Goal: Information Seeking & Learning: Learn about a topic

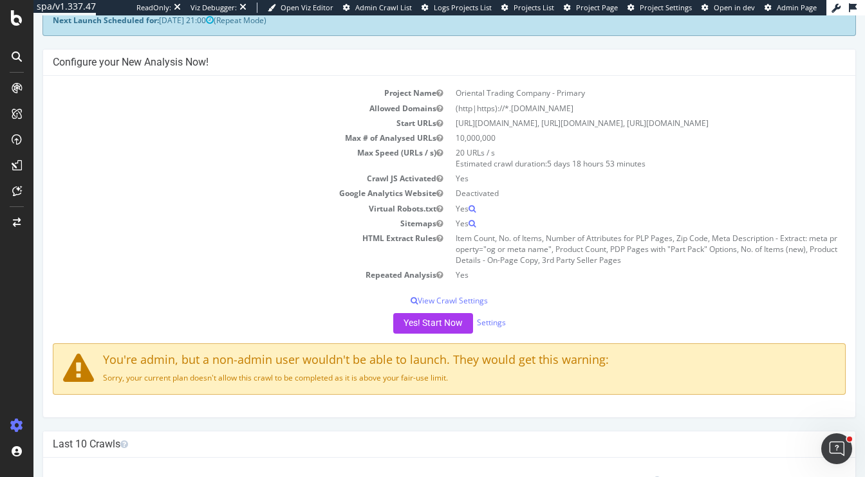
scroll to position [79, 0]
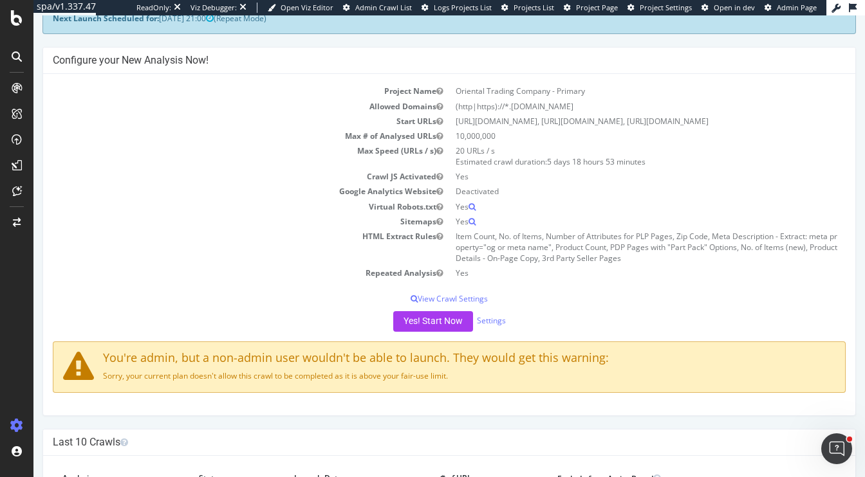
drag, startPoint x: 250, startPoint y: 385, endPoint x: 384, endPoint y: 398, distance: 135.1
click at [385, 393] on div "You're admin, but a non-admin user wouldn't be able to launch. They would get t…" at bounding box center [449, 367] width 793 height 51
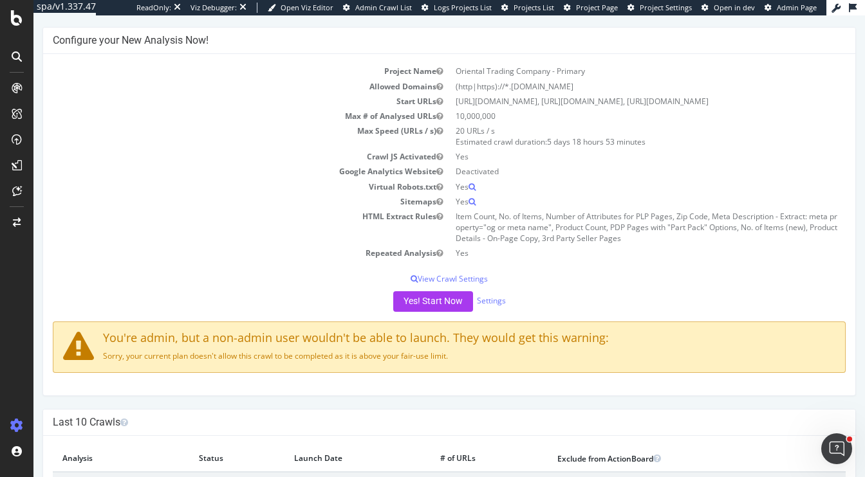
scroll to position [111, 0]
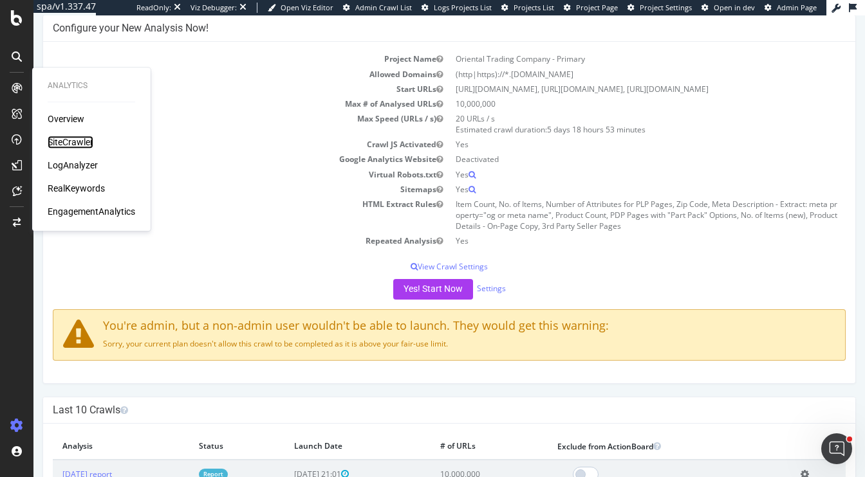
click at [72, 142] on div "SiteCrawler" at bounding box center [71, 142] width 46 height 13
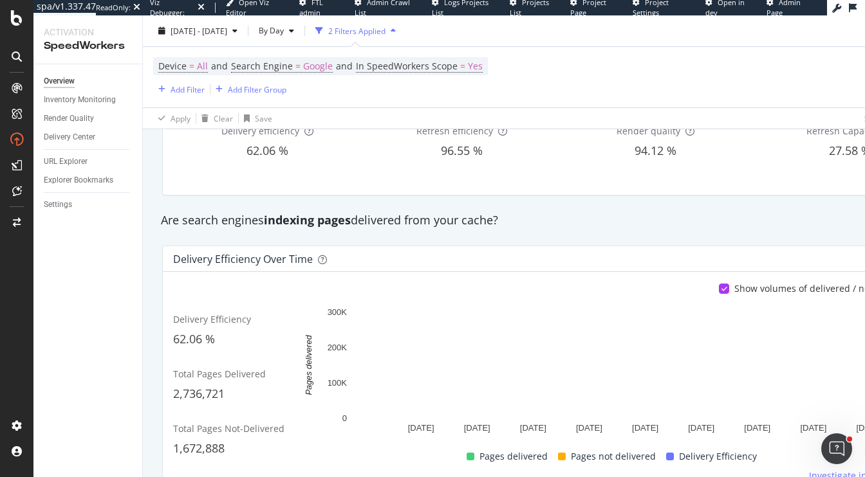
scroll to position [120, 0]
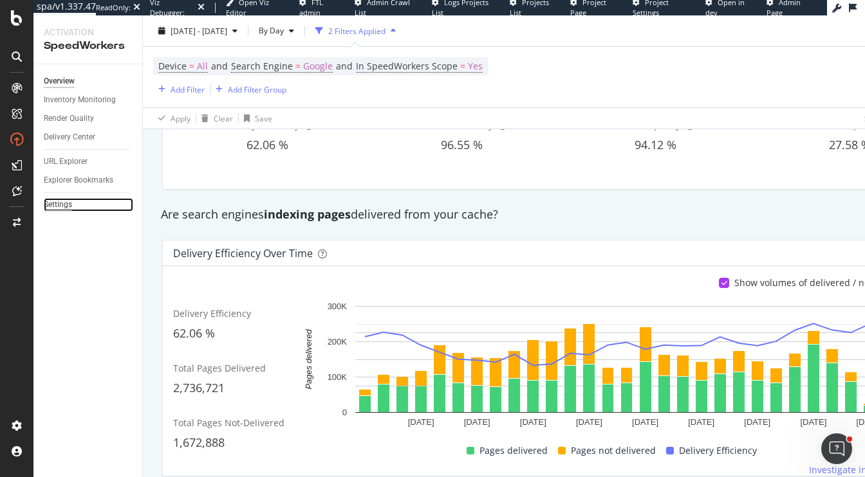
click at [55, 206] on div "Settings" at bounding box center [58, 205] width 28 height 14
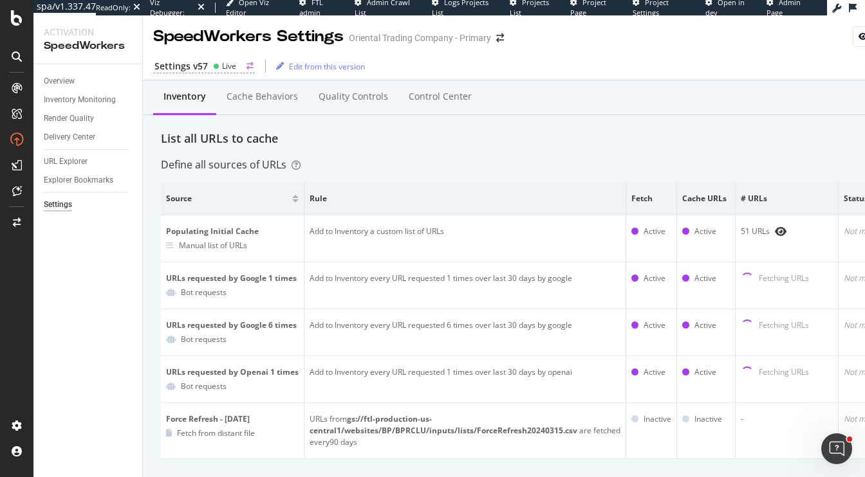
click at [195, 73] on div "Settings v57 Live" at bounding box center [204, 67] width 102 height 14
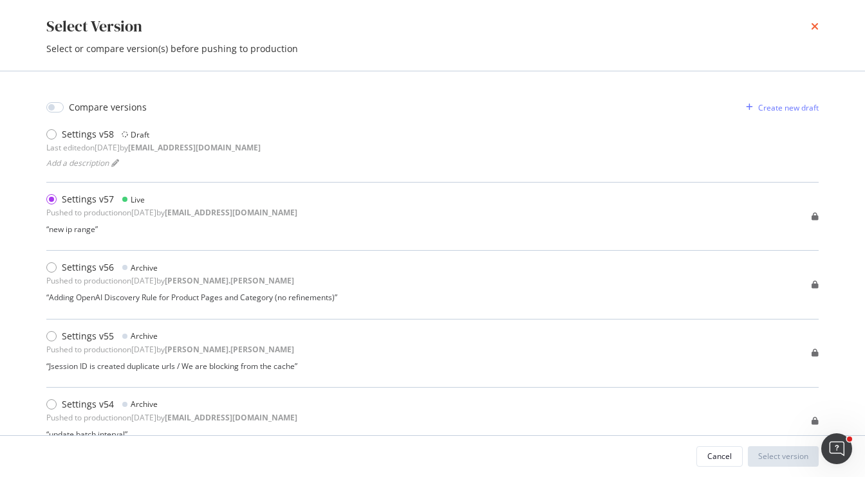
click at [814, 29] on icon "times" at bounding box center [815, 26] width 8 height 10
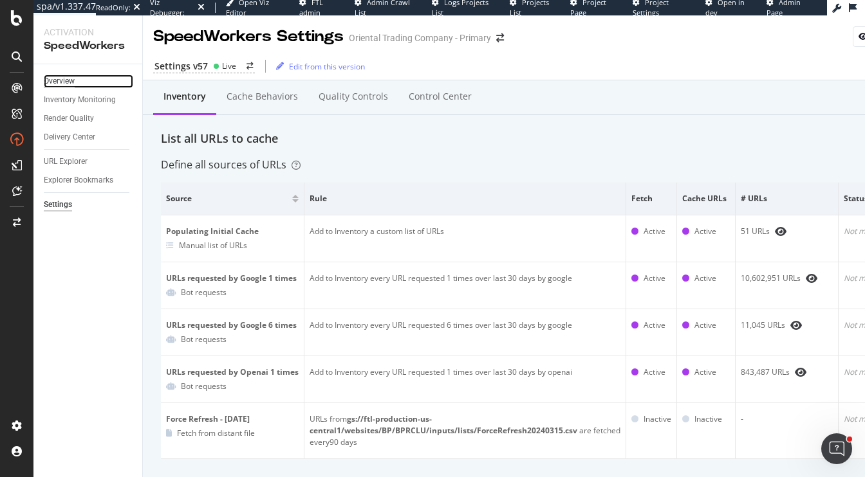
click at [65, 82] on div "Overview" at bounding box center [59, 82] width 31 height 14
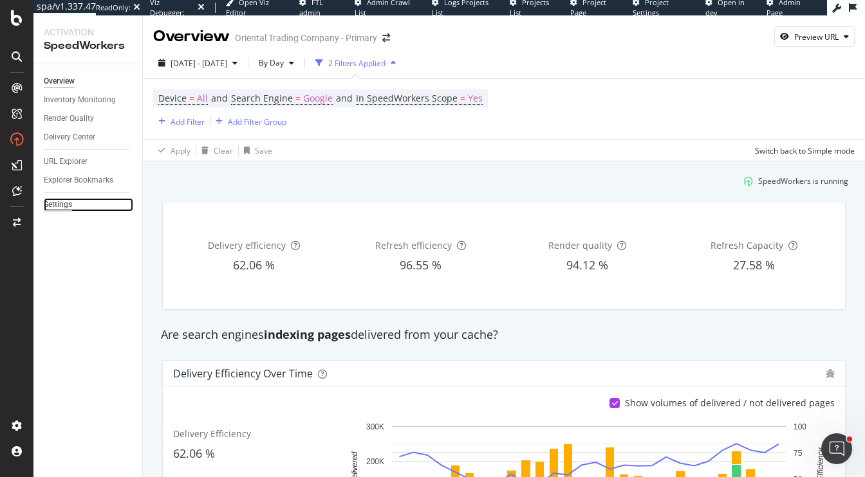
click at [64, 202] on div "Settings" at bounding box center [58, 205] width 28 height 14
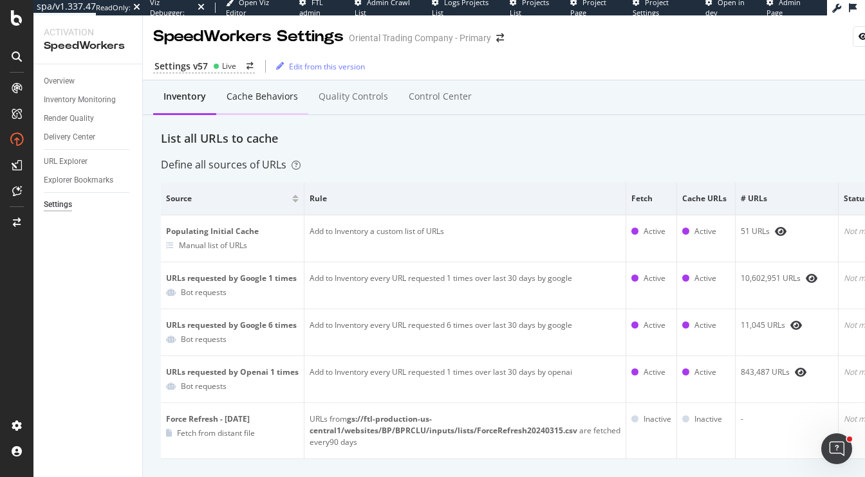
click at [256, 100] on div "Cache behaviors" at bounding box center [261, 96] width 71 height 13
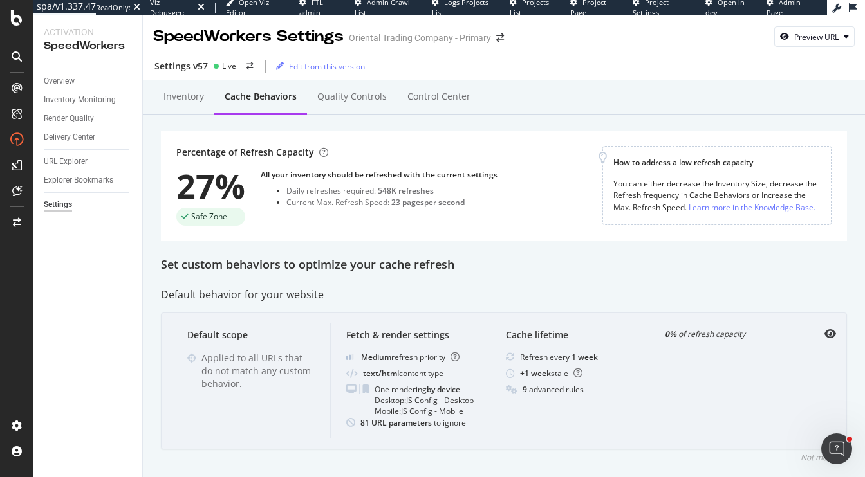
click at [818, 330] on div at bounding box center [822, 334] width 28 height 10
click at [824, 330] on icon "eye" at bounding box center [830, 334] width 12 height 10
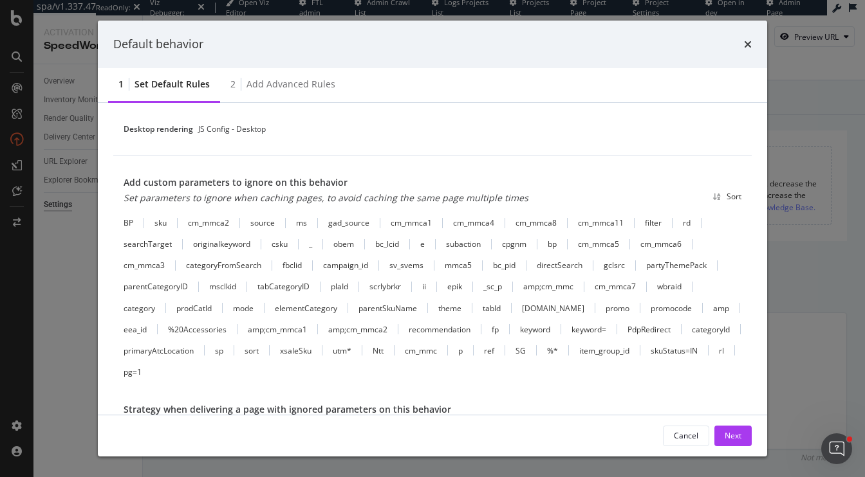
scroll to position [417, 0]
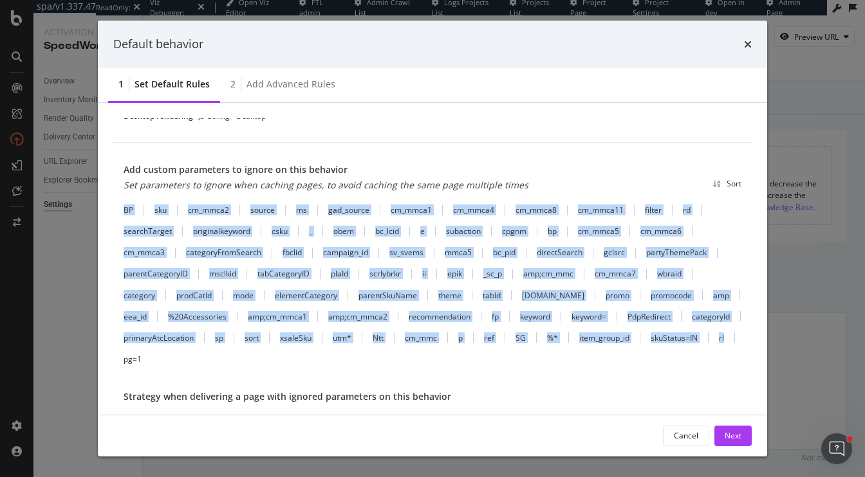
drag, startPoint x: 737, startPoint y: 338, endPoint x: 119, endPoint y: 211, distance: 631.2
click at [119, 211] on div "Add custom parameters to ignore on this behavior Set parameters to ignore when …" at bounding box center [432, 305] width 638 height 324
copy div "BP sku cm_mmca2 source ms gad_source cm_mmca1 cm_mmca4 cm_mmca8 cm_mmca11 filte…"
click at [748, 46] on icon "times" at bounding box center [748, 44] width 8 height 10
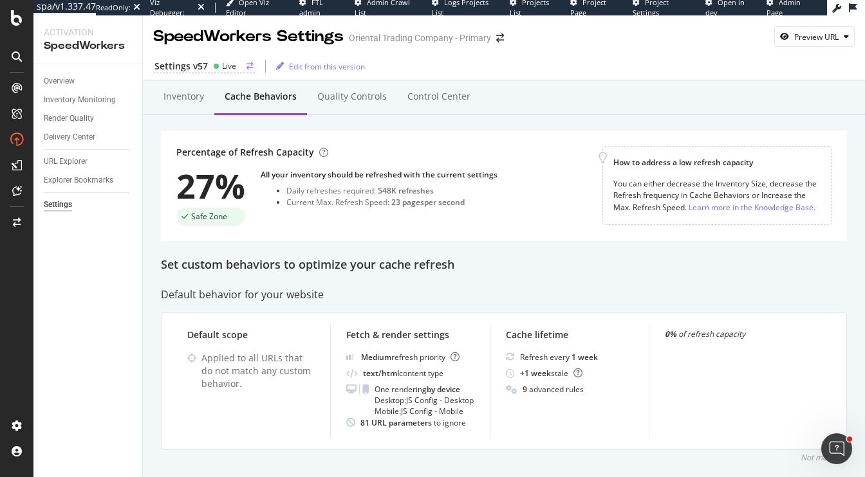
click at [176, 68] on div "Settings v57" at bounding box center [180, 66] width 53 height 13
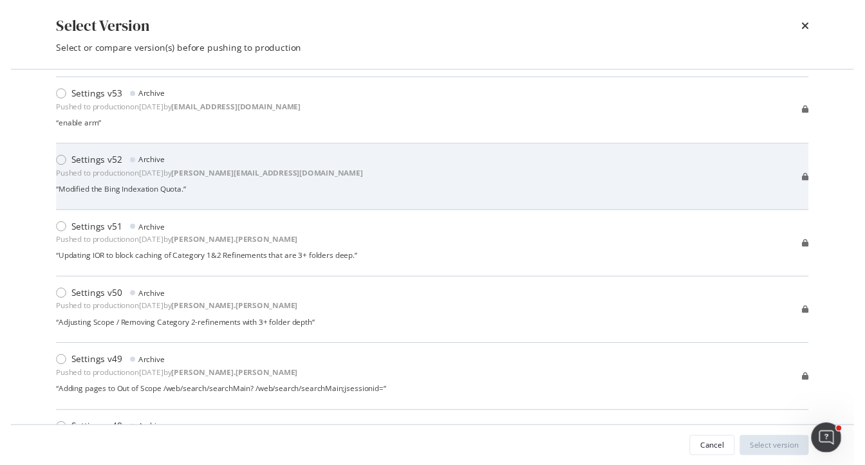
scroll to position [365, 0]
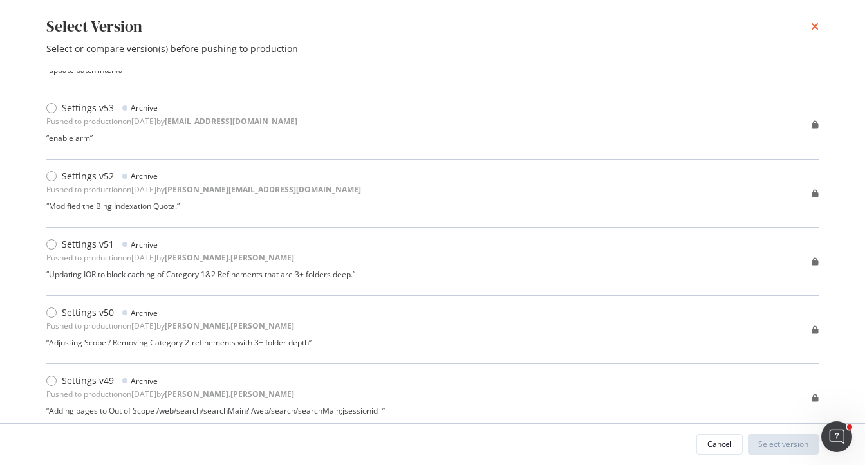
click at [811, 28] on icon "times" at bounding box center [815, 26] width 8 height 10
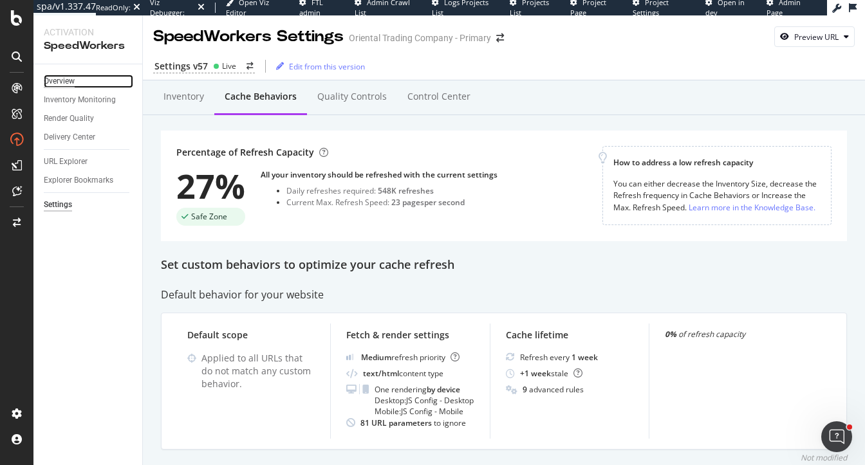
click at [62, 83] on div "Overview" at bounding box center [59, 82] width 31 height 14
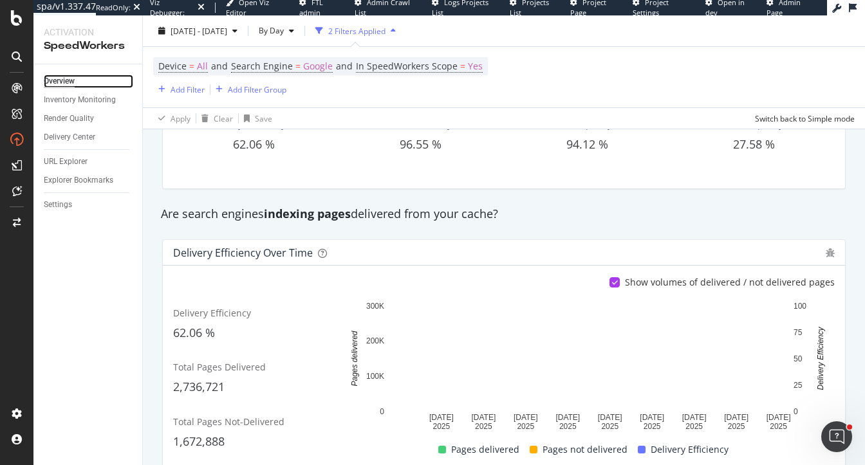
scroll to position [120, 0]
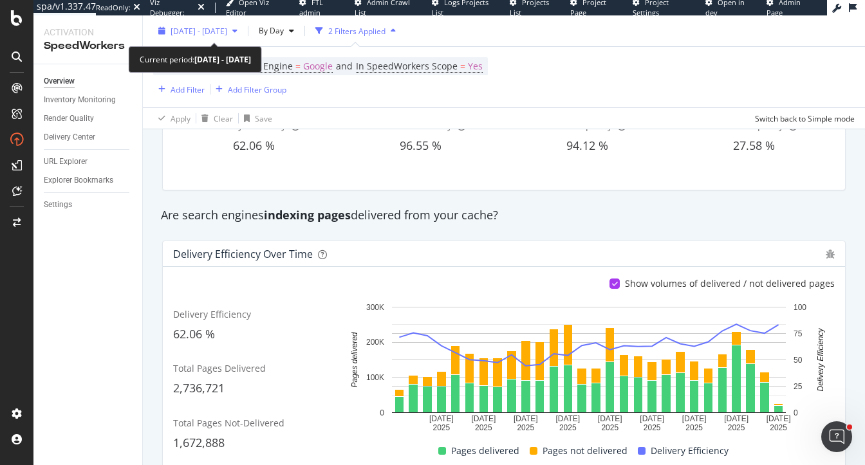
click at [190, 26] on span "2025 Sep. 3rd - Sep. 30th" at bounding box center [199, 30] width 57 height 11
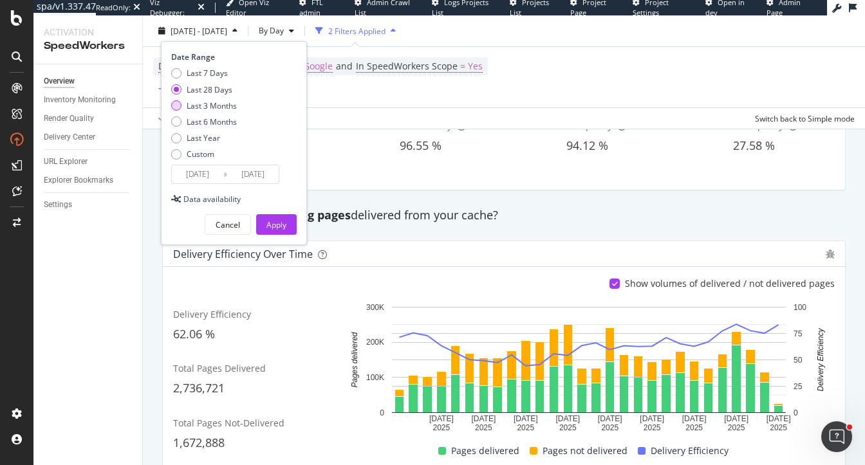
click at [202, 108] on div "Last 3 Months" at bounding box center [212, 105] width 50 height 11
type input "2025/07/01"
click at [272, 223] on div "Apply" at bounding box center [276, 224] width 20 height 11
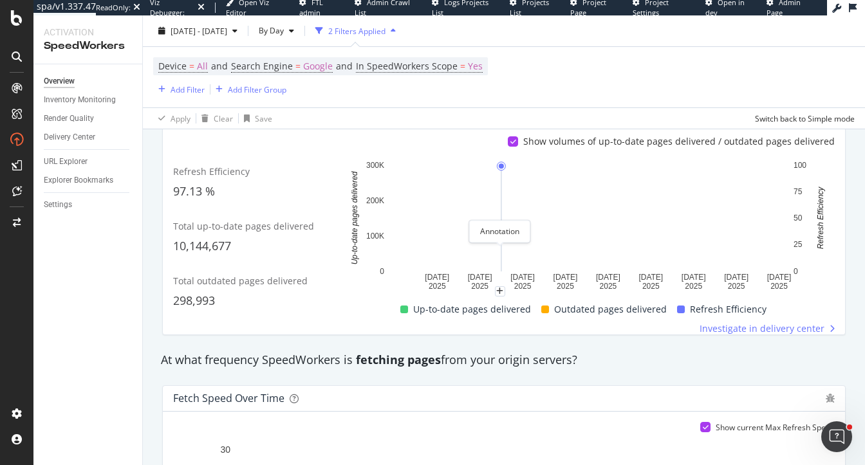
scroll to position [546, 0]
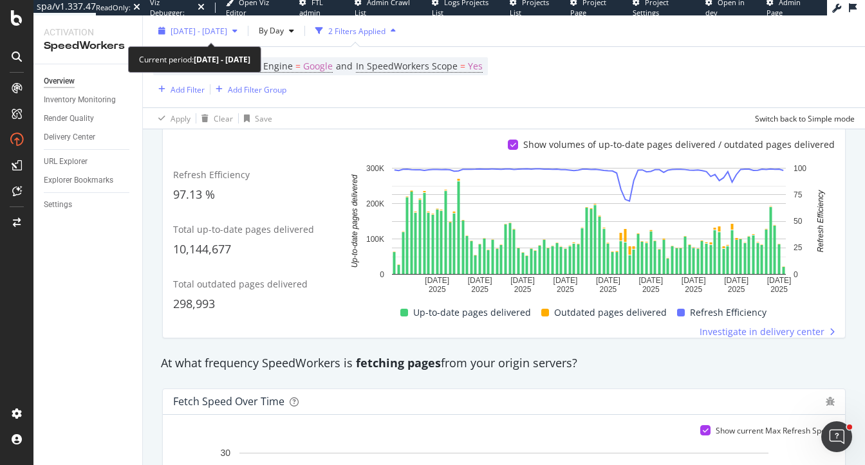
click at [172, 30] on span "2025 Jul. 1st - Sep. 30th" at bounding box center [199, 30] width 57 height 11
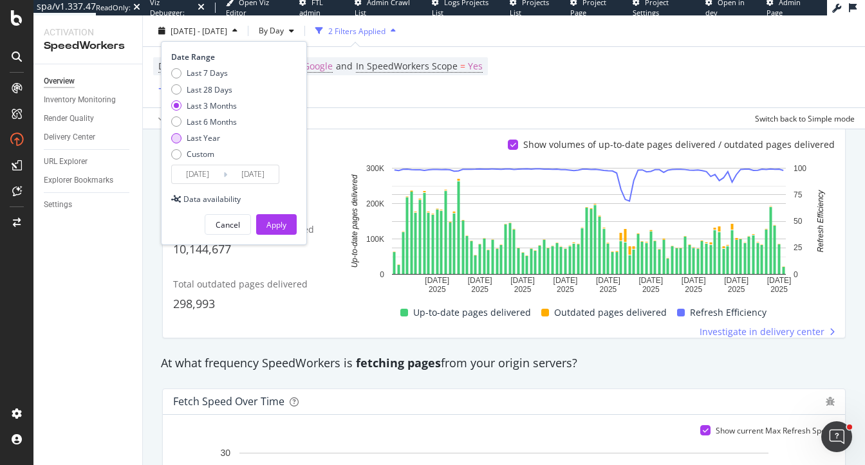
click at [201, 137] on div "Last Year" at bounding box center [203, 138] width 33 height 11
type input "2024/10/01"
click at [275, 218] on div "Apply" at bounding box center [276, 224] width 20 height 19
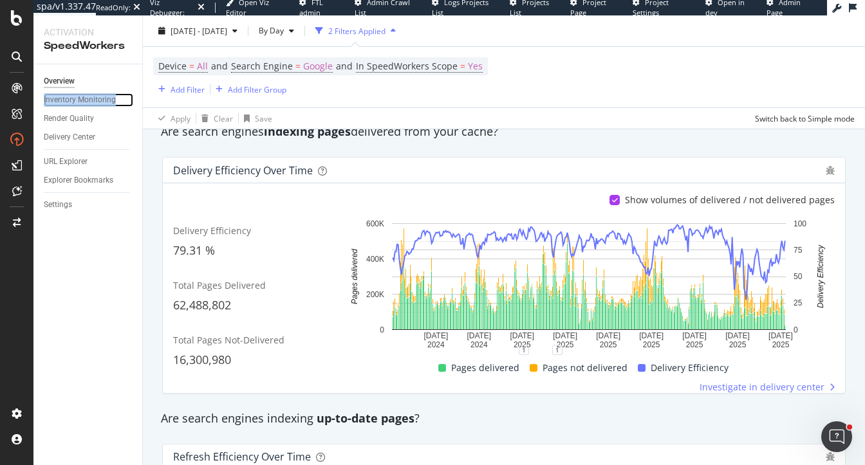
scroll to position [208, 0]
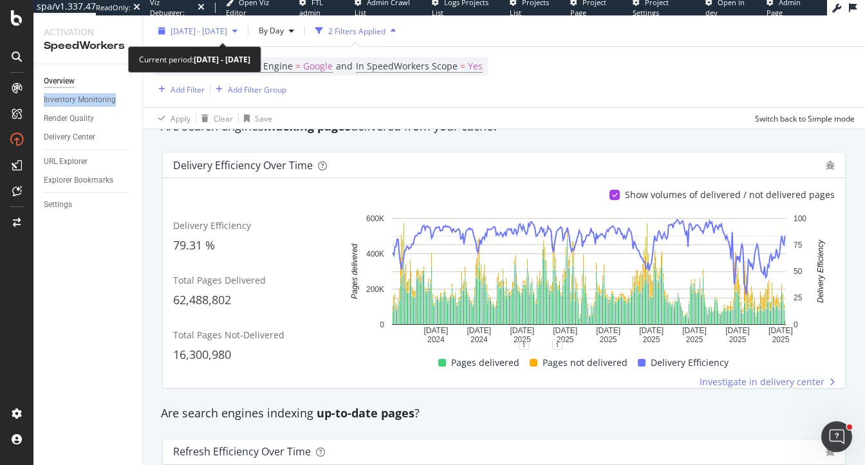
click at [217, 32] on span "2024 Oct. 1st - 2025 Sep. 30th" at bounding box center [199, 30] width 57 height 11
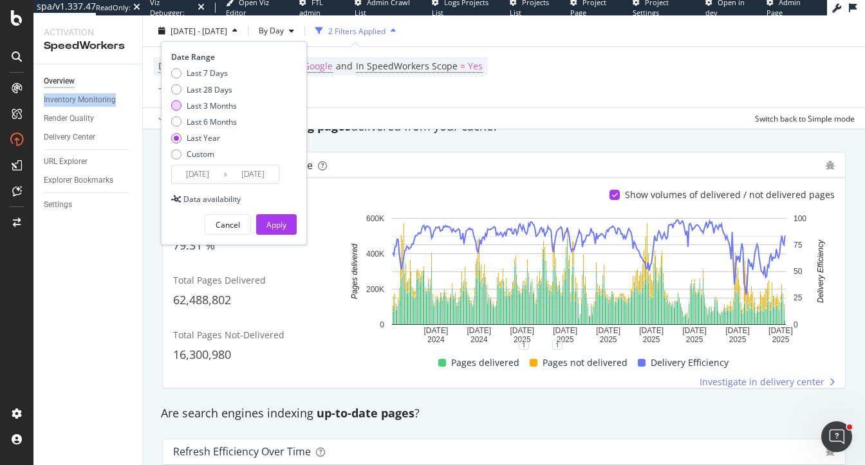
click at [209, 107] on div "Last 3 Months" at bounding box center [212, 105] width 50 height 11
type input "2025/07/01"
drag, startPoint x: 271, startPoint y: 224, endPoint x: 277, endPoint y: 118, distance: 106.4
click at [272, 224] on div "Apply" at bounding box center [276, 224] width 20 height 11
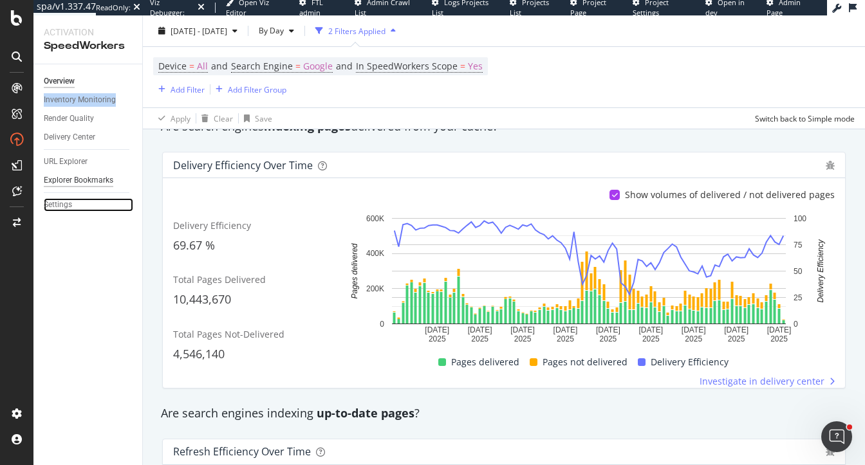
click at [52, 201] on div "Settings" at bounding box center [58, 205] width 28 height 14
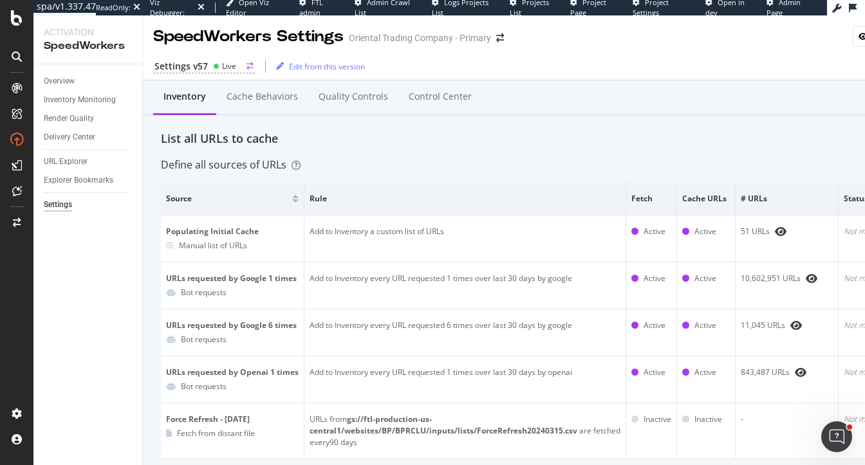
click at [182, 66] on div "Settings v57" at bounding box center [180, 66] width 53 height 13
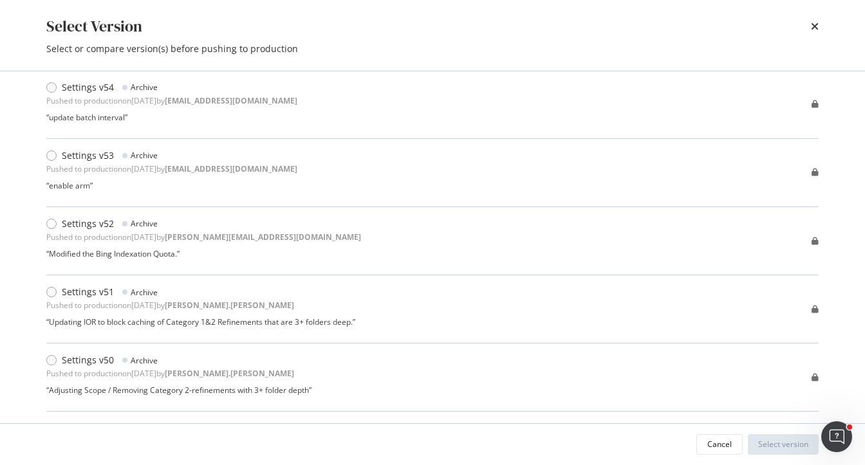
scroll to position [321, 0]
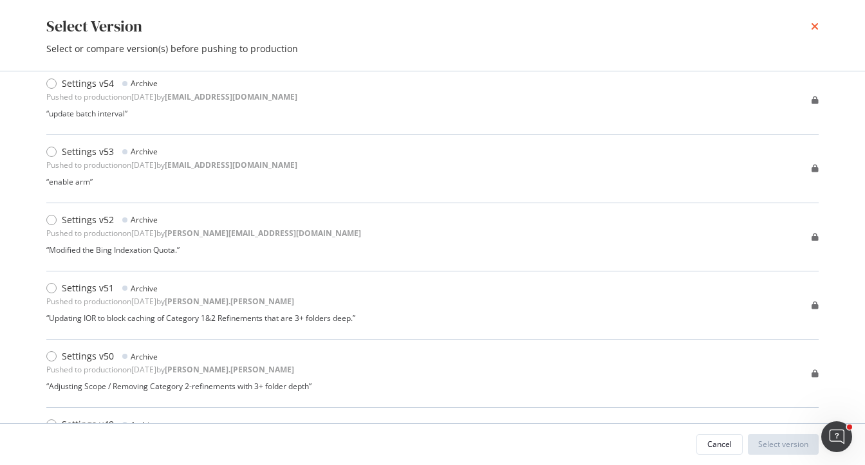
click at [817, 30] on icon "times" at bounding box center [815, 26] width 8 height 10
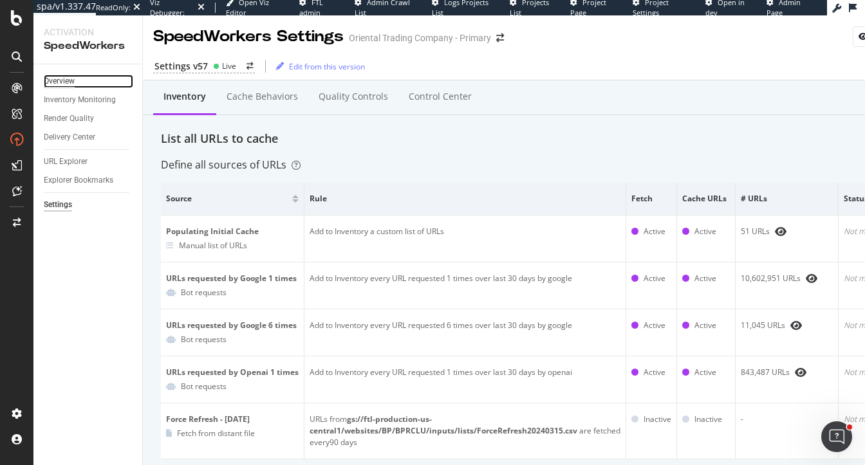
click at [53, 77] on div "Overview" at bounding box center [59, 82] width 31 height 14
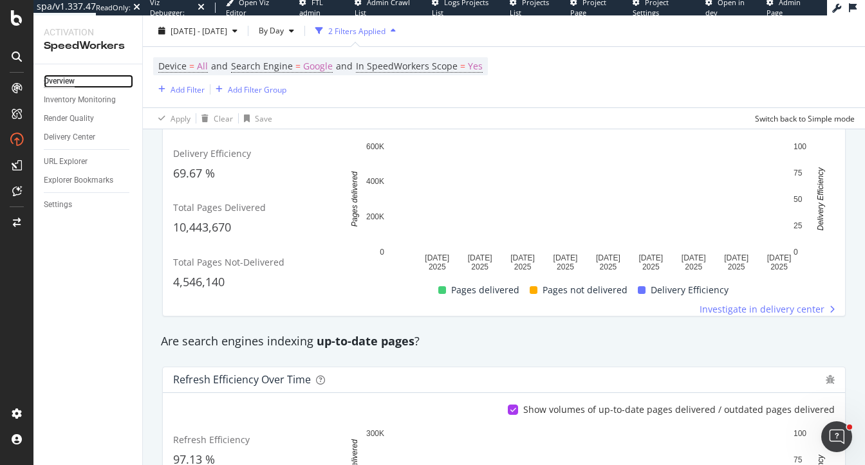
scroll to position [273, 0]
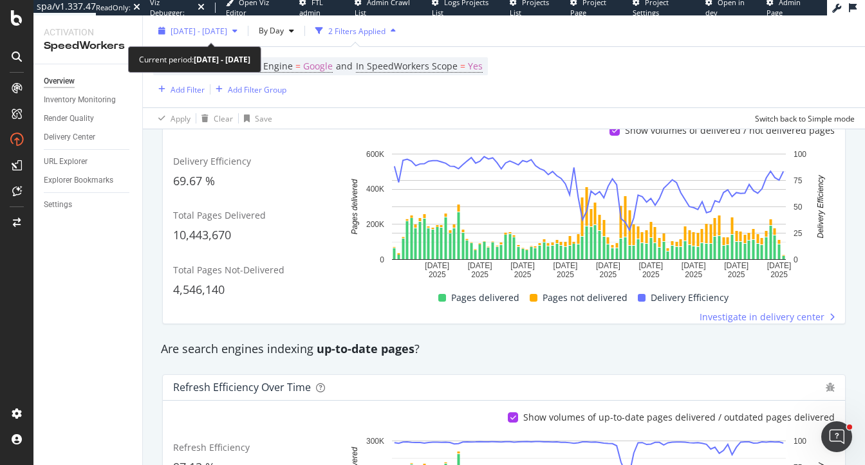
click at [227, 35] on span "2025 Jul. 1st - Sep. 30th" at bounding box center [199, 30] width 57 height 11
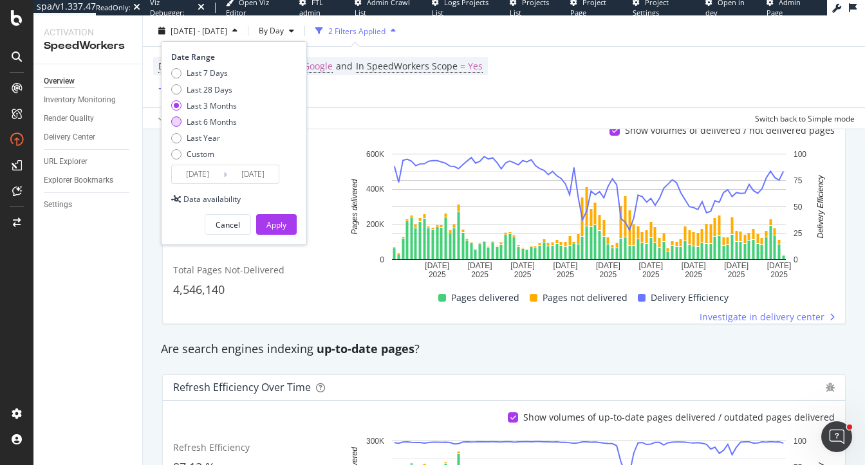
click at [205, 125] on div "Last 6 Months" at bounding box center [212, 121] width 50 height 11
type input "2025/03/31"
click at [269, 219] on div "Apply" at bounding box center [276, 224] width 20 height 11
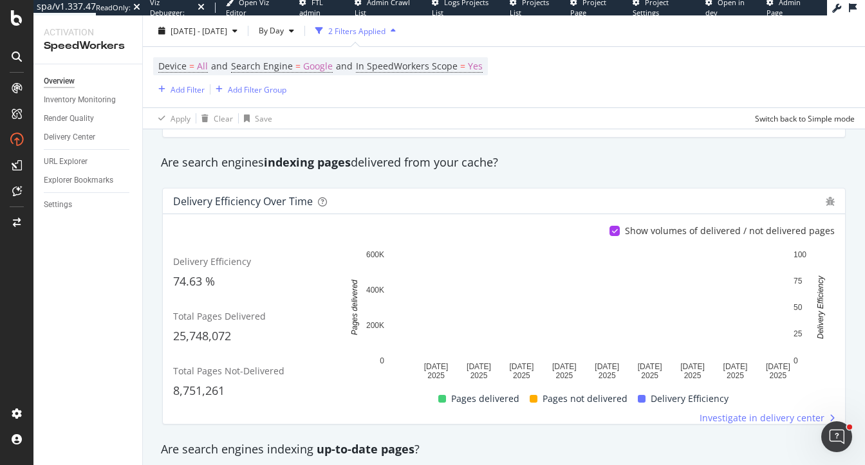
scroll to position [168, 0]
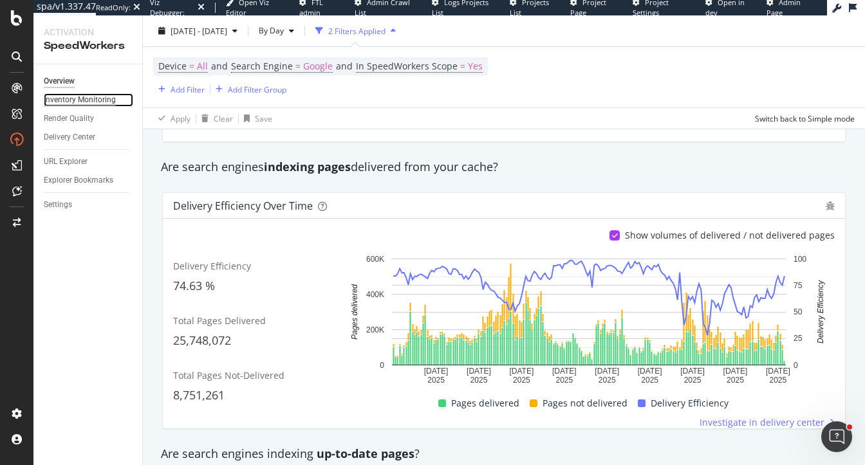
click at [71, 95] on div "Inventory Monitoring" at bounding box center [80, 100] width 72 height 14
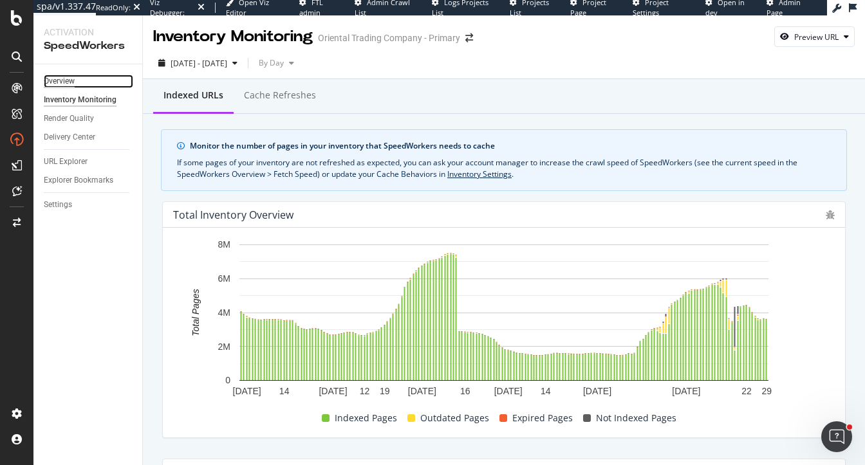
click at [56, 80] on div "Overview" at bounding box center [59, 82] width 31 height 14
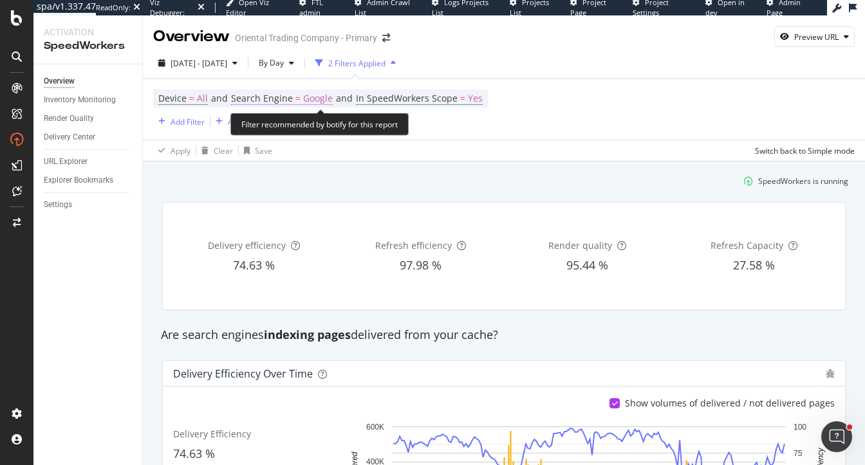
click at [321, 100] on span "Google" at bounding box center [318, 98] width 30 height 18
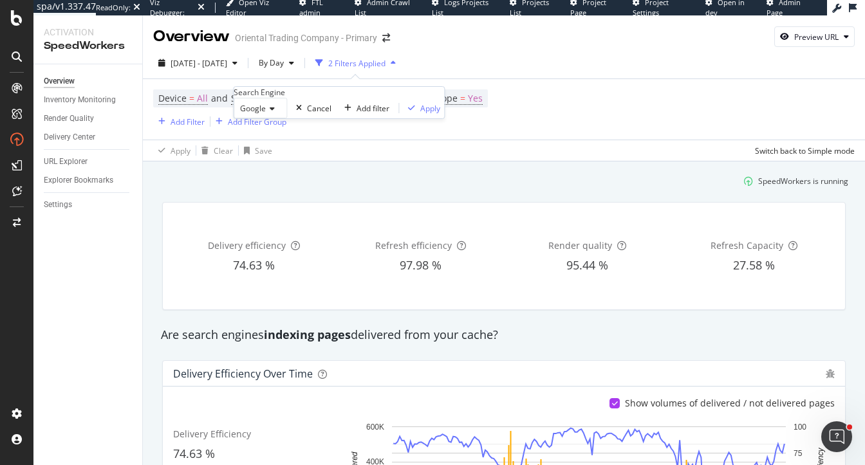
click at [248, 114] on span "Google" at bounding box center [253, 108] width 26 height 11
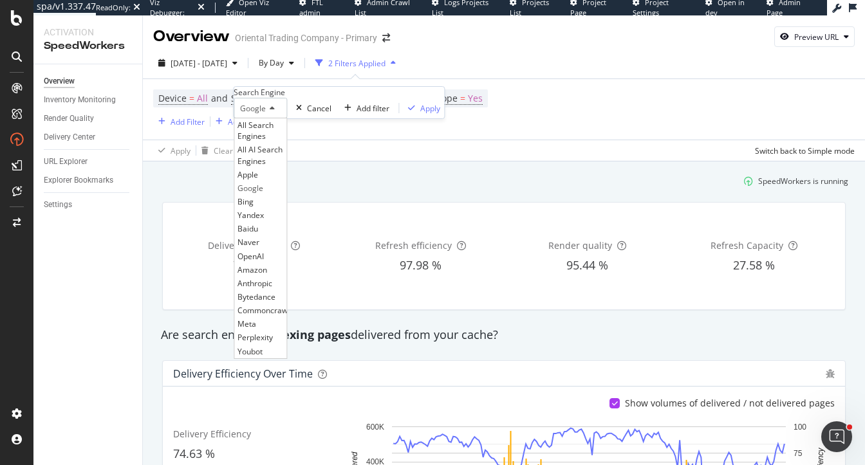
click at [499, 190] on div "SpeedWorkers is running" at bounding box center [503, 181] width 699 height 21
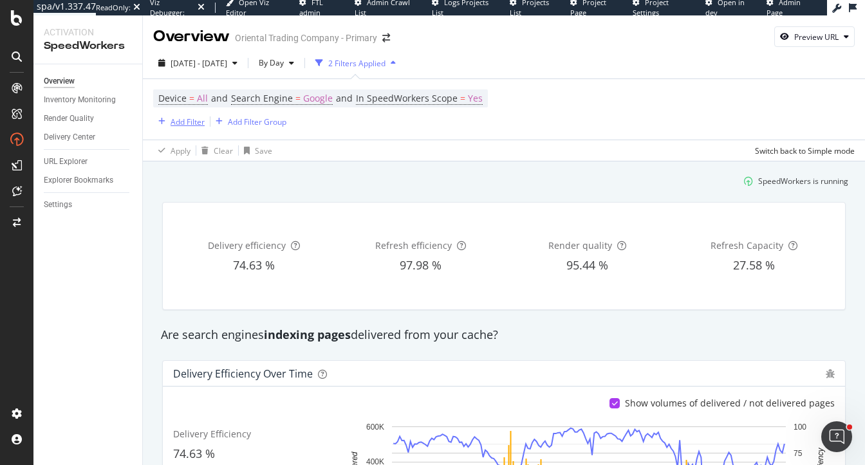
click at [171, 122] on div "Add Filter" at bounding box center [188, 121] width 34 height 11
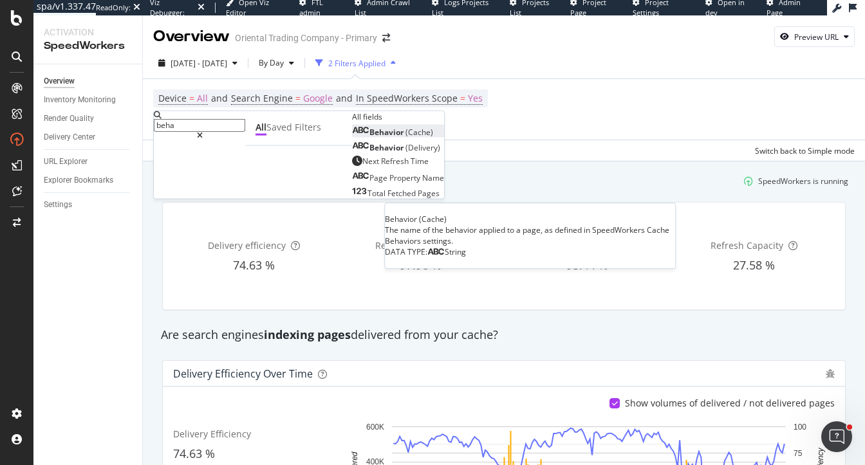
type input "beha"
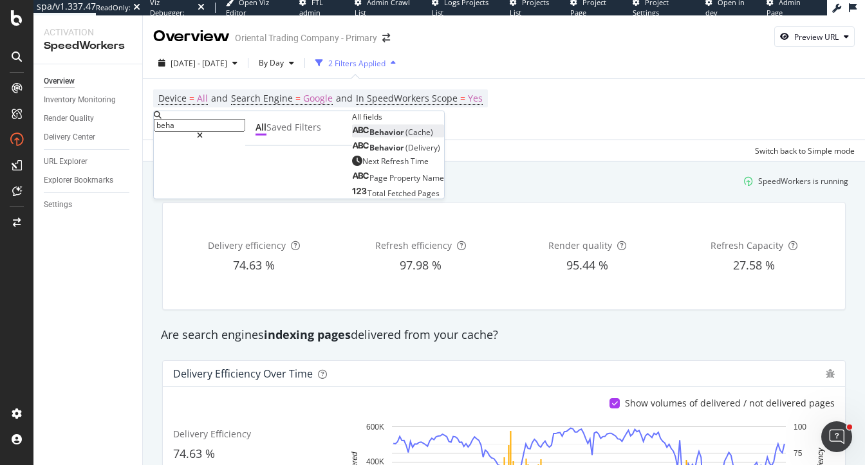
click at [405, 138] on span "(Cache)" at bounding box center [419, 132] width 28 height 11
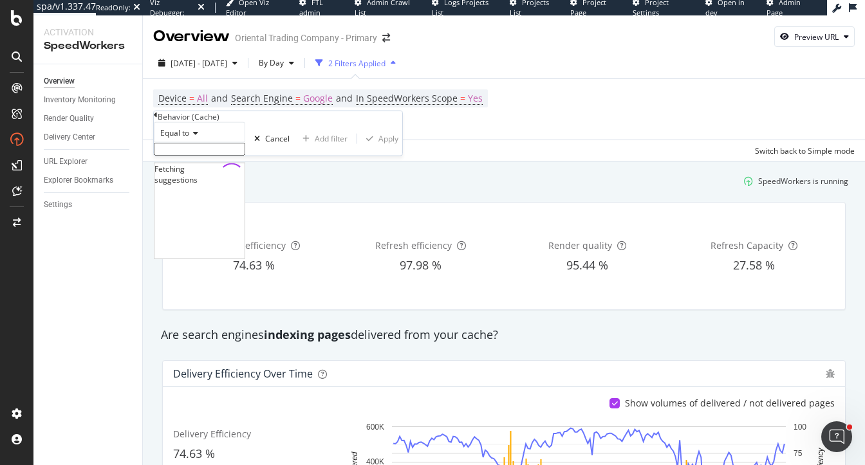
click at [214, 156] on input "text" at bounding box center [199, 149] width 91 height 13
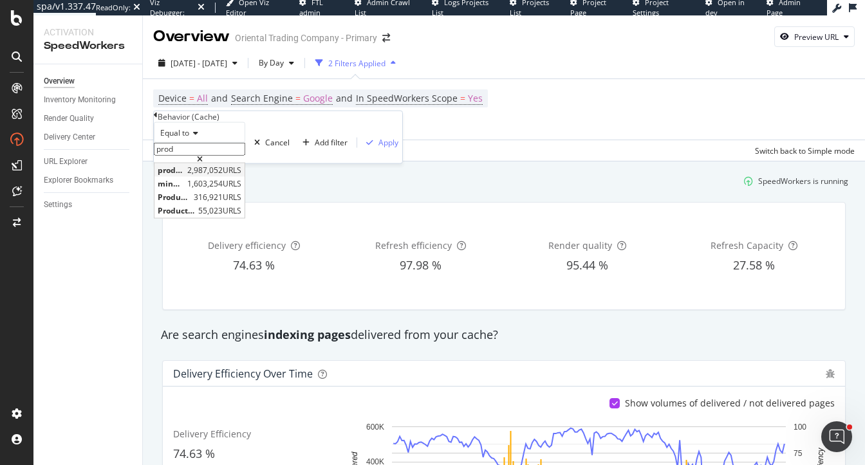
click at [184, 176] on span "product" at bounding box center [171, 170] width 26 height 11
type input "product"
click at [366, 147] on icon "button" at bounding box center [369, 143] width 7 height 8
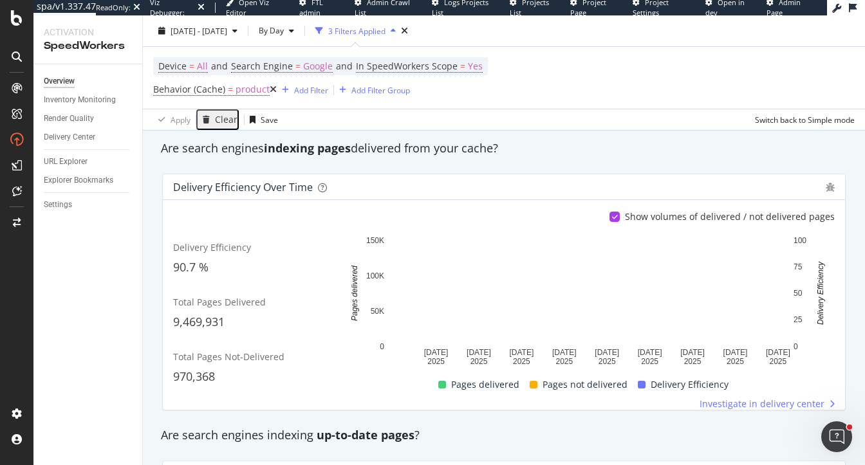
scroll to position [189, 0]
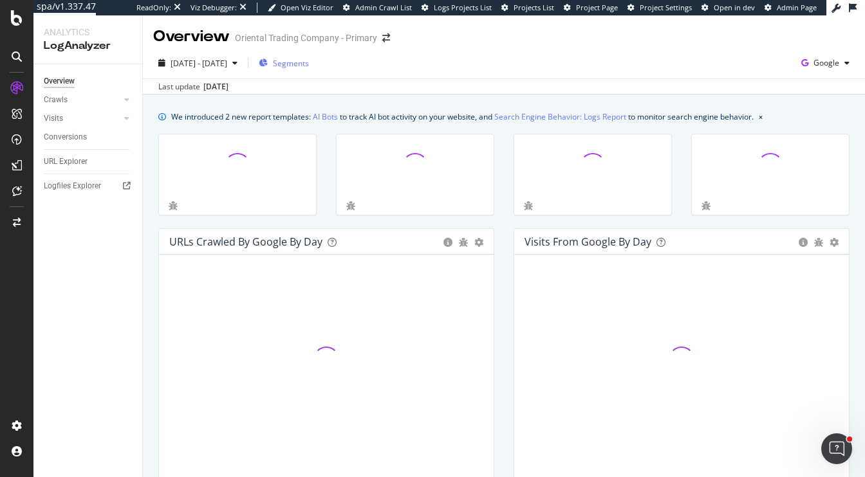
click at [309, 63] on span "Segments" at bounding box center [291, 63] width 36 height 11
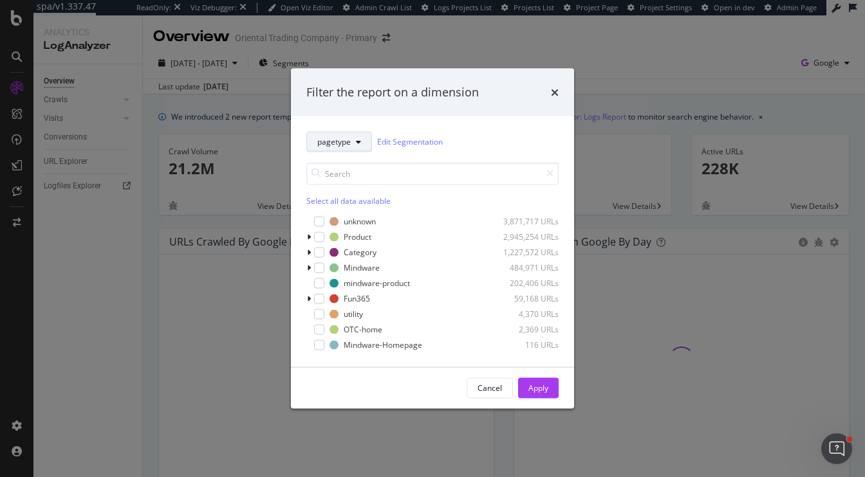
click at [339, 139] on span "pagetype" at bounding box center [333, 141] width 33 height 11
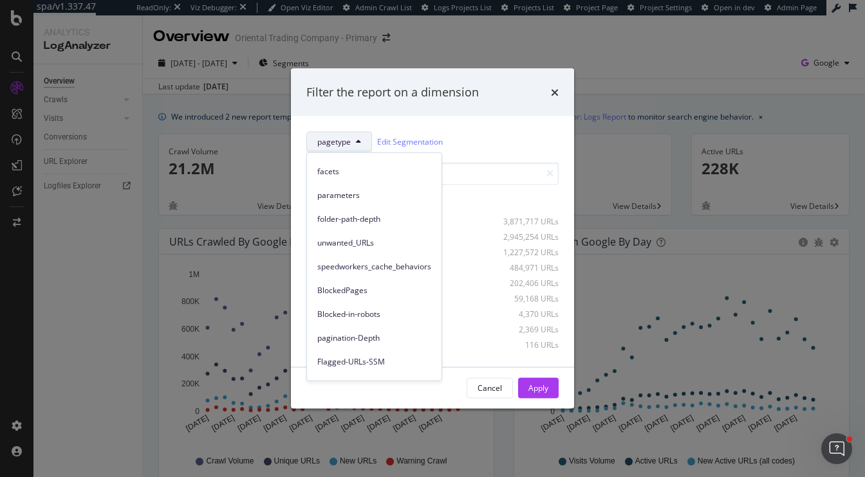
scroll to position [64, 0]
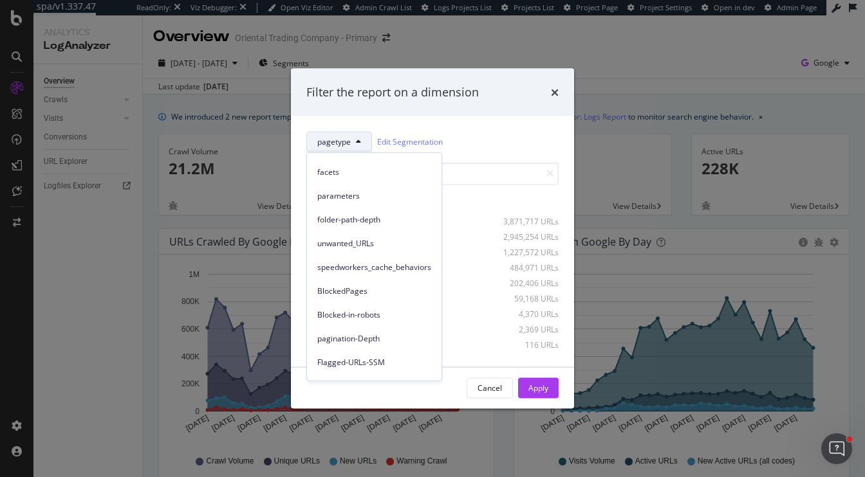
click at [366, 270] on span "speedworkers_cache_behaviors" at bounding box center [374, 267] width 114 height 12
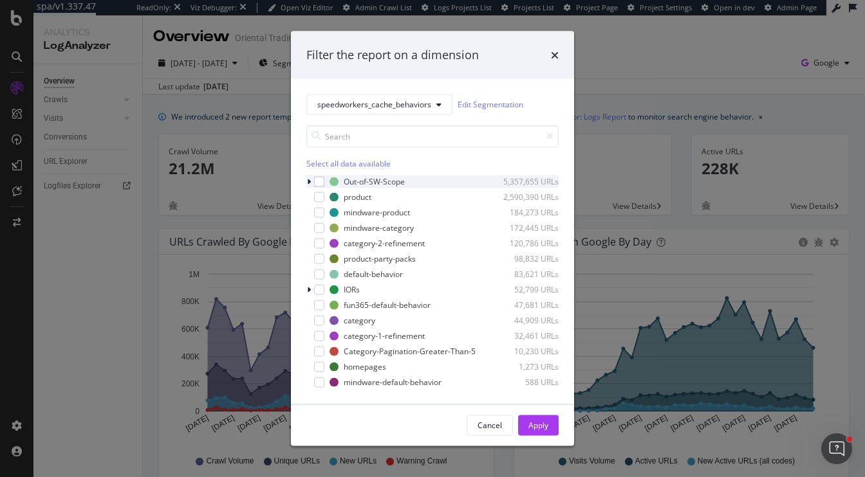
click at [308, 181] on icon "modal" at bounding box center [309, 182] width 4 height 8
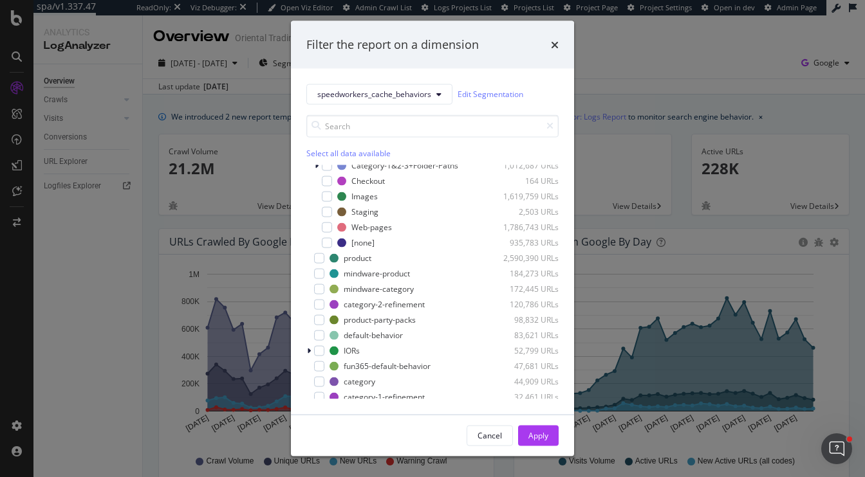
scroll to position [37, 0]
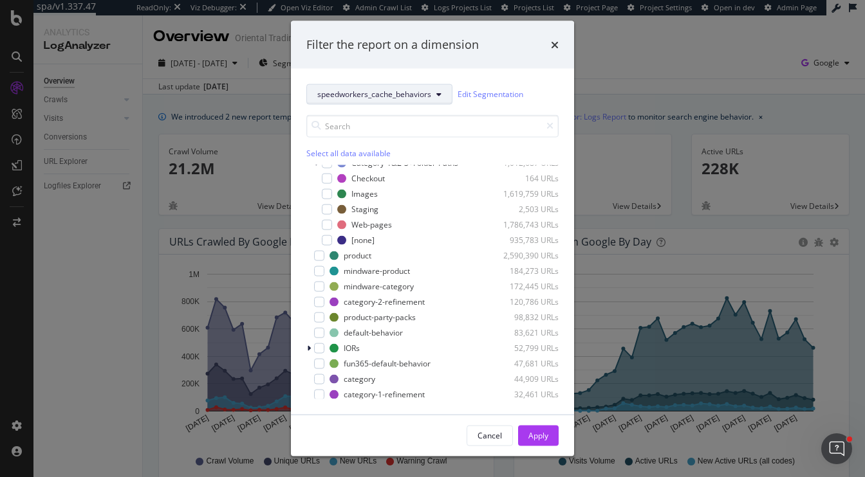
click at [369, 96] on span "speedworkers_cache_behaviors" at bounding box center [374, 94] width 114 height 11
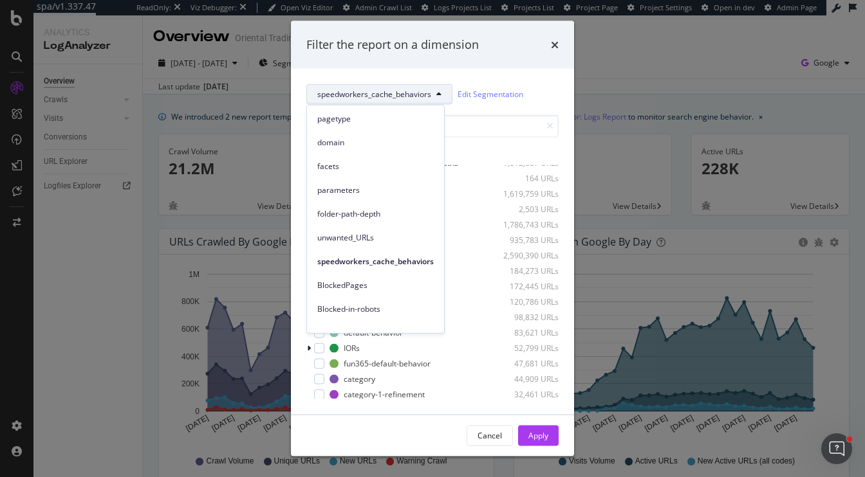
scroll to position [0, 0]
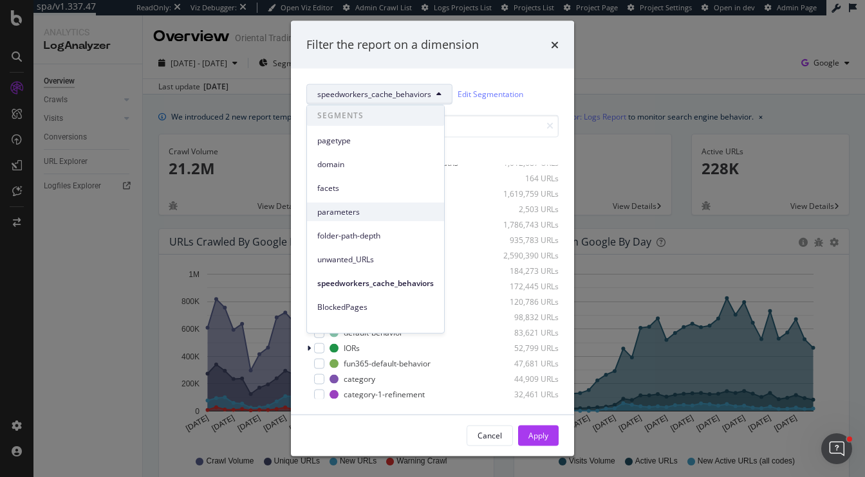
click at [353, 215] on span "parameters" at bounding box center [375, 212] width 116 height 12
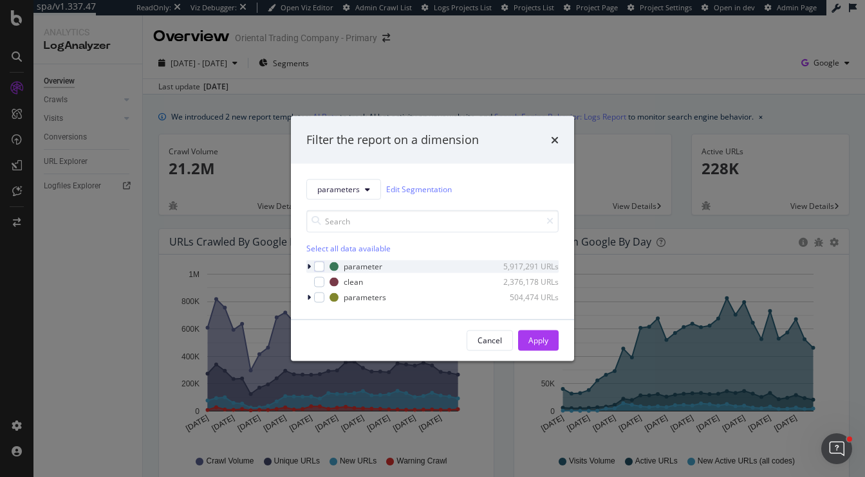
click at [309, 266] on icon "modal" at bounding box center [309, 267] width 4 height 8
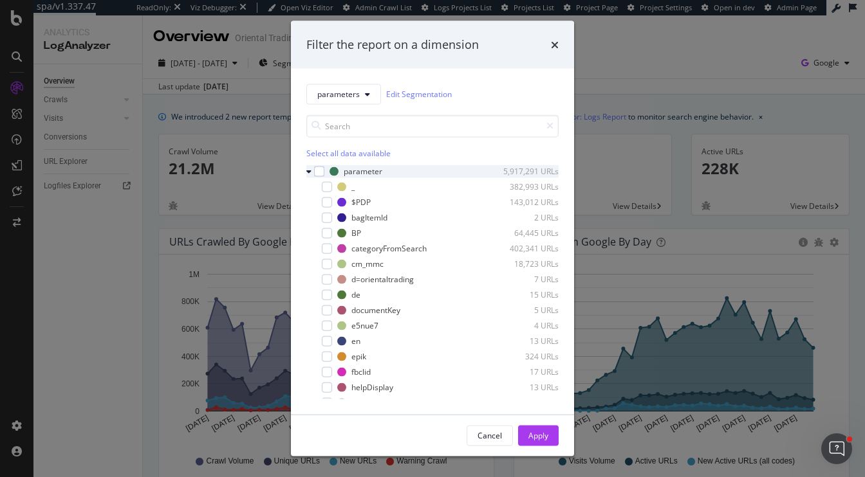
click at [308, 172] on icon "modal" at bounding box center [308, 171] width 5 height 8
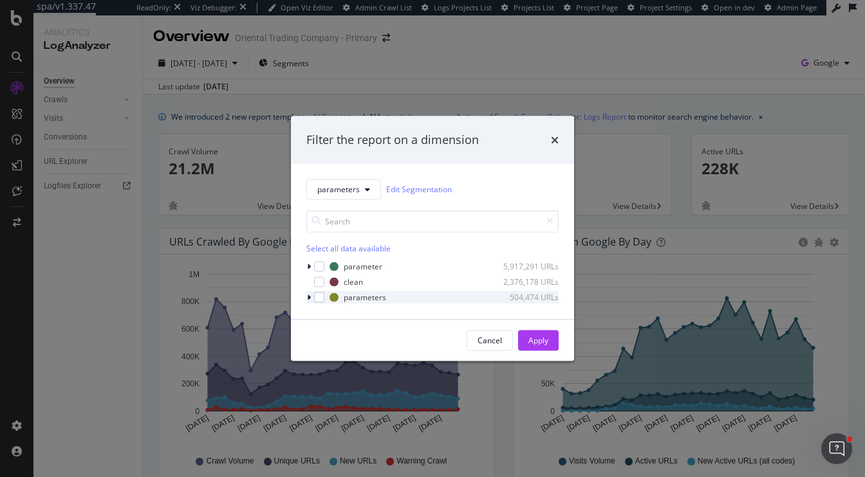
click at [306, 296] on div "modal" at bounding box center [310, 297] width 8 height 13
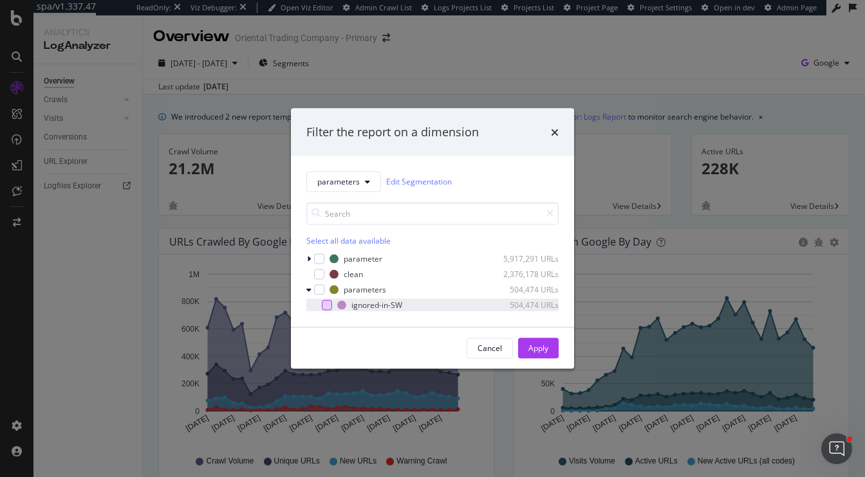
click at [326, 304] on div "modal" at bounding box center [327, 305] width 10 height 10
click at [540, 352] on div "Apply" at bounding box center [538, 348] width 20 height 11
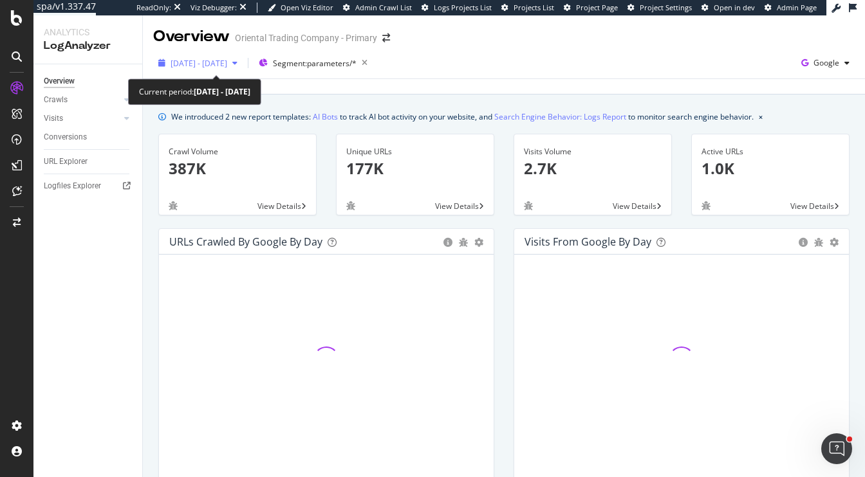
click at [227, 62] on span "2025 Aug. 29th - Sep. 27th" at bounding box center [199, 63] width 57 height 11
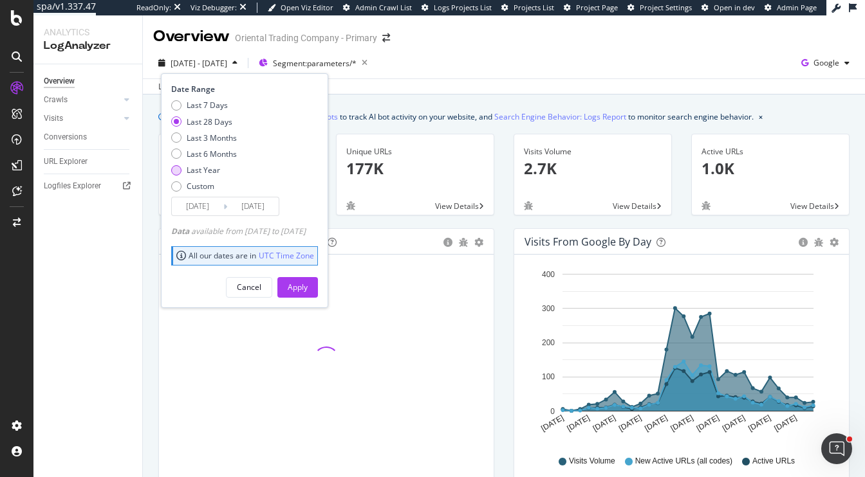
click at [210, 167] on div "Last Year" at bounding box center [203, 170] width 33 height 11
type input "2024/09/28"
click at [308, 285] on div "Apply" at bounding box center [298, 287] width 20 height 11
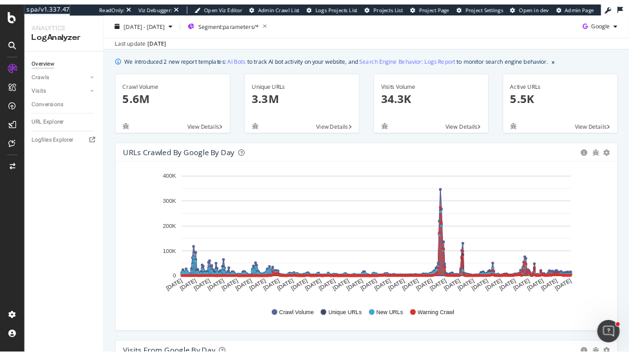
scroll to position [41, 0]
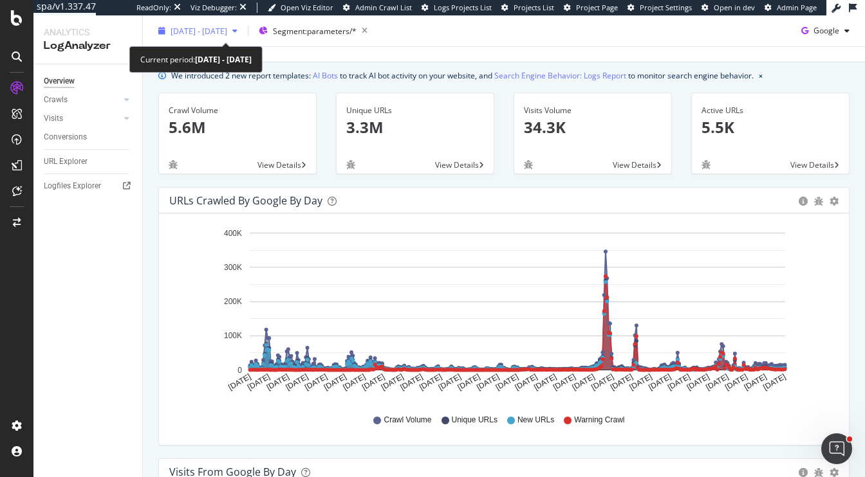
click at [227, 32] on span "2024 Sep. 28th - 2025 Sep. 27th" at bounding box center [199, 30] width 57 height 11
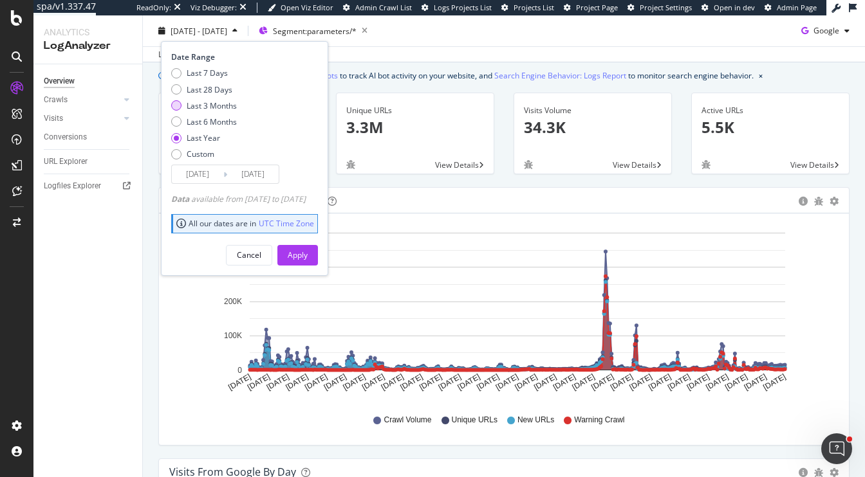
click at [203, 102] on div "Last 3 Months" at bounding box center [212, 105] width 50 height 11
type input "2025/06/28"
click at [308, 252] on div "Apply" at bounding box center [298, 255] width 20 height 11
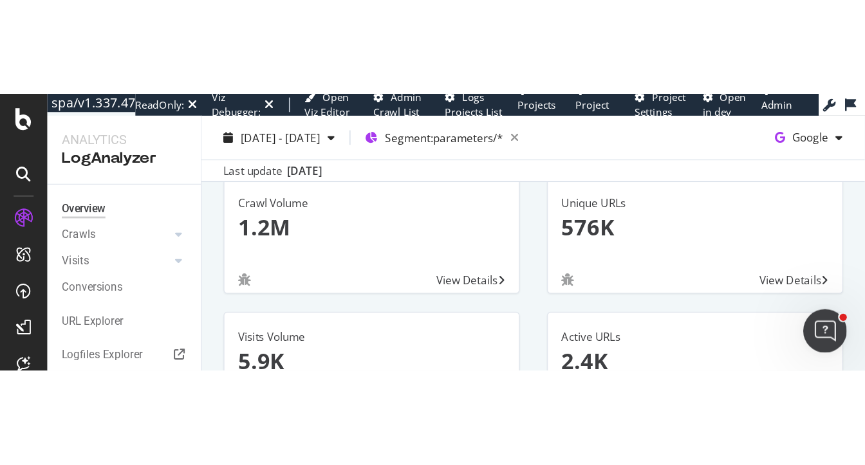
scroll to position [82, 0]
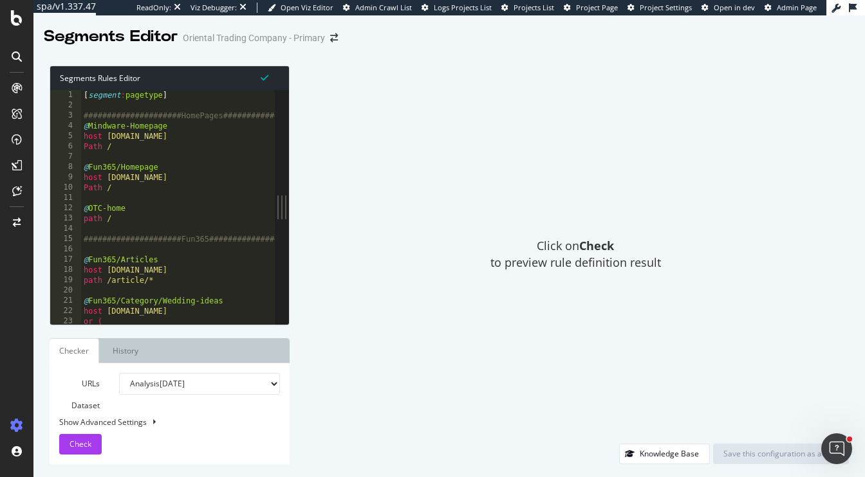
type textarea "Path /"
click at [210, 149] on div "[ segment : pagetype ] #####################HomePages##################### @ Mi…" at bounding box center [718, 218] width 1275 height 256
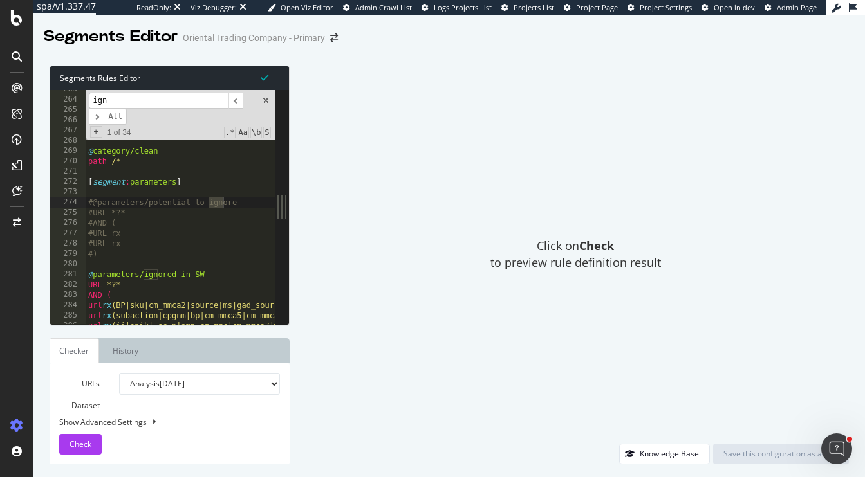
scroll to position [1664, 0]
type input "ignore"
click at [234, 102] on span "​" at bounding box center [235, 101] width 15 height 16
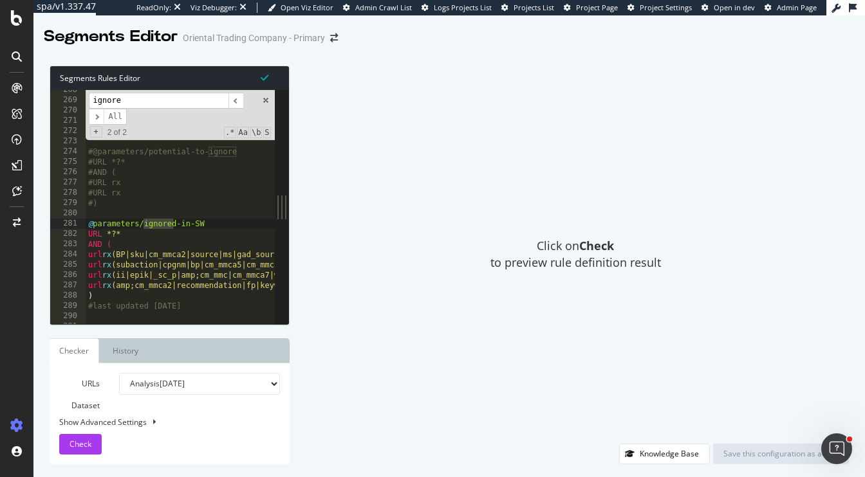
scroll to position [1696, 0]
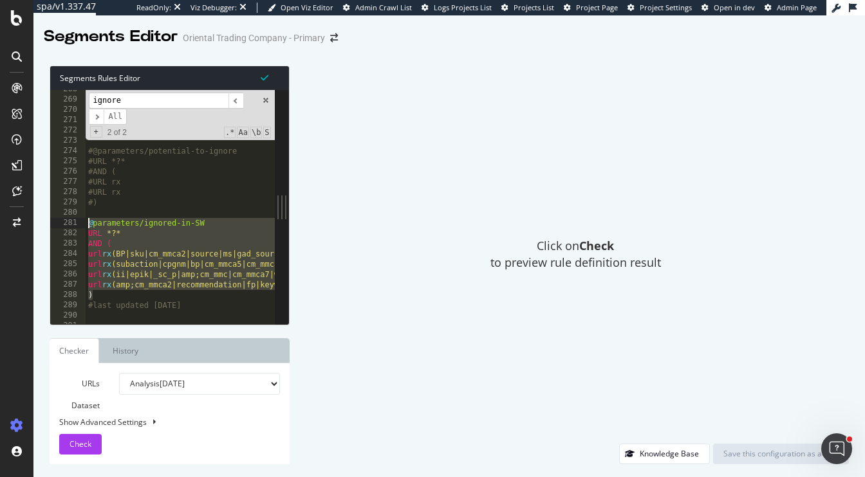
drag, startPoint x: 127, startPoint y: 295, endPoint x: 62, endPoint y: 221, distance: 99.4
click at [62, 221] on div ") 268 269 270 271 272 273 274 275 276 277 278 279 280 281 282 283 284 285 286 2…" at bounding box center [162, 207] width 225 height 234
click at [107, 290] on div "@ category/clean path /* [ segment : parameters ] #@parameters/potential-to-ign…" at bounding box center [723, 212] width 1275 height 256
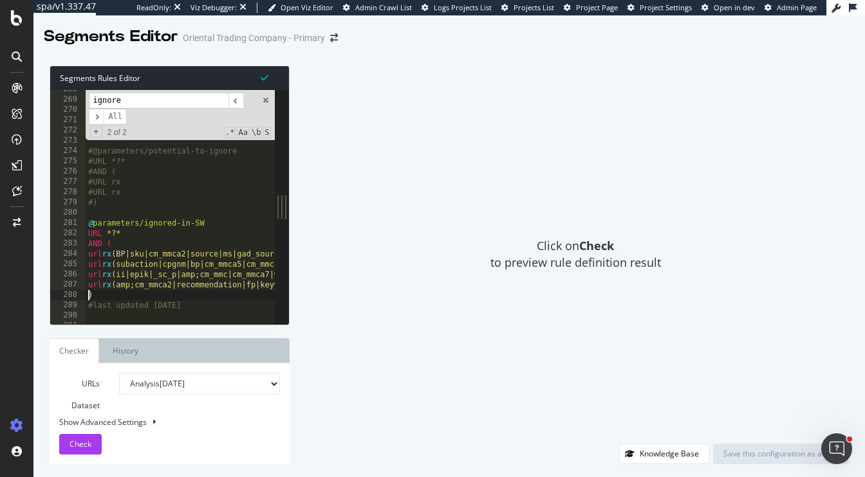
type textarea ")"
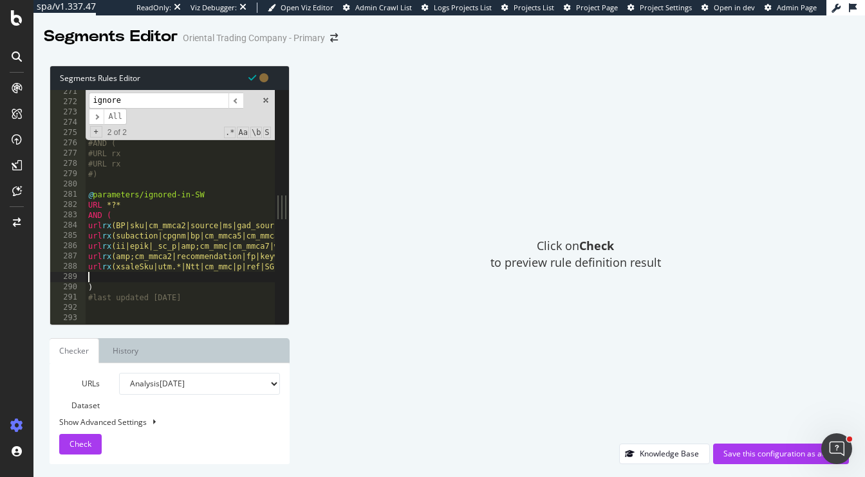
scroll to position [1712, 0]
drag, startPoint x: 204, startPoint y: 298, endPoint x: 54, endPoint y: 298, distance: 149.9
click at [54, 298] on div "271 272 273 274 275 276 277 278 279 280 281 282 283 284 285 286 287 288 289 290…" at bounding box center [162, 207] width 225 height 234
click at [83, 263] on div "288" at bounding box center [67, 267] width 35 height 10
click at [88, 264] on div "[ segment : parameters ] #@parameters/potential-to-ignore #URL *?* #AND ( #URL …" at bounding box center [723, 215] width 1275 height 256
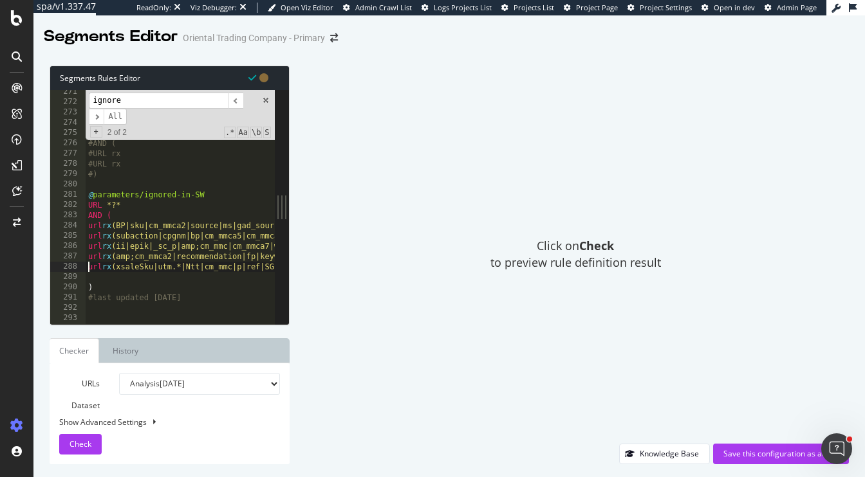
type textarea "url rx (xsaleSku|utm.*|Ntt|cm_mmc|p|ref|SG|%.*|item_group_id|skuStatus=IN|rl)"
paste textarea "#last updated [DATE]"
type textarea "url rx (xsaleSku|utm.*|Ntt|cm_mmc|p|ref|SG|%.*|item_group_id|skuStatus=IN|rl)"
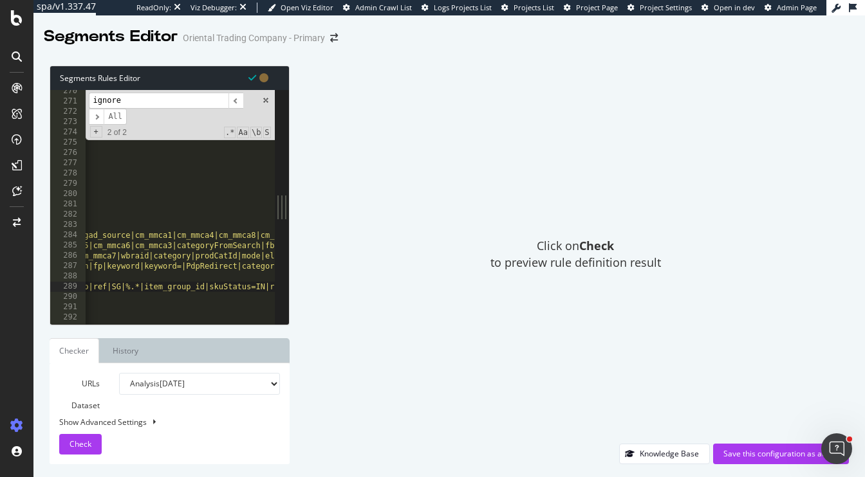
scroll to position [0, 152]
click at [149, 284] on div "path /* [ segment : parameters ] #@parameters/potential-to-ignore #URL *?* #AND…" at bounding box center [569, 214] width 1275 height 256
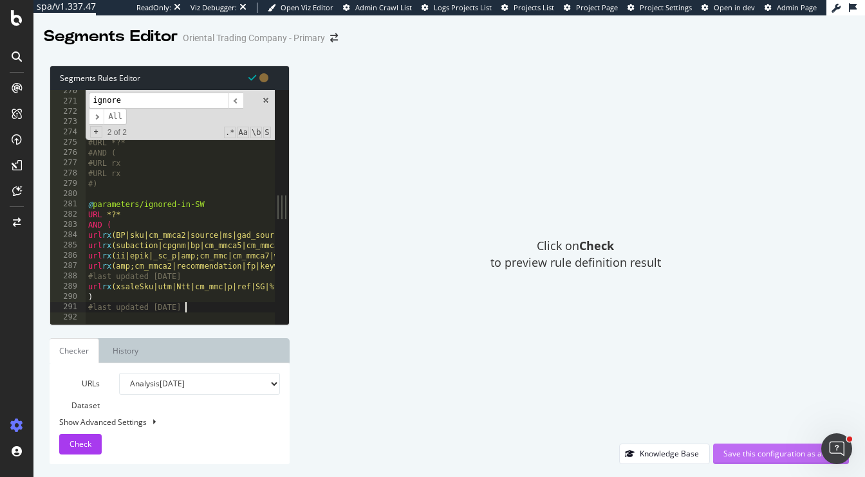
type textarea "#last updated 9/29/25"
click at [752, 456] on div "Save this configuration as active" at bounding box center [780, 453] width 115 height 11
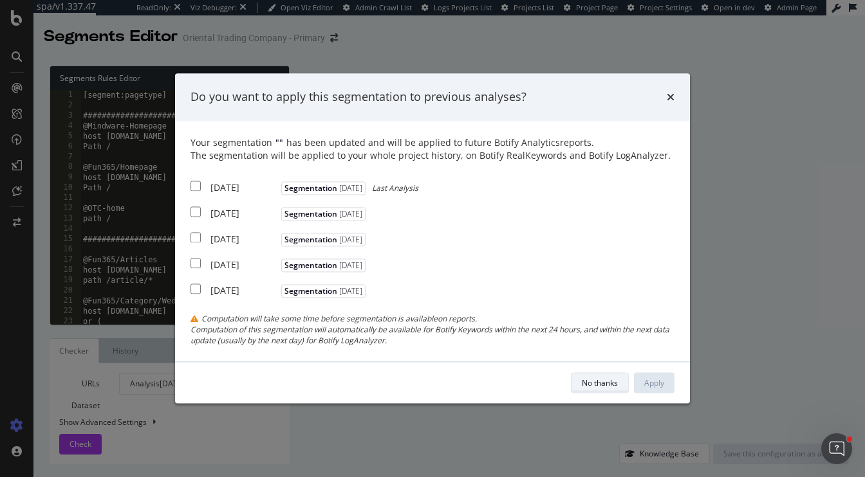
click at [591, 384] on div "No thanks" at bounding box center [600, 383] width 36 height 11
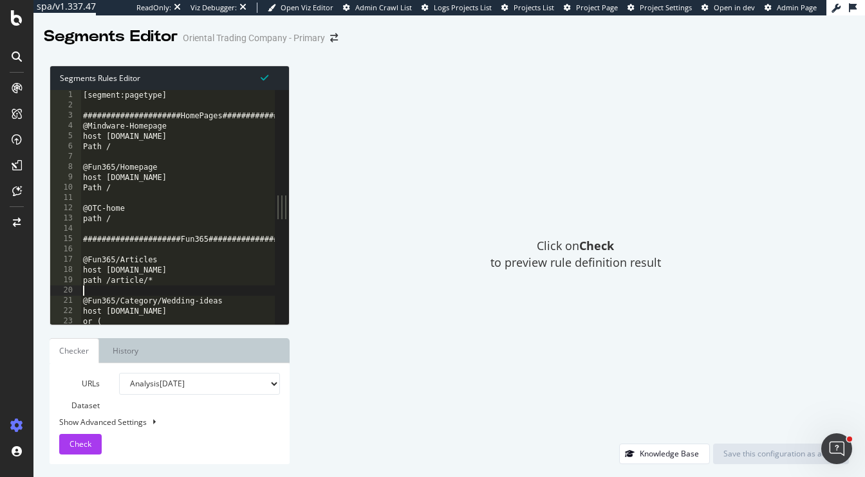
click at [212, 295] on div "[segment:pagetype] #####################HomePages##################### @Mindwar…" at bounding box center [717, 218] width 1275 height 256
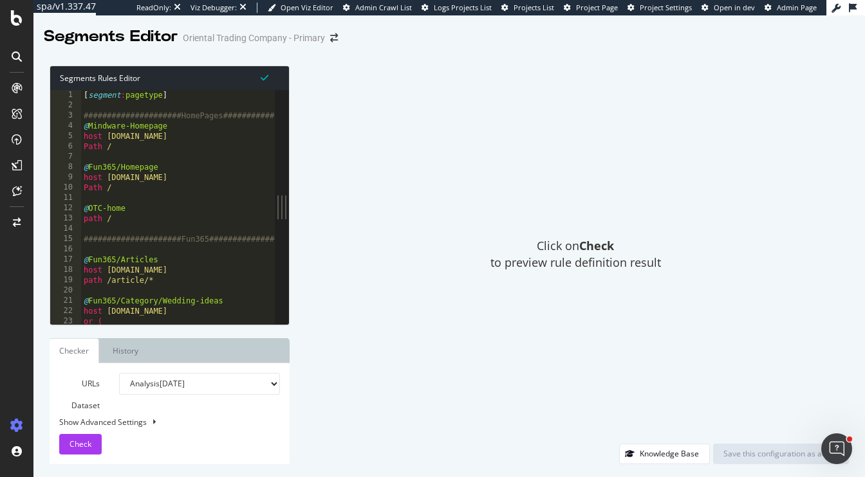
click at [180, 196] on div "[ segment : pagetype ] #####################HomePages##################### @ Mi…" at bounding box center [718, 218] width 1275 height 256
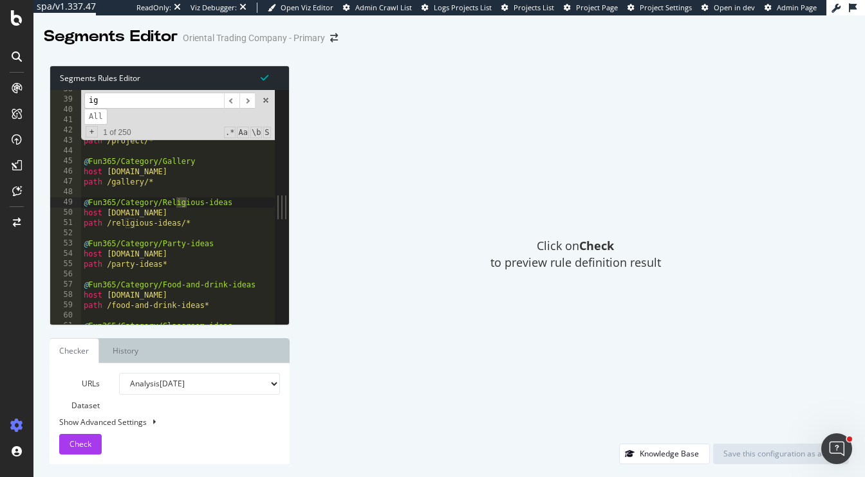
scroll to position [1663, 0]
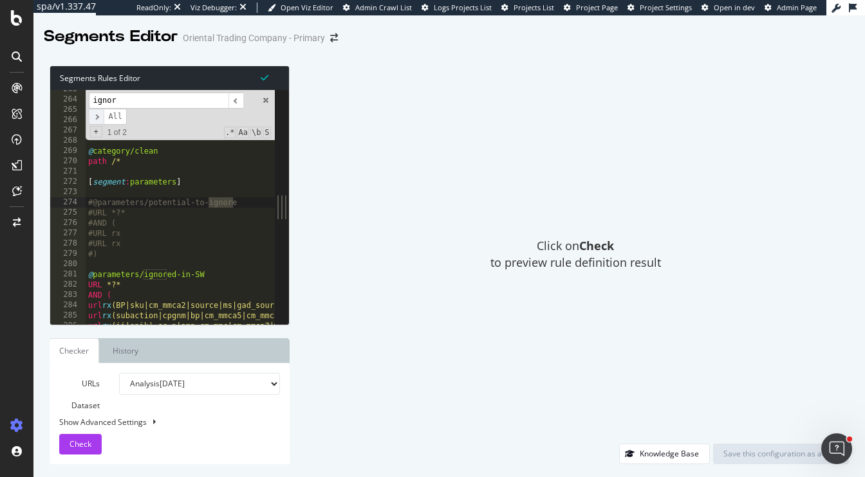
type input "ignor"
click at [95, 116] on span "​" at bounding box center [96, 117] width 15 height 16
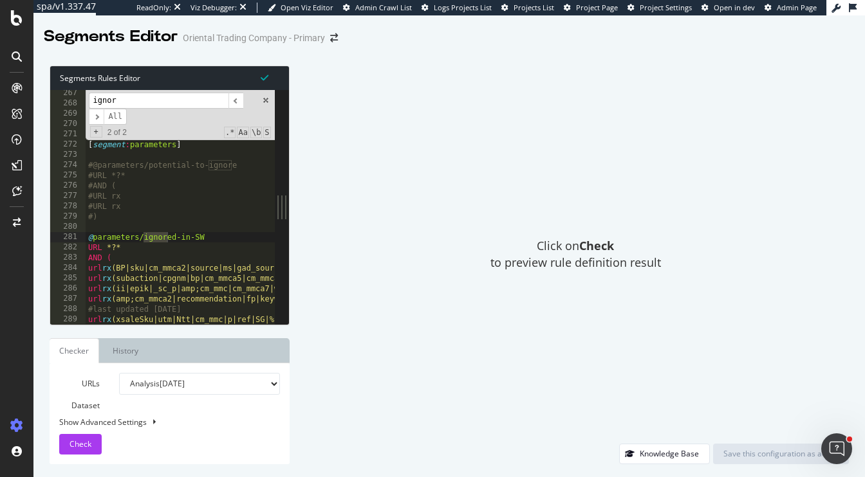
scroll to position [1690, 0]
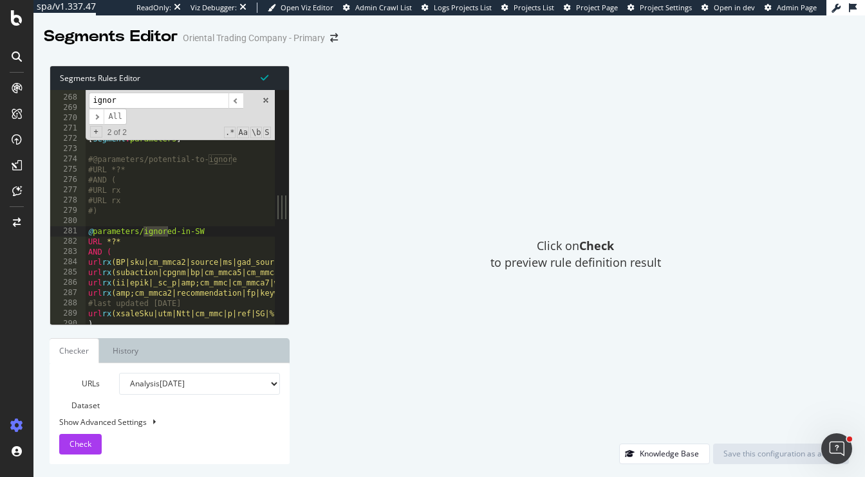
type textarea "@parameters/ignored-in-SW"
click at [137, 229] on div "path /* @ category/clean path /* [ segment : parameters ] #@parameters/potentia…" at bounding box center [723, 210] width 1275 height 256
click at [141, 230] on div "path /* @ category/clean path /* [ segment : parameters ] #@parameters/potentia…" at bounding box center [723, 210] width 1275 height 256
click at [137, 226] on div "path /* @ category/clean path /* [ segment : parameters ] #@parameters/potentia…" at bounding box center [723, 210] width 1275 height 256
drag, startPoint x: 141, startPoint y: 230, endPoint x: 134, endPoint y: 234, distance: 8.4
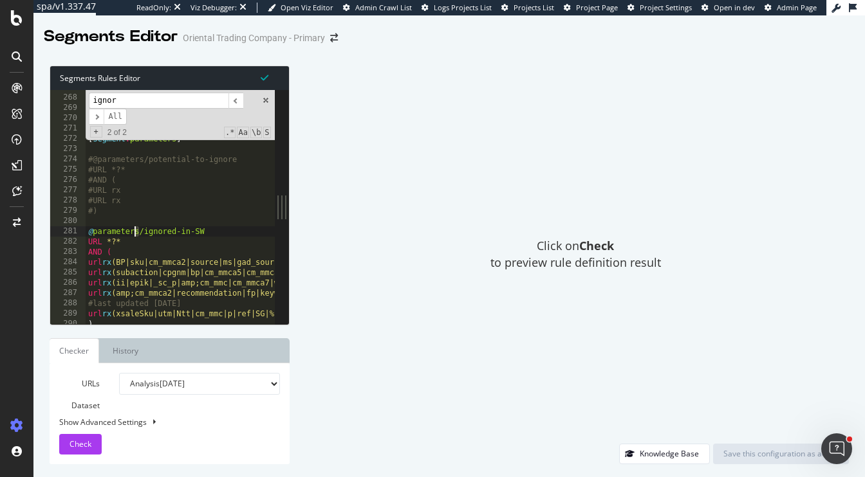
click at [134, 234] on div "path /* @ category/clean path /* [ segment : parameters ] #@parameters/potentia…" at bounding box center [723, 210] width 1275 height 256
click at [141, 232] on div "path /* @ category/clean path /* [ segment : parameters ] #@parameters/potentia…" at bounding box center [723, 210] width 1275 height 256
click at [221, 233] on div "path /* @ category/clean path /* [ segment : parameters ] #@parameters/potentia…" at bounding box center [723, 210] width 1275 height 256
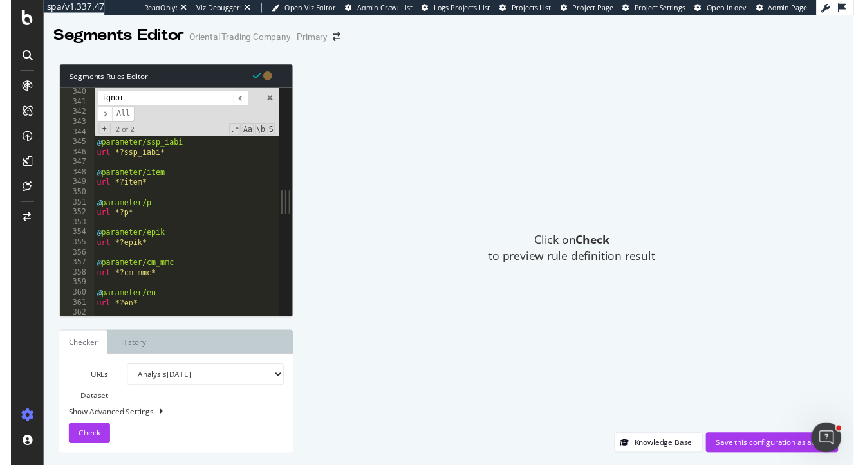
scroll to position [2159, 0]
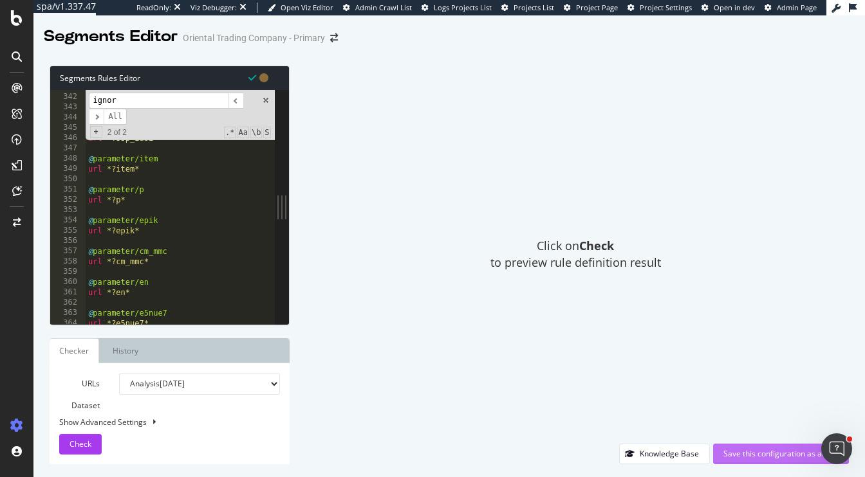
type textarea "@parameters-ignored-in-SW"
click at [783, 450] on div "Save this configuration as active" at bounding box center [780, 453] width 115 height 11
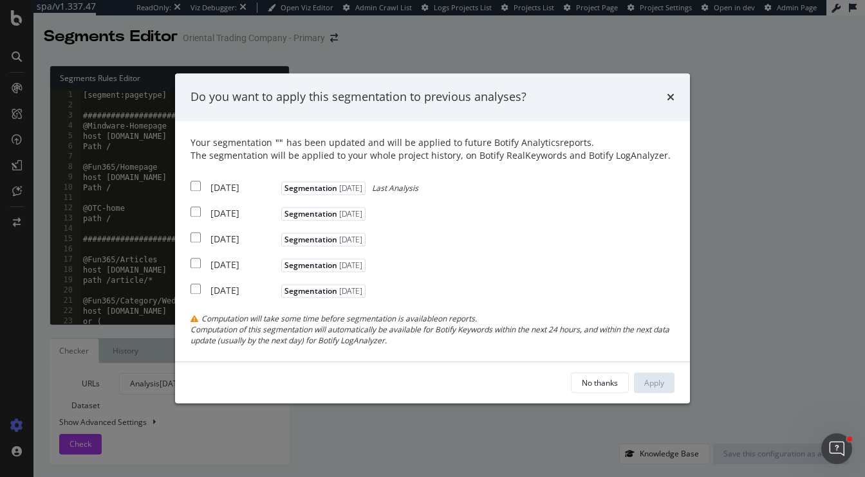
click at [201, 189] on div "[DATE] Segmentation [DATE] Last Analysis" at bounding box center [304, 186] width 228 height 16
checkbox input "true"
click at [201, 212] on div "[DATE] Segmentation [DATE]" at bounding box center [279, 212] width 178 height 16
checkbox input "true"
click at [201, 236] on div "[DATE] Segmentation [DATE]" at bounding box center [279, 238] width 178 height 16
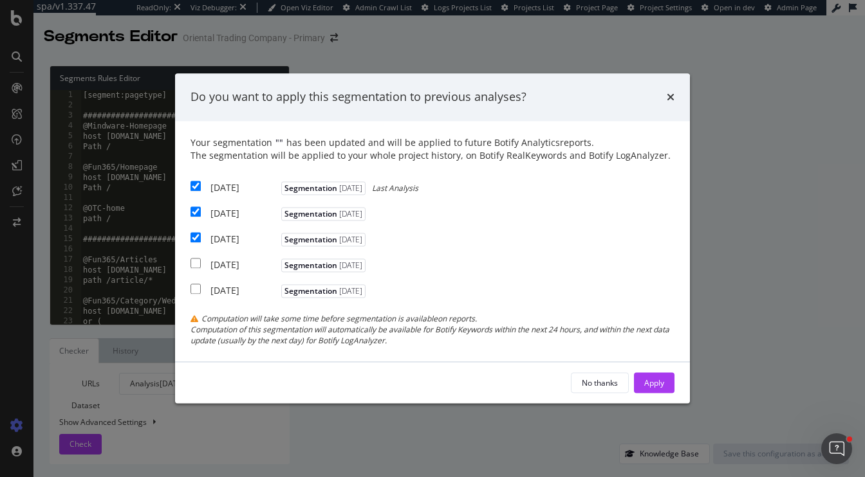
checkbox input "true"
click at [661, 378] on div "Apply" at bounding box center [654, 383] width 20 height 11
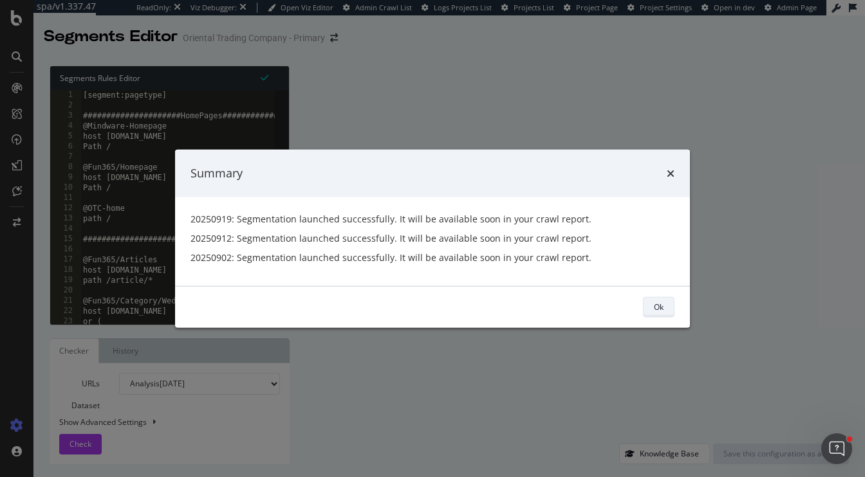
click at [656, 313] on div "Ok" at bounding box center [659, 307] width 10 height 18
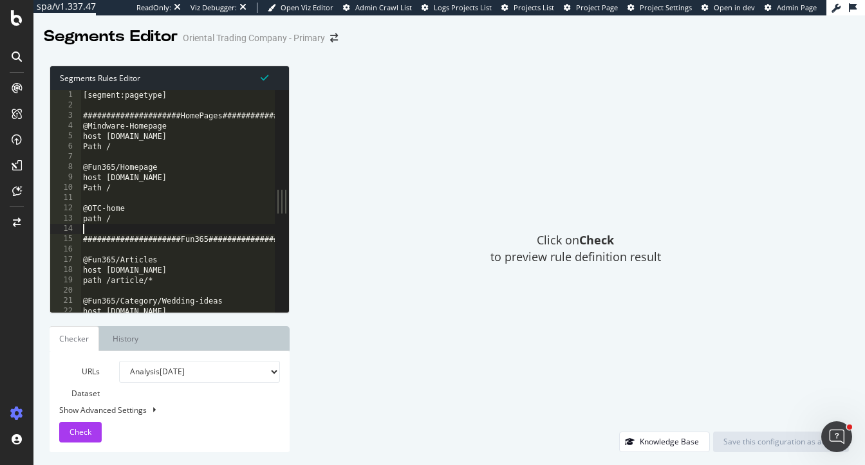
click at [100, 228] on div "[segment:pagetype] #####################HomePages##################### @Mindwar…" at bounding box center [717, 212] width 1275 height 244
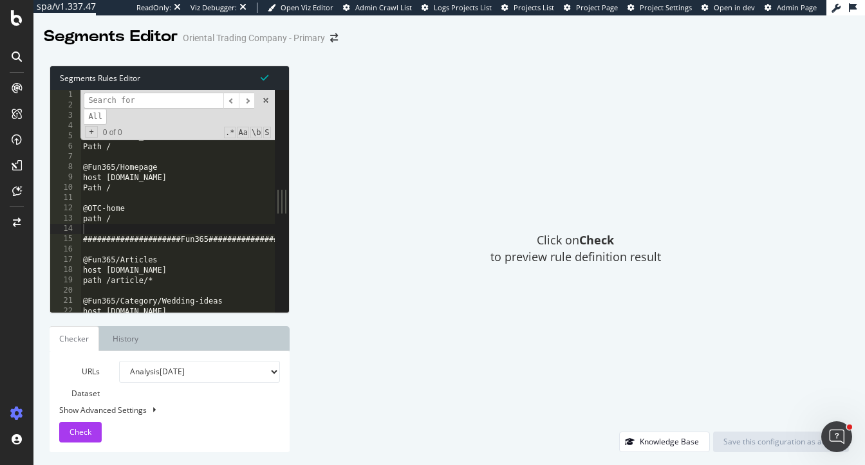
type input "j"
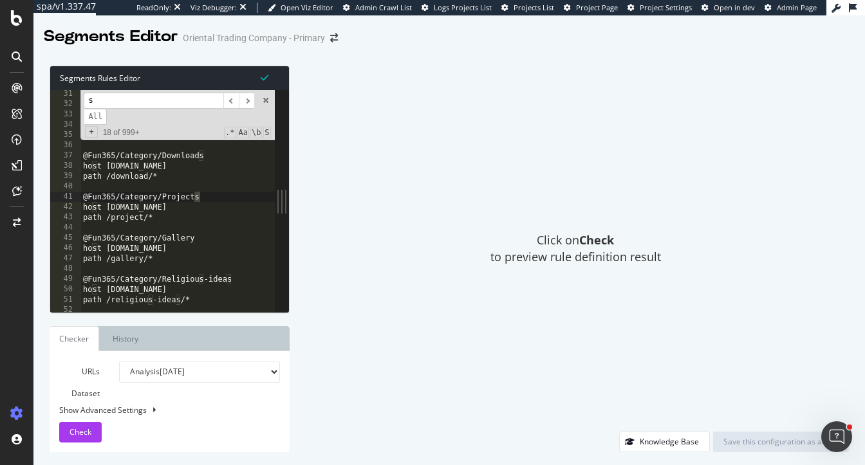
type input "sp"
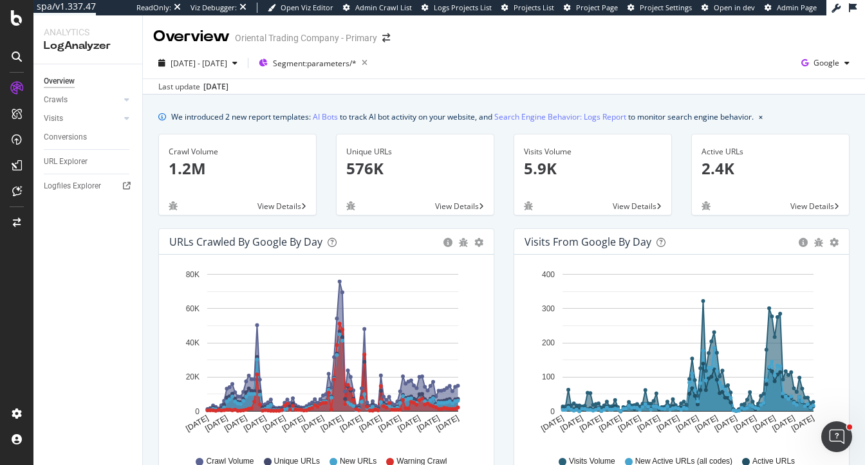
scroll to position [82, 0]
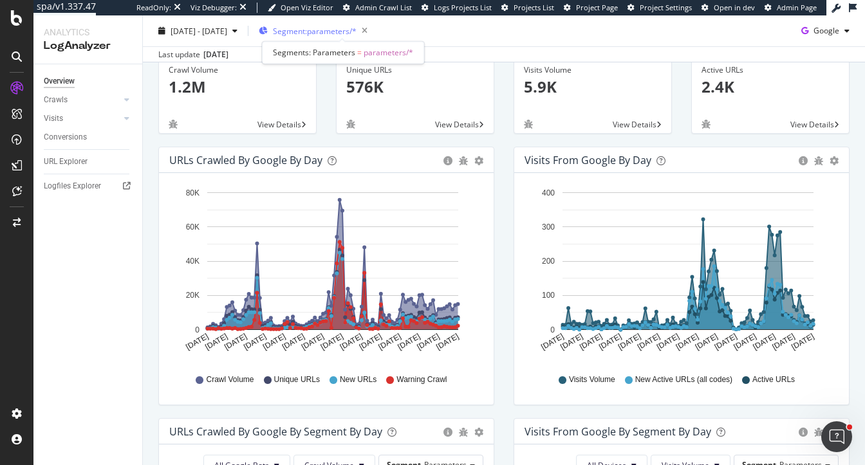
click at [356, 30] on span "Segment: parameters/*" at bounding box center [315, 30] width 84 height 11
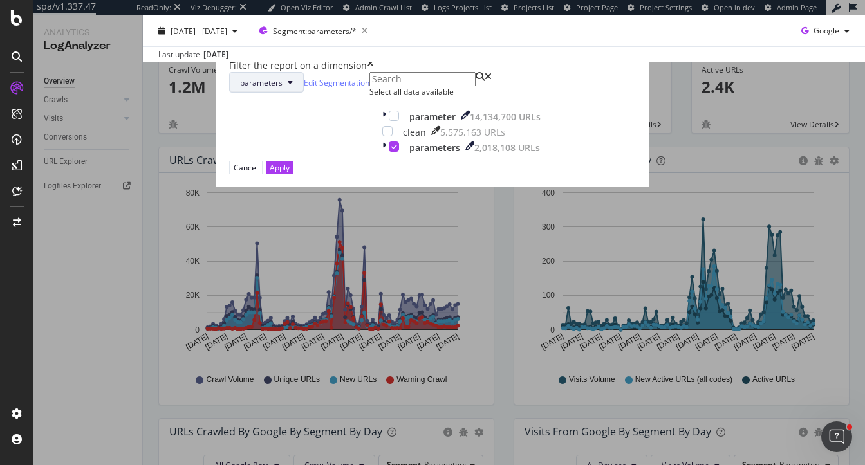
click at [282, 88] on span "parameters" at bounding box center [261, 82] width 42 height 11
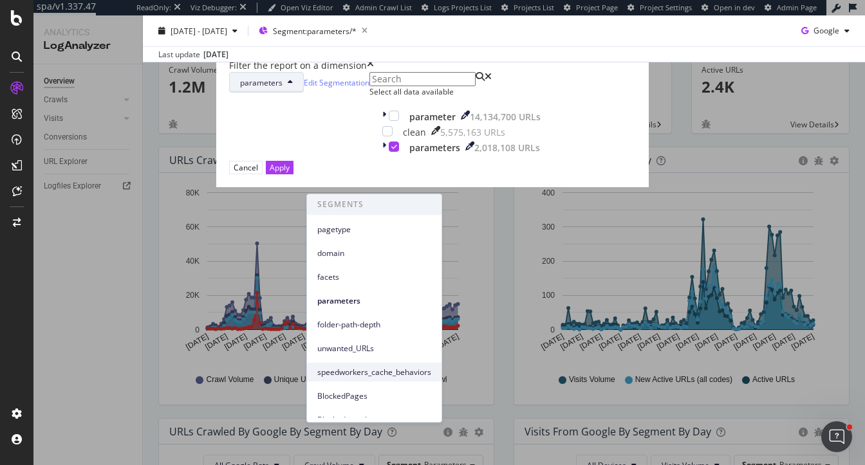
click at [362, 372] on span "speedworkers_cache_behaviors" at bounding box center [374, 373] width 114 height 12
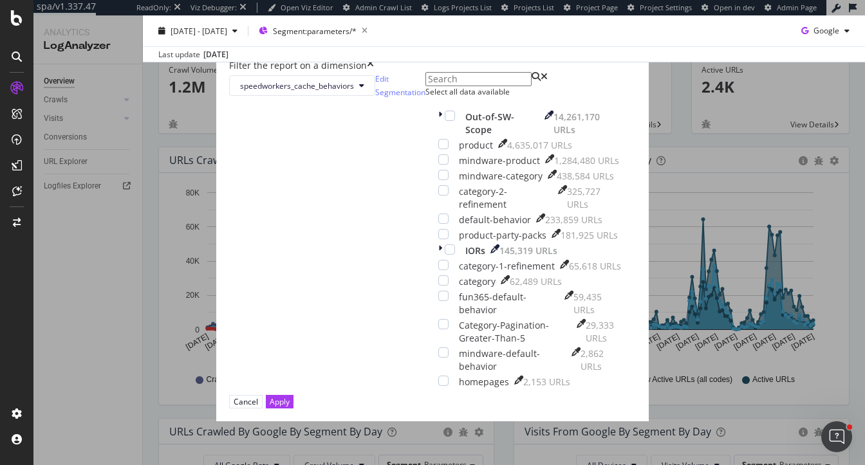
click at [425, 97] on div "Select all data available" at bounding box center [530, 91] width 210 height 11
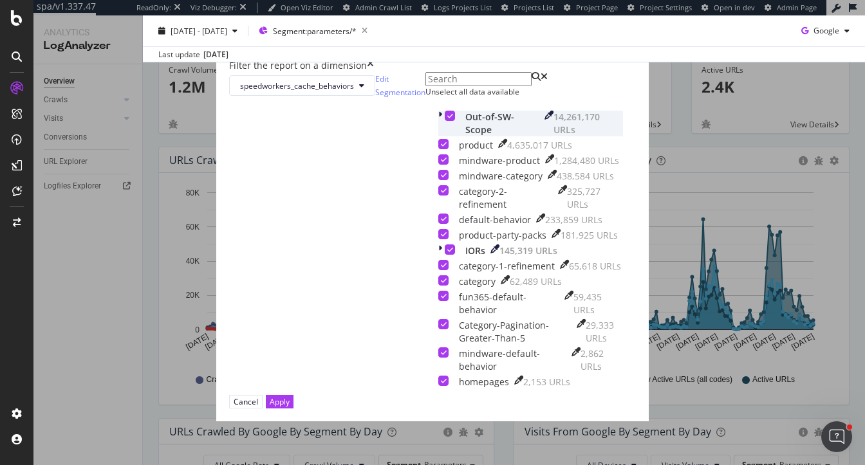
click at [447, 119] on icon "modal" at bounding box center [450, 116] width 6 height 6
click at [445, 121] on div "modal" at bounding box center [450, 116] width 10 height 10
click at [290, 407] on div "Apply" at bounding box center [280, 401] width 20 height 11
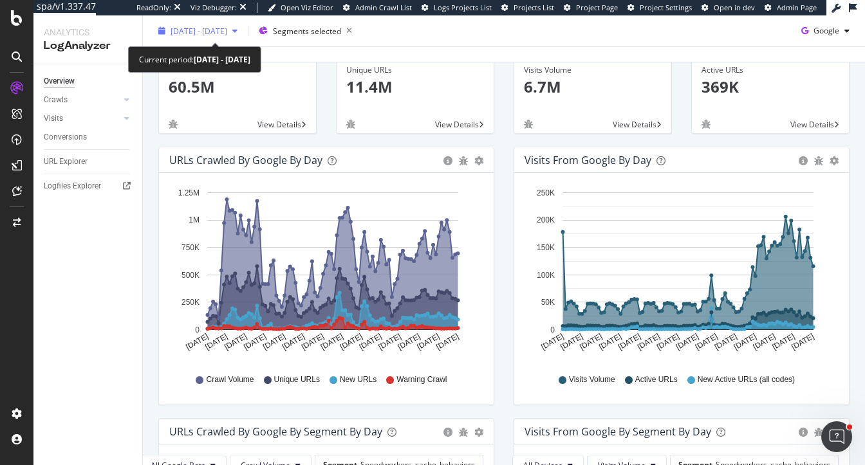
click at [225, 33] on span "2025 Jun. 28th - Sep. 27th" at bounding box center [199, 30] width 57 height 11
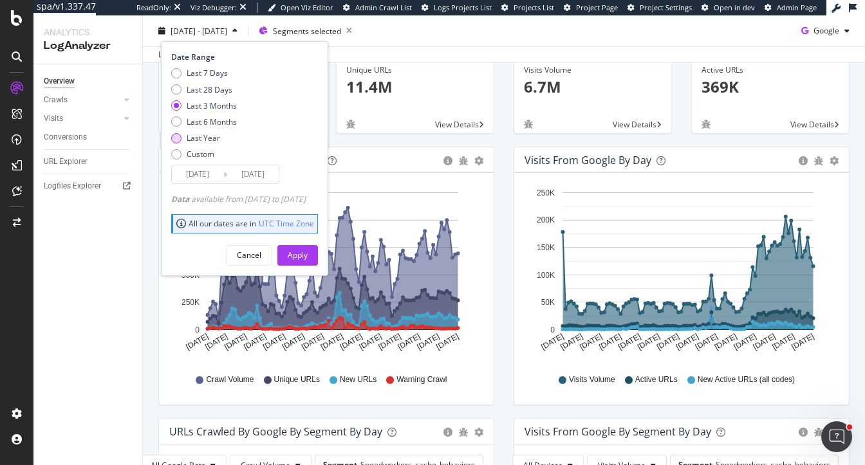
click at [216, 134] on div "Last Year" at bounding box center [203, 138] width 33 height 11
type input "2024/09/28"
click at [318, 250] on button "Apply" at bounding box center [297, 255] width 41 height 21
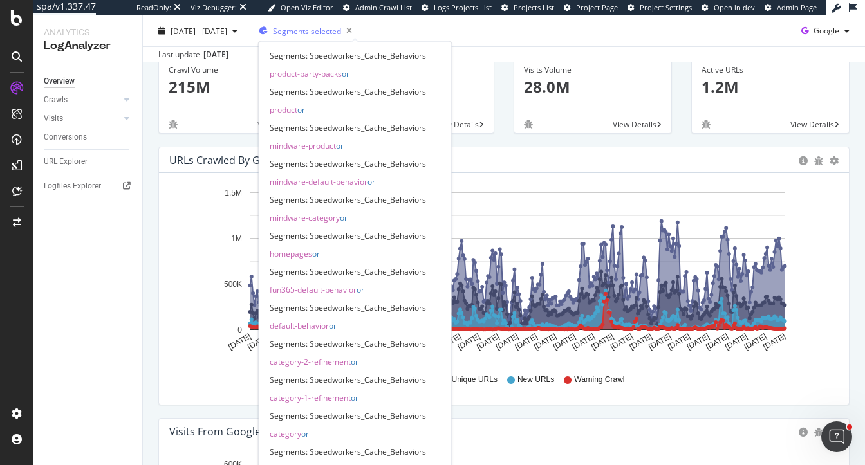
click at [338, 34] on span "Segments selected" at bounding box center [307, 30] width 68 height 11
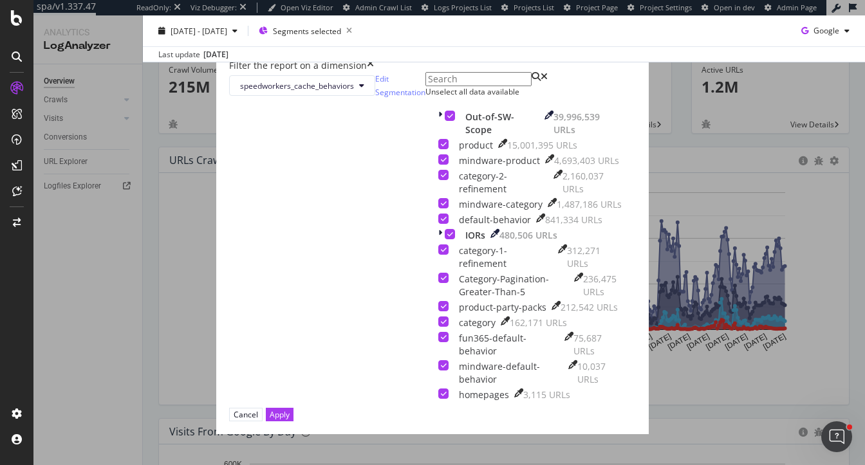
click at [138, 190] on div "Filter the report on a dimension speedworkers_cache_behaviors Edit Segmentation…" at bounding box center [432, 232] width 865 height 465
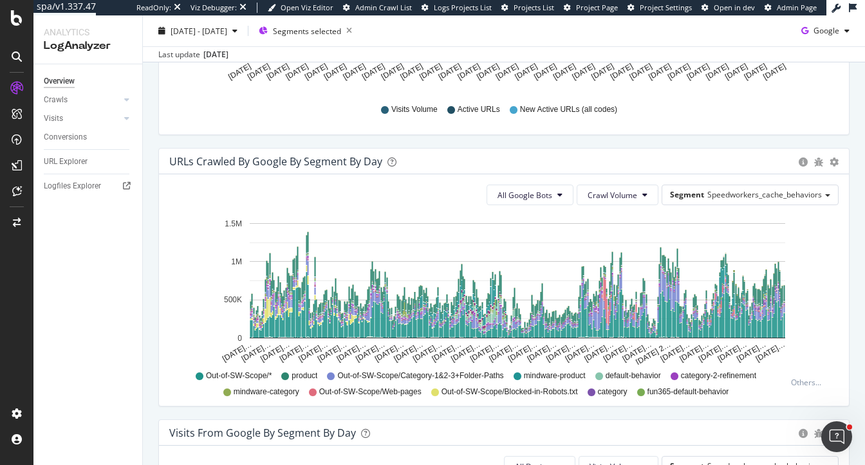
scroll to position [632, 0]
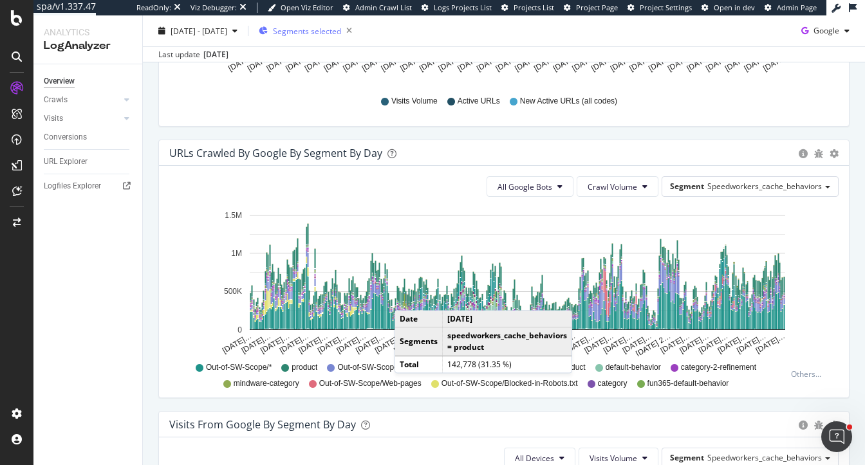
click at [338, 23] on div "Segments selected" at bounding box center [308, 31] width 98 height 18
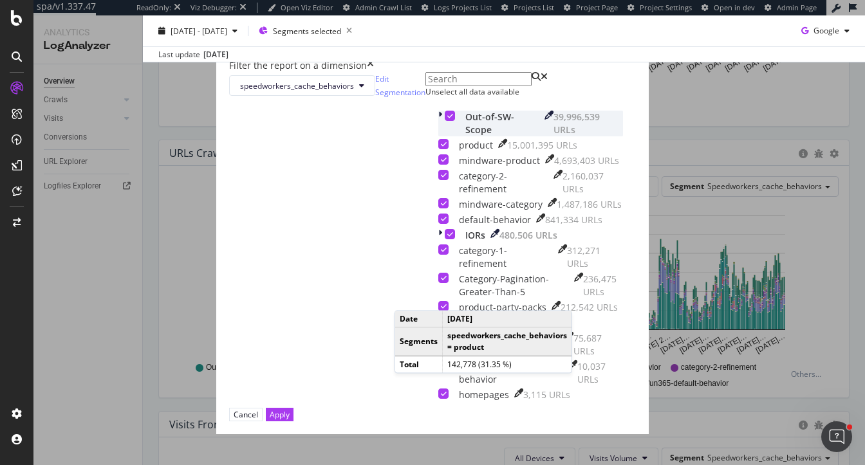
click at [447, 119] on icon "modal" at bounding box center [450, 116] width 6 height 6
click at [290, 420] on div "Apply" at bounding box center [280, 414] width 20 height 11
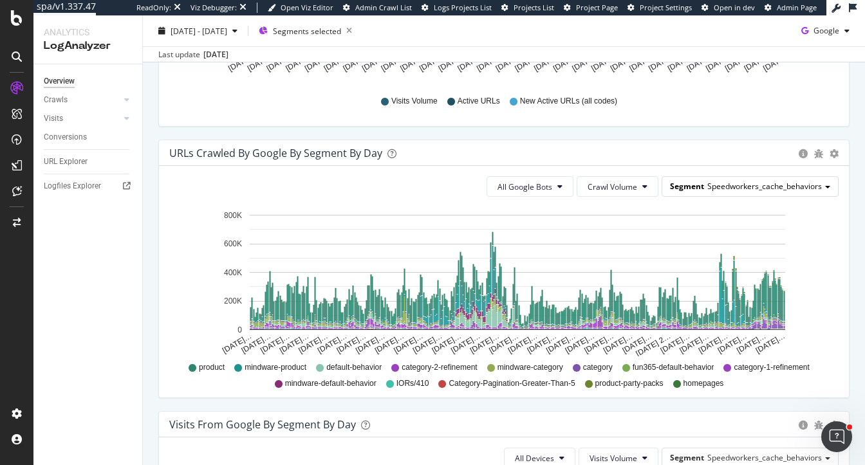
click at [729, 184] on span "Speedworkers_cache_behaviors" at bounding box center [764, 186] width 115 height 11
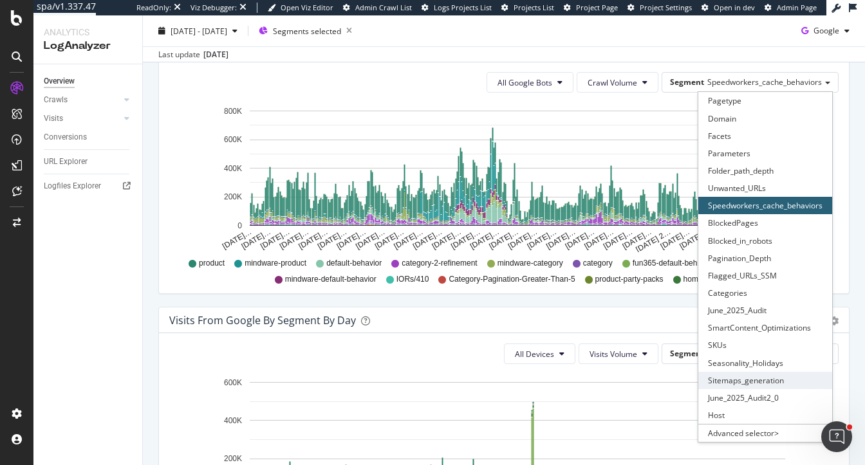
scroll to position [729, 0]
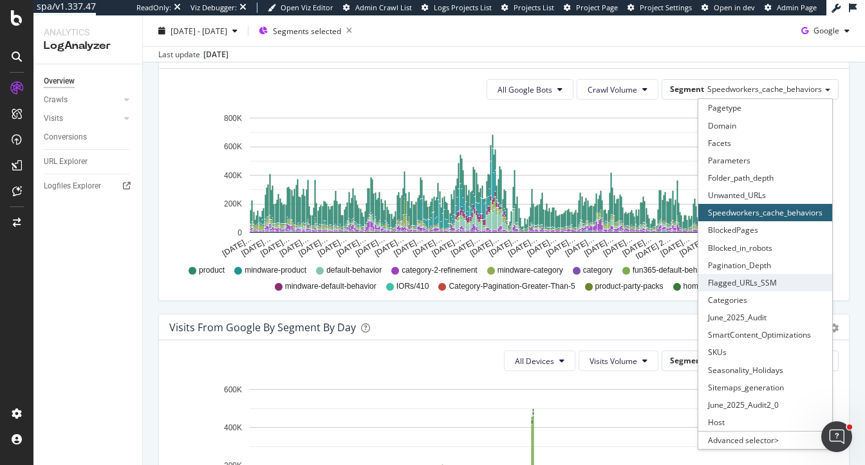
click at [748, 283] on div "Flagged_URLs_SSM" at bounding box center [765, 282] width 134 height 17
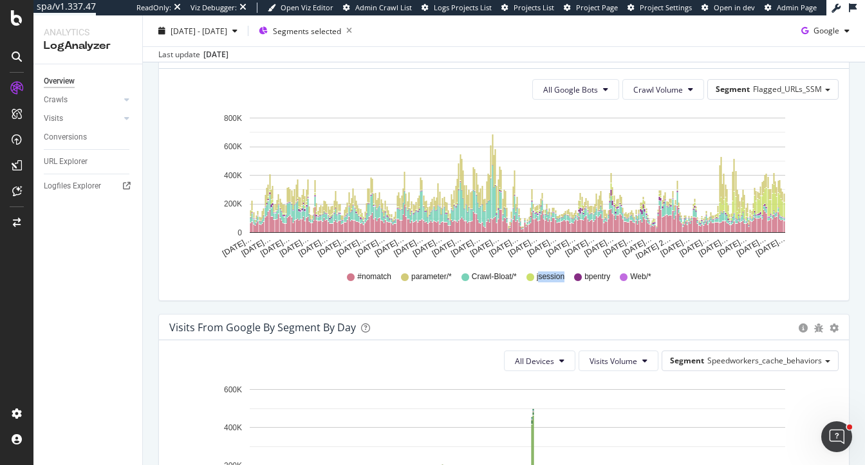
drag, startPoint x: 537, startPoint y: 274, endPoint x: 572, endPoint y: 274, distance: 34.7
click at [572, 274] on div "#nomatch parameter/* Crawl-Bloat/* jsession bpentry Web/*" at bounding box center [504, 277] width 656 height 29
drag, startPoint x: 475, startPoint y: 279, endPoint x: 513, endPoint y: 279, distance: 38.0
click at [513, 279] on span "Crawl-Bloat/*" at bounding box center [494, 277] width 45 height 11
click at [756, 84] on span "Flagged_URLs_SSM" at bounding box center [787, 89] width 69 height 11
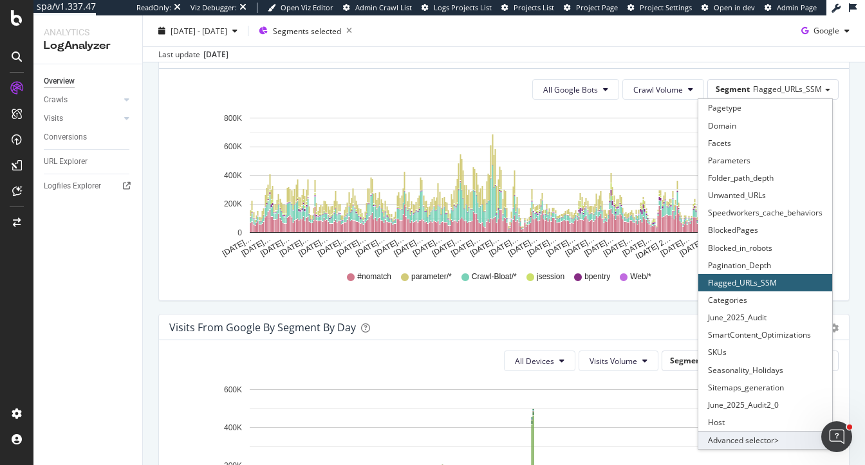
click at [747, 439] on div "Advanced selector >" at bounding box center [765, 440] width 134 height 18
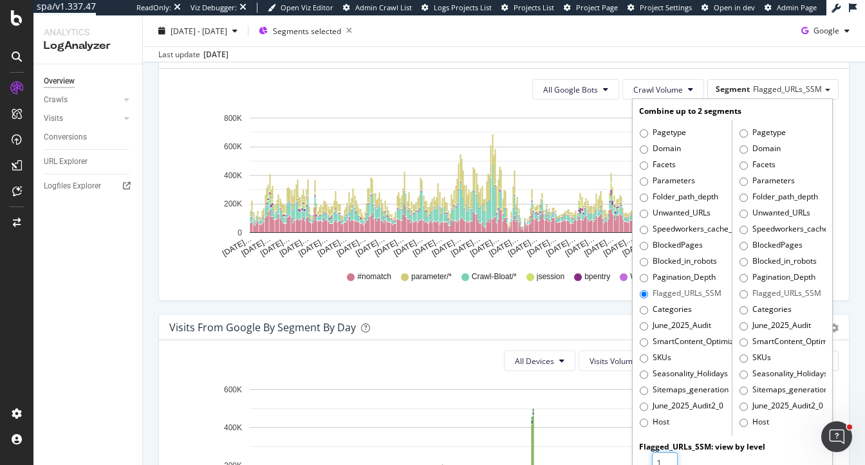
scroll to position [737, 0]
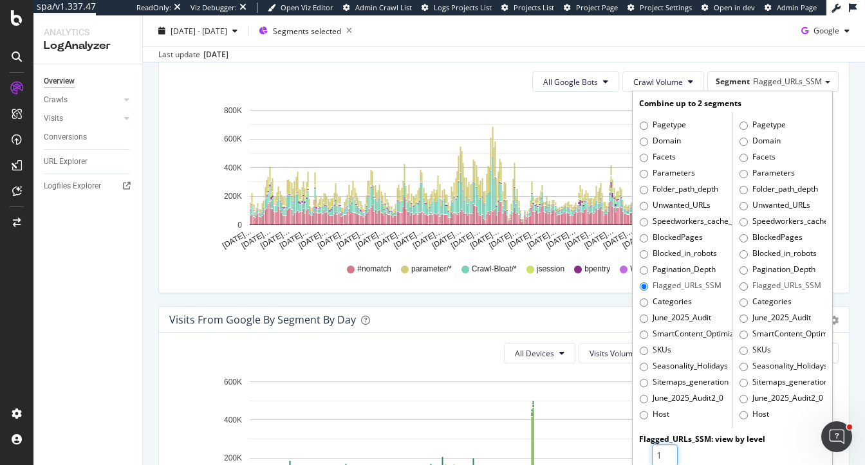
click at [669, 456] on input "1" at bounding box center [665, 456] width 26 height 22
click at [669, 448] on input "1" at bounding box center [665, 456] width 26 height 22
click at [669, 448] on input "2" at bounding box center [665, 456] width 26 height 22
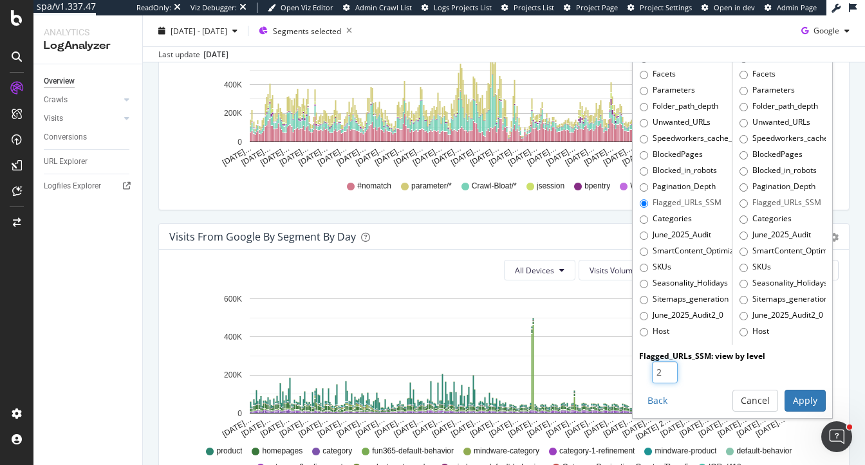
scroll to position [825, 0]
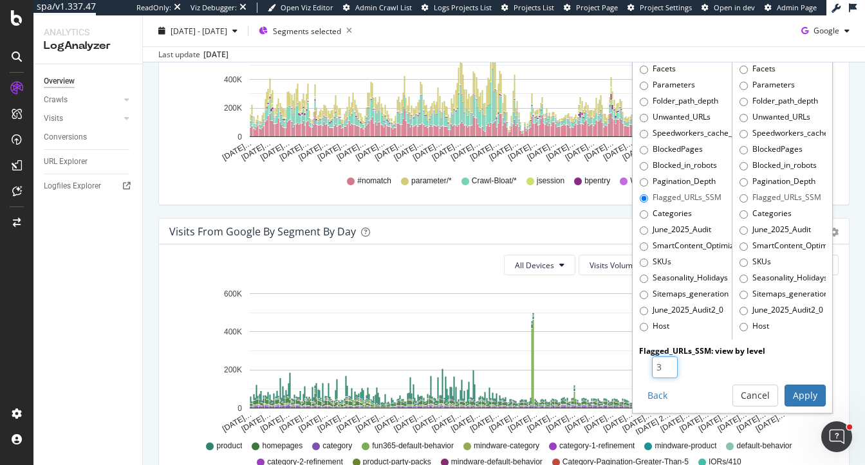
type input "3"
click at [670, 361] on input "3" at bounding box center [665, 367] width 26 height 22
click at [799, 394] on button "Apply" at bounding box center [804, 396] width 41 height 22
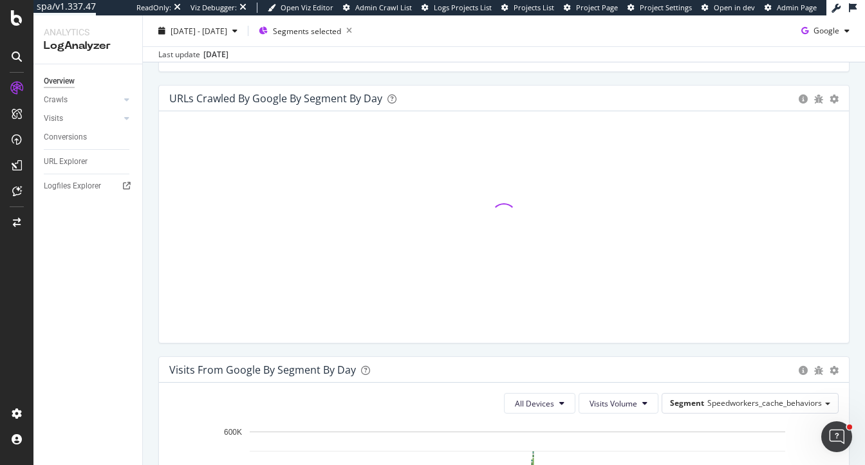
scroll to position [679, 0]
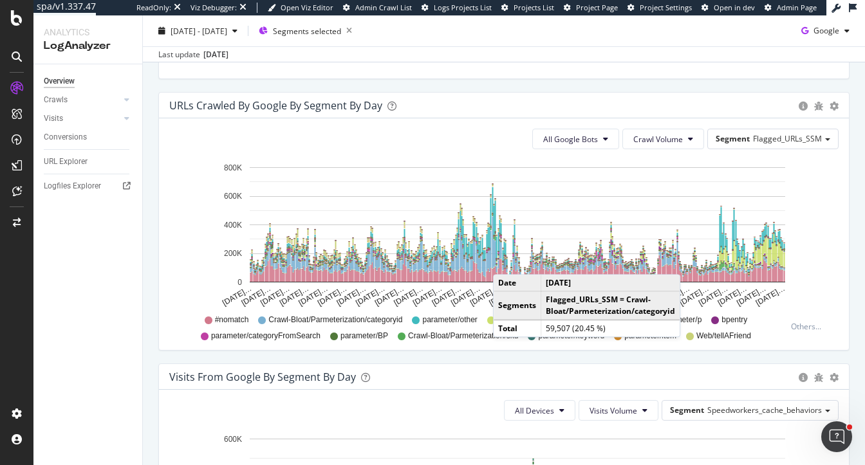
click at [420, 357] on div "URLs Crawled by Google By Segment By Day Timeline (by Value) Table All Google B…" at bounding box center [504, 228] width 710 height 272
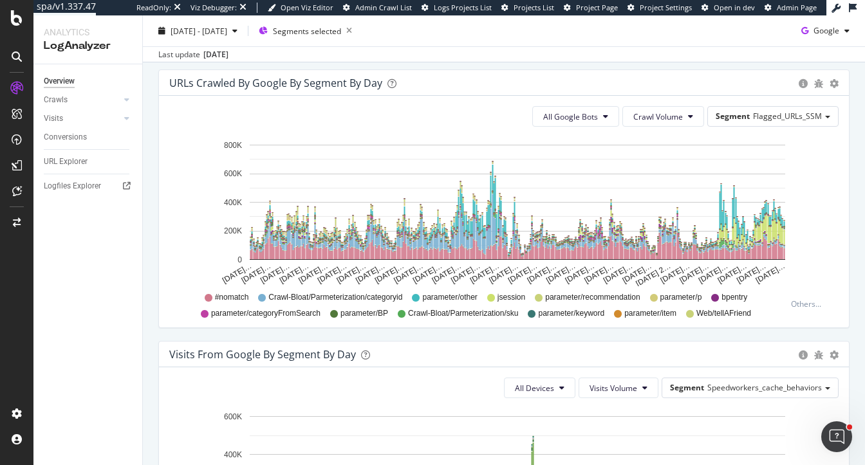
scroll to position [700, 0]
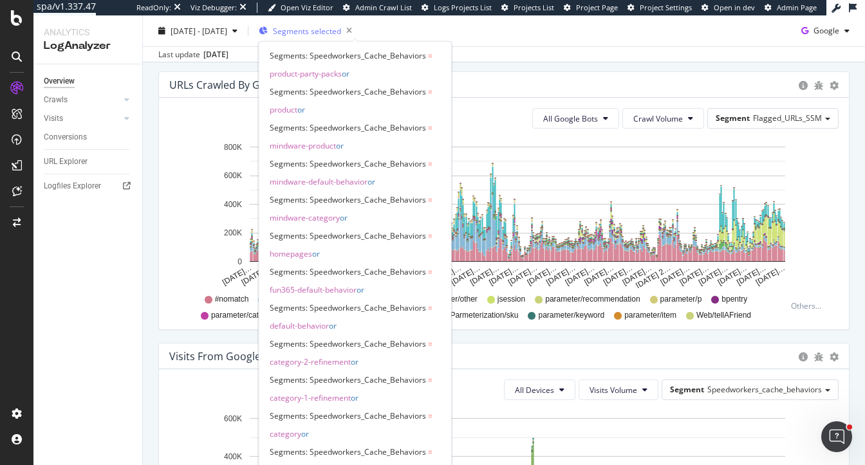
click at [341, 32] on span "Segments selected" at bounding box center [307, 30] width 68 height 11
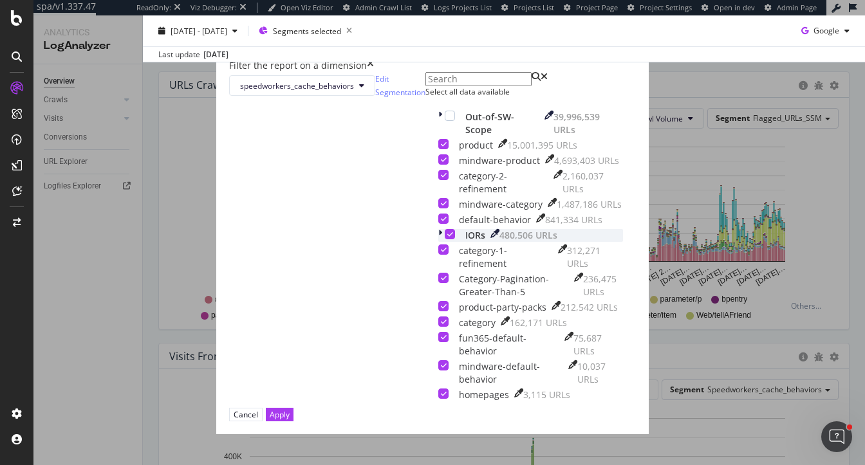
click at [438, 242] on icon "modal" at bounding box center [440, 235] width 4 height 13
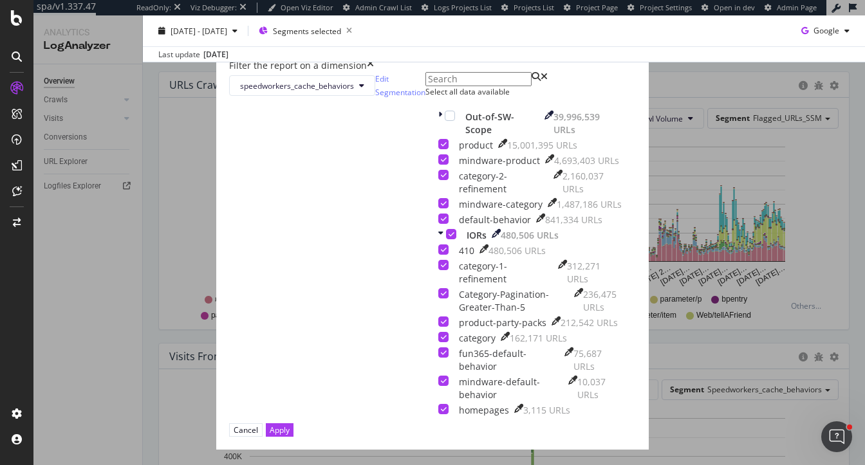
click at [167, 233] on div "Filter the report on a dimension speedworkers_cache_behaviors Edit Segmentation…" at bounding box center [432, 232] width 865 height 465
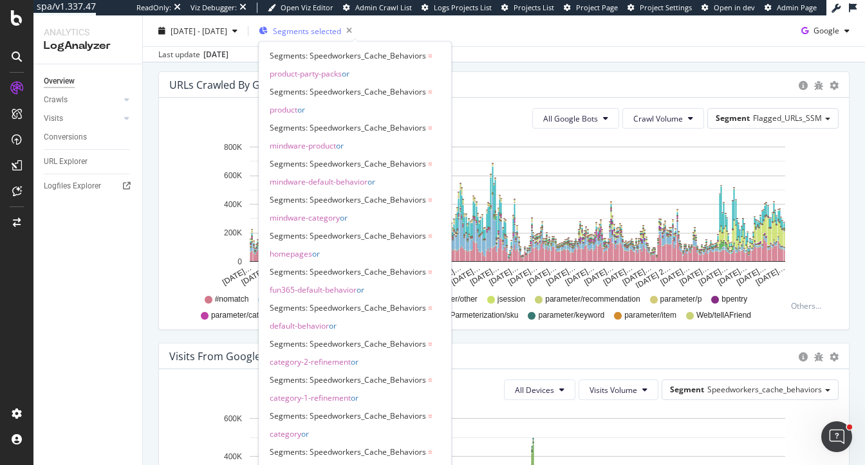
click at [341, 33] on span "Segments selected" at bounding box center [307, 30] width 68 height 11
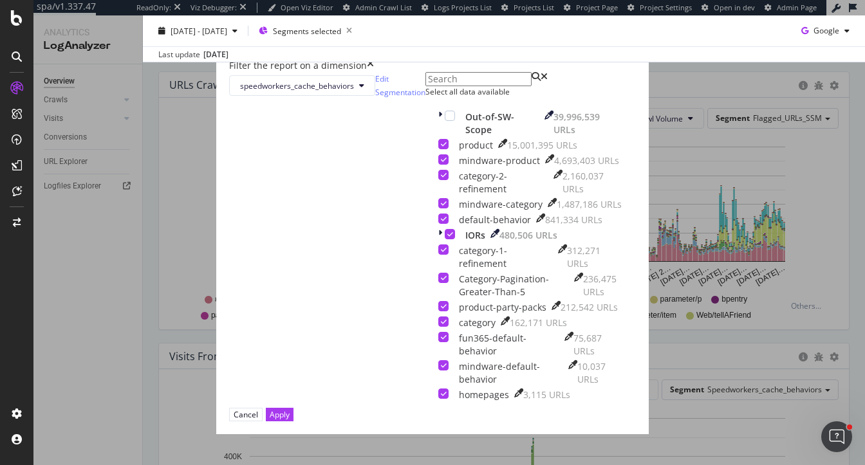
click at [374, 59] on icon "times" at bounding box center [370, 65] width 7 height 13
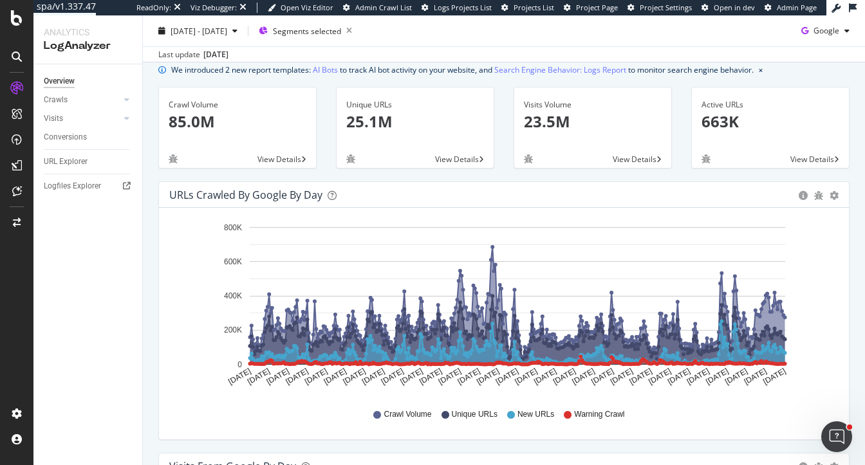
scroll to position [48, 0]
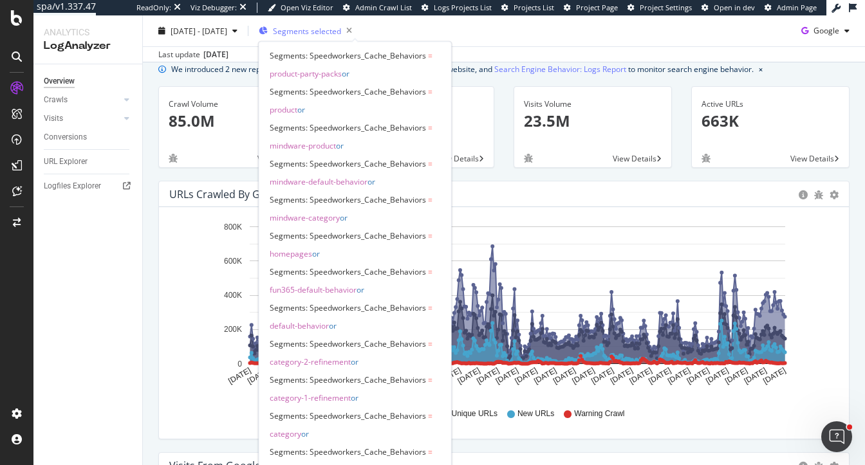
click at [341, 30] on span "Segments selected" at bounding box center [307, 30] width 68 height 11
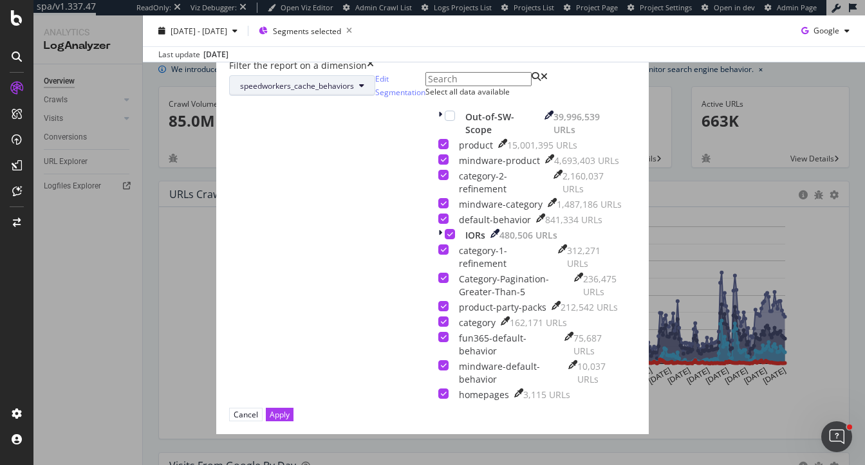
click at [335, 91] on span "speedworkers_cache_behaviors" at bounding box center [297, 85] width 114 height 11
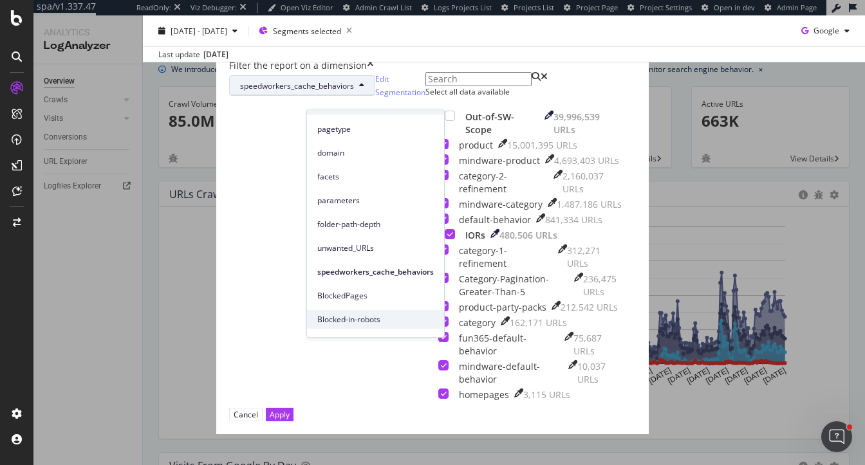
scroll to position [13, 0]
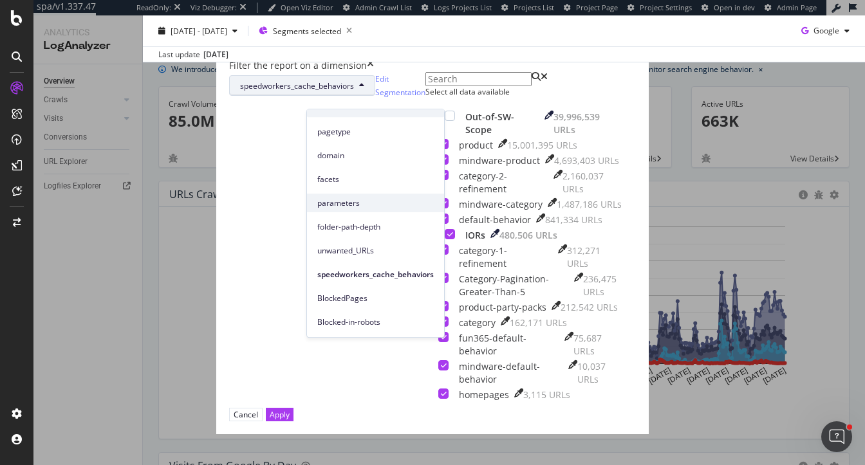
click at [346, 194] on div "parameters" at bounding box center [375, 203] width 137 height 19
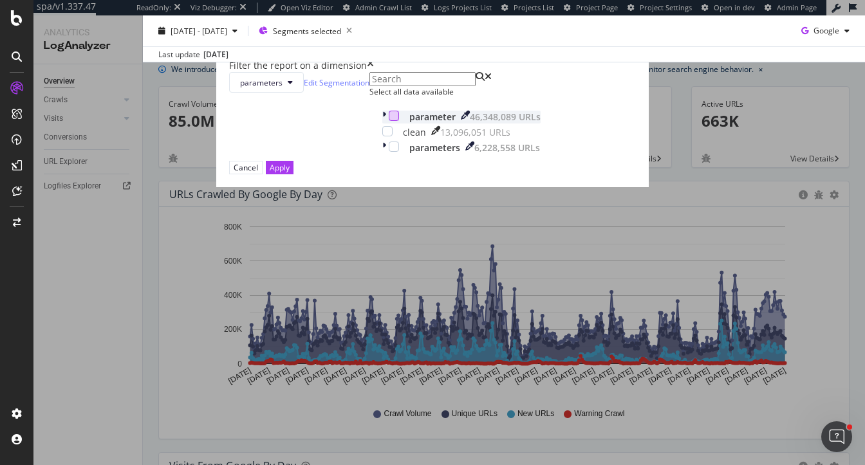
click at [389, 121] on div "modal" at bounding box center [394, 116] width 10 height 10
click at [389, 152] on div "modal" at bounding box center [394, 147] width 10 height 10
click at [290, 173] on div "Apply" at bounding box center [280, 167] width 20 height 11
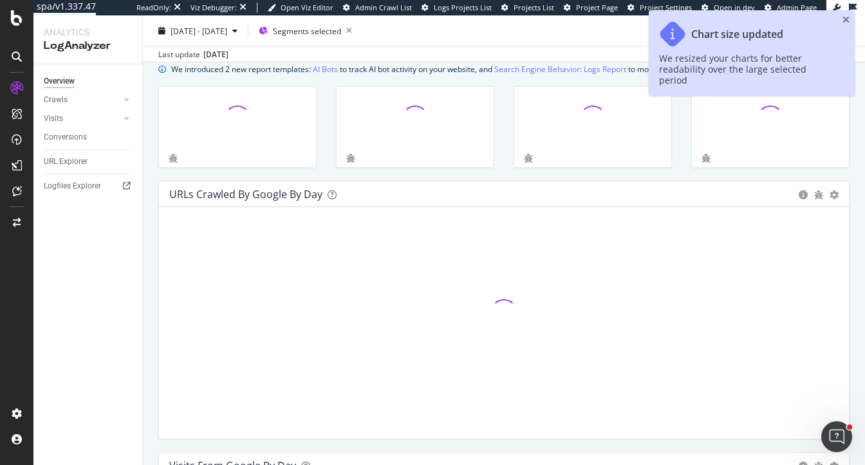
click at [841, 18] on div "Chart size updated We resized your charts for better readability over the large…" at bounding box center [752, 53] width 206 height 86
click at [848, 19] on icon "close toast" at bounding box center [845, 19] width 7 height 9
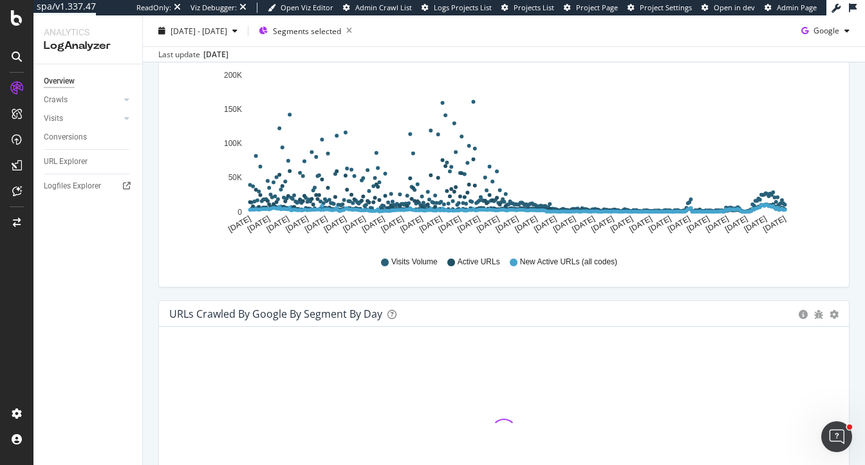
scroll to position [431, 0]
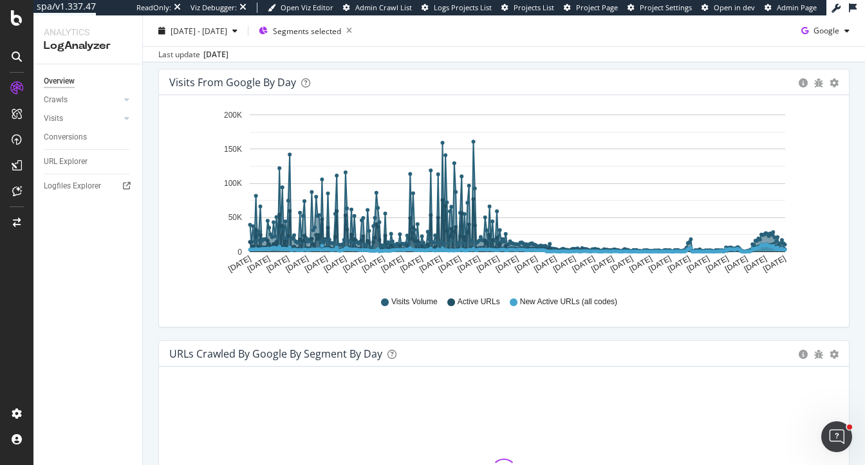
click at [486, 246] on div "Visits from Google by day Area Table Hold CMD (⌘) while clicking to filter the …" at bounding box center [504, 205] width 710 height 272
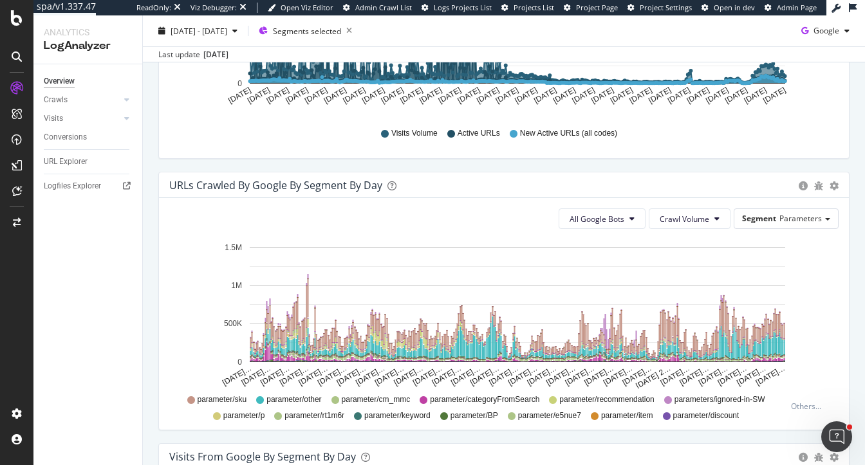
scroll to position [627, 0]
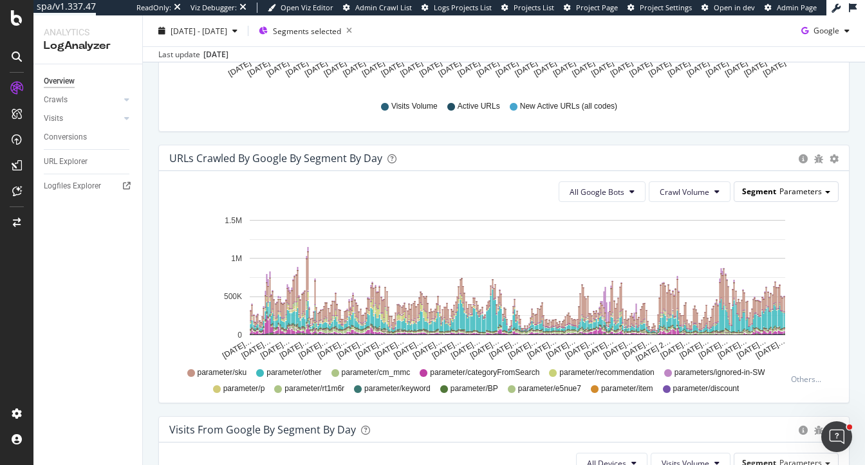
click at [784, 189] on span "Parameters" at bounding box center [800, 191] width 42 height 11
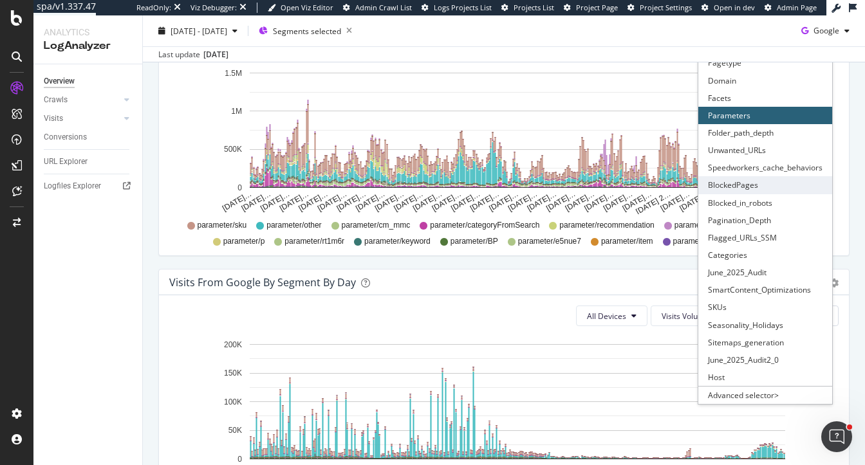
scroll to position [775, 0]
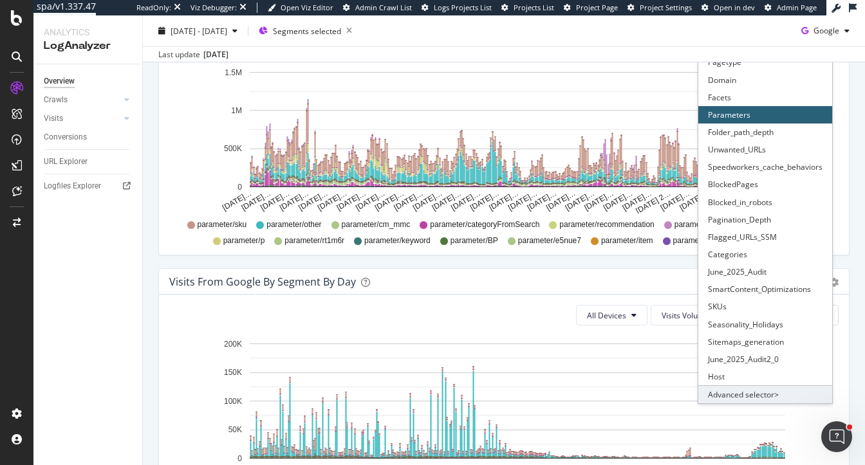
click at [730, 392] on div "Advanced selector >" at bounding box center [765, 394] width 134 height 18
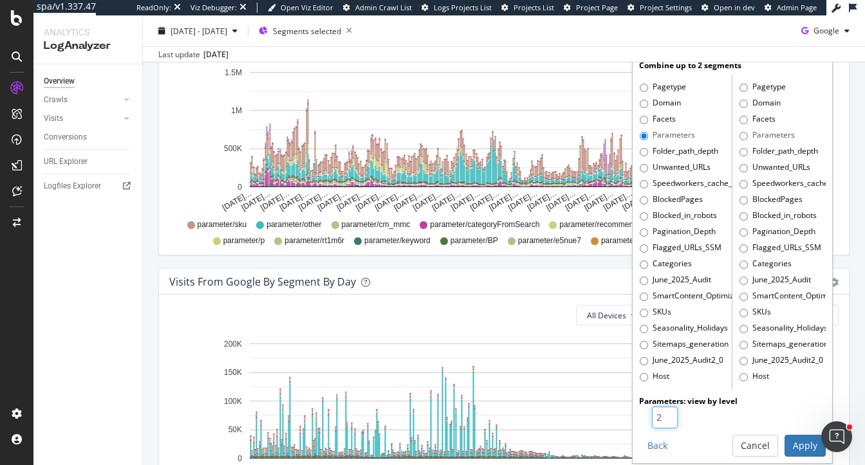
click at [670, 410] on input "2" at bounding box center [665, 418] width 26 height 22
type input "1"
click at [670, 420] on input "1" at bounding box center [665, 418] width 26 height 22
click at [802, 446] on button "Apply" at bounding box center [804, 446] width 41 height 22
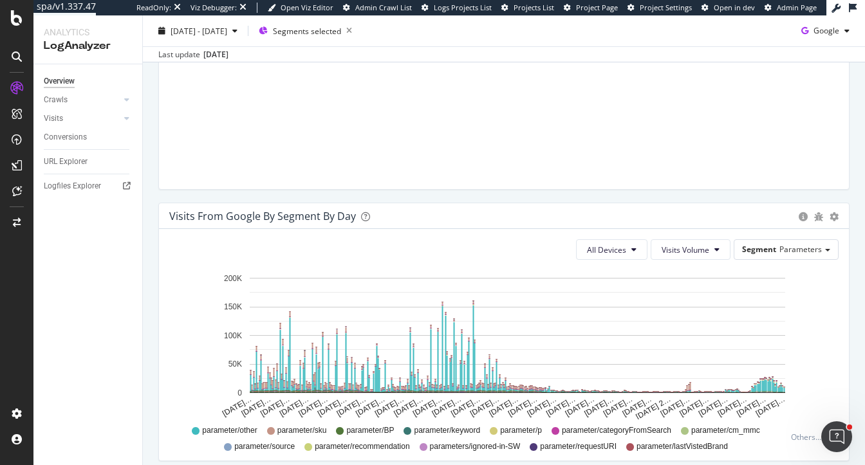
scroll to position [844, 0]
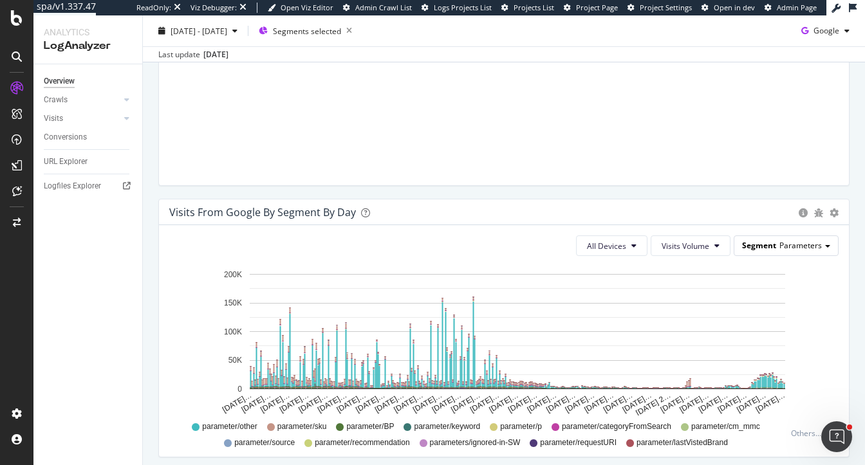
click at [764, 248] on span "Segment" at bounding box center [759, 245] width 34 height 11
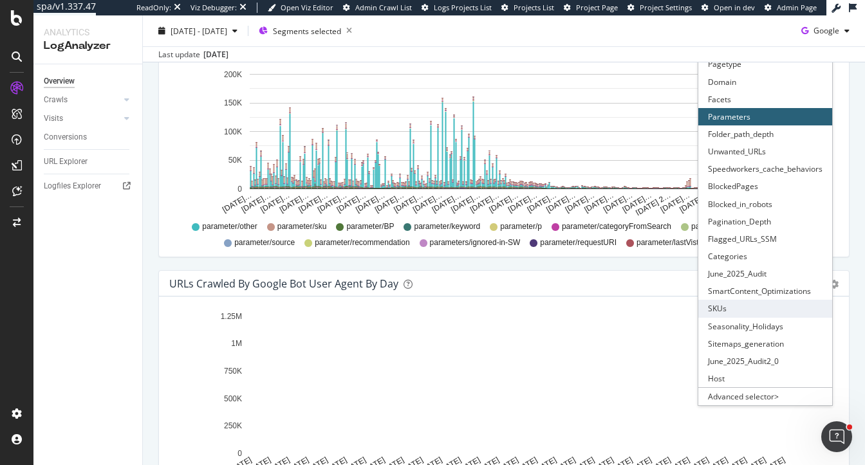
scroll to position [1045, 0]
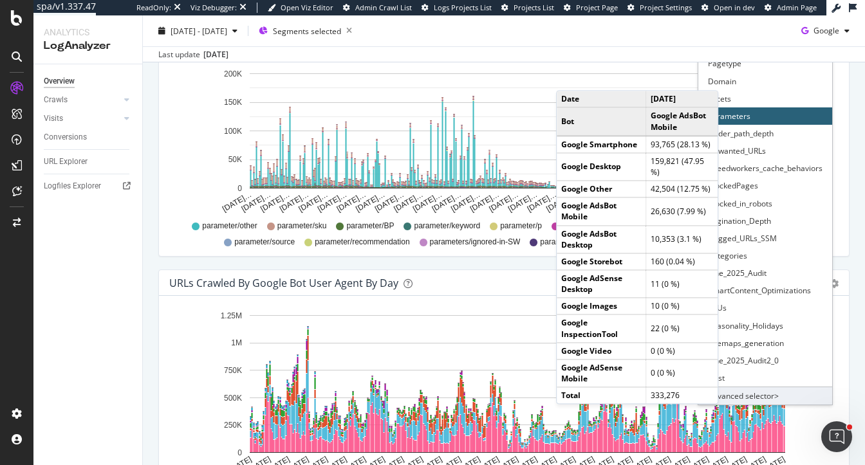
click at [732, 396] on div "Advanced selector >" at bounding box center [765, 396] width 134 height 18
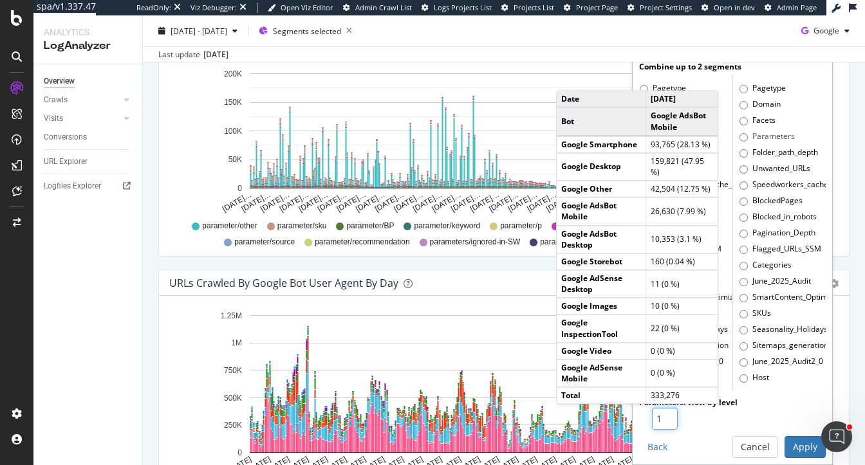
type input "1"
click at [670, 420] on input "1" at bounding box center [665, 419] width 26 height 22
click at [808, 447] on button "Apply" at bounding box center [804, 447] width 41 height 22
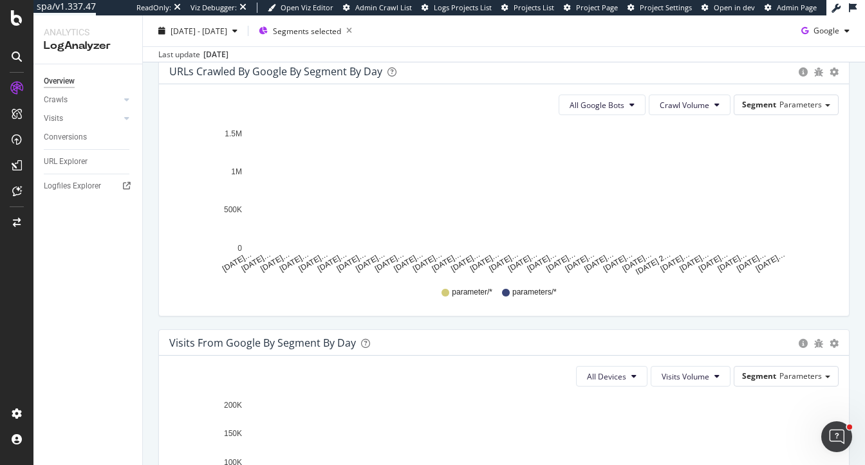
scroll to position [703, 0]
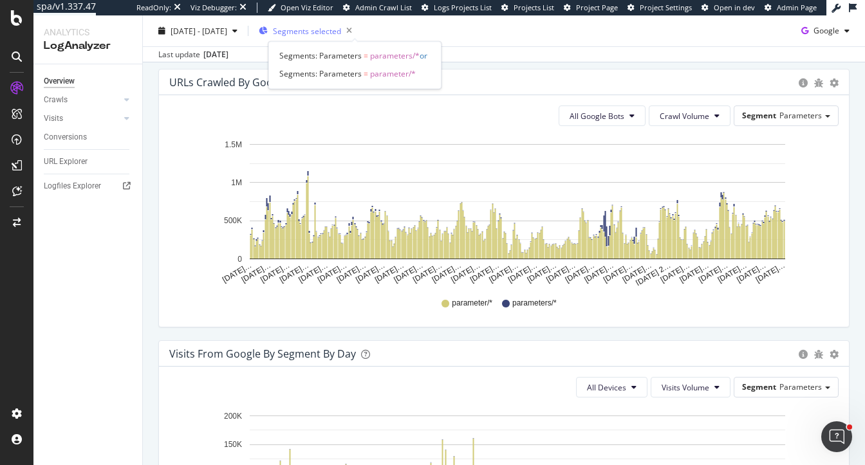
click at [341, 35] on span "Segments selected" at bounding box center [307, 30] width 68 height 11
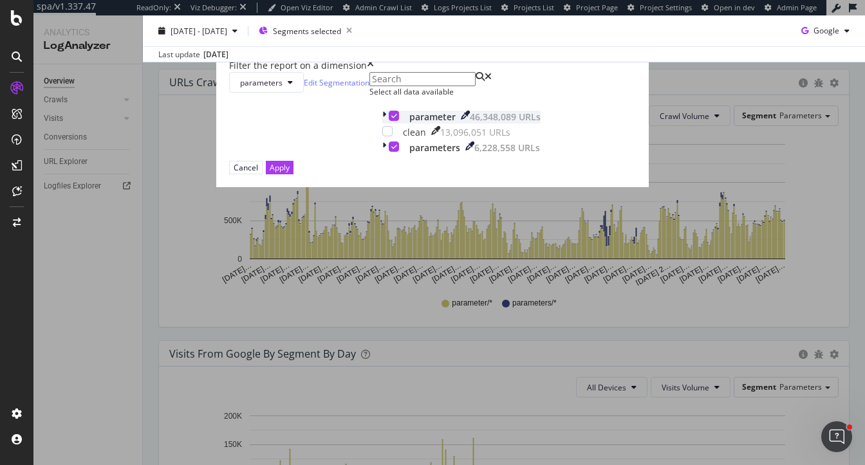
click at [391, 119] on icon "modal" at bounding box center [394, 116] width 6 height 6
click at [382, 154] on icon "modal" at bounding box center [384, 148] width 4 height 13
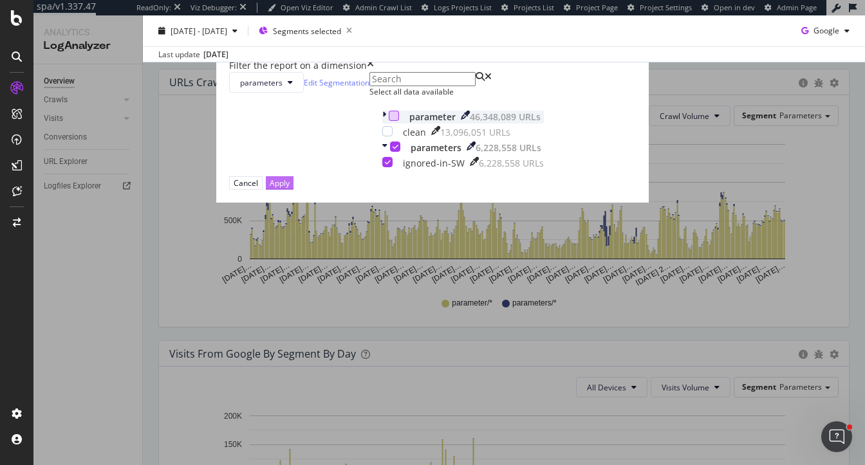
click at [290, 189] on div "Apply" at bounding box center [280, 183] width 20 height 11
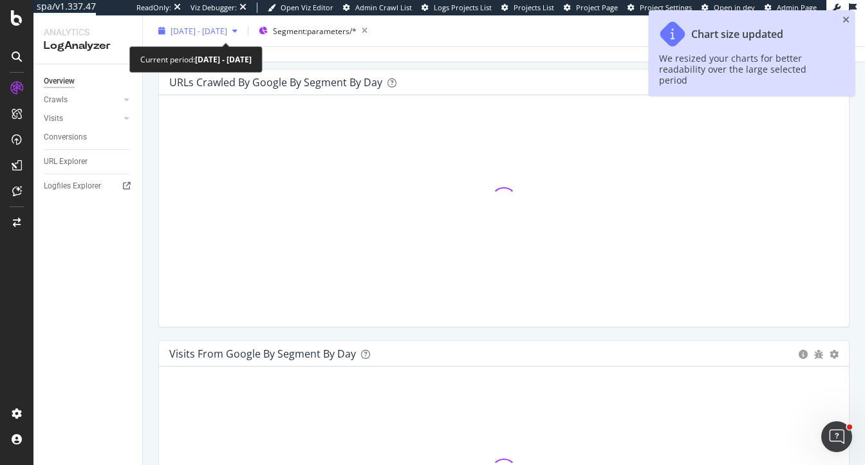
click at [234, 21] on button "2024 Sep. 28th - 2025 Sep. 27th" at bounding box center [197, 31] width 89 height 21
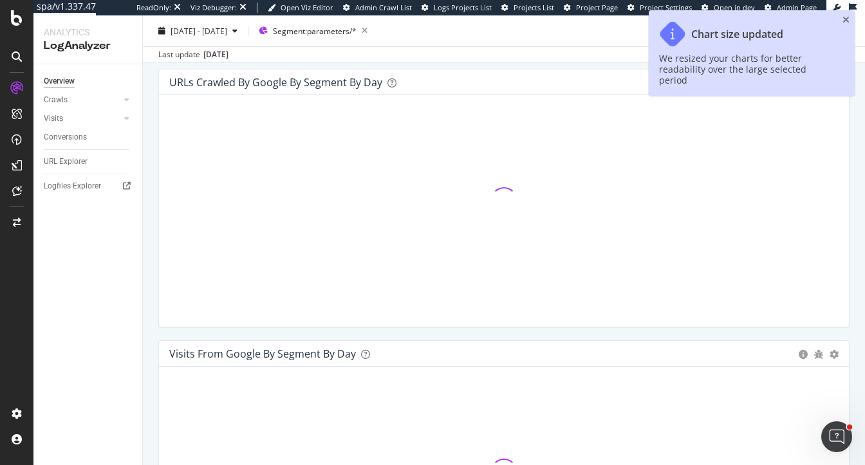
click at [152, 246] on div "URLs Crawled by Google By Segment By Day Timeline (by Value) Table Hold CMD (⌘)…" at bounding box center [504, 205] width 710 height 272
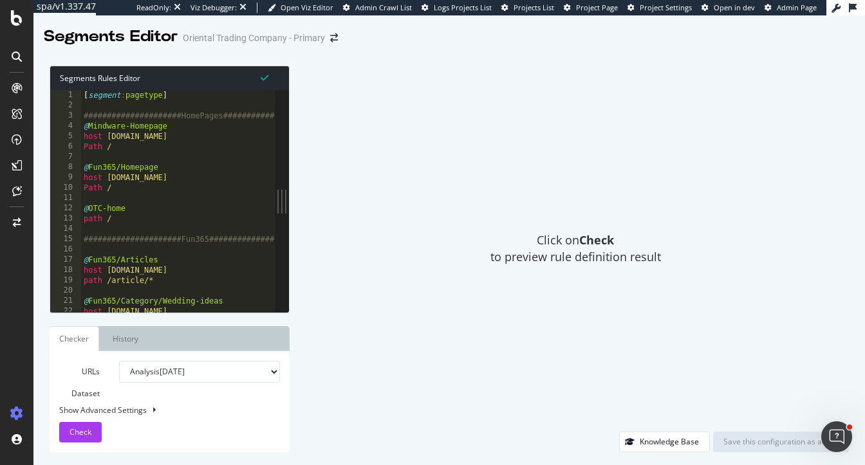
click at [174, 199] on div "[ segment : pagetype ] #####################HomePages##################### @ Mi…" at bounding box center [718, 212] width 1275 height 244
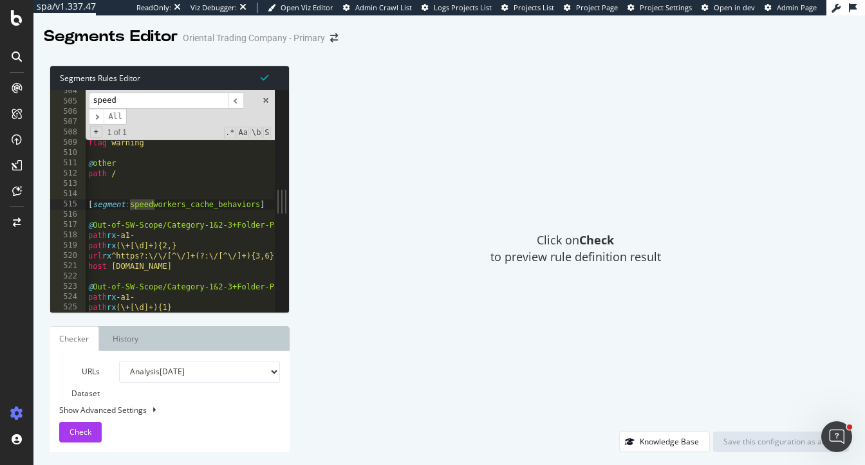
type input "speed"
type textarea "@Out-of-SW-Scope/Category-1&2-3+Folder-Paths/Category-2"
drag, startPoint x: 167, startPoint y: 228, endPoint x: 79, endPoint y: 226, distance: 87.5
click at [79, 226] on div "@Out-of-SW-Scope/Category-1&2-3+Folder-Paths/Category-2 504 505 506 507 508 509…" at bounding box center [162, 201] width 225 height 222
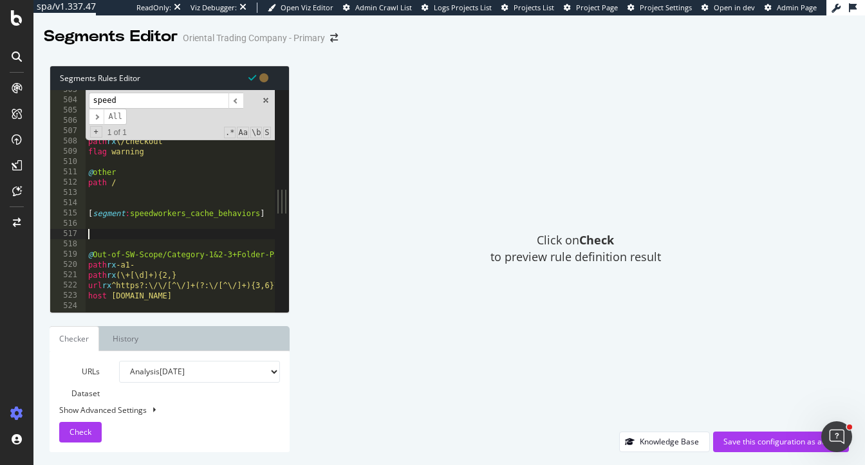
scroll to position [3181, 0]
paste textarea "@Out-of-SW-Scope/"
type textarea "@Out-of-SW-Scope/Jsession"
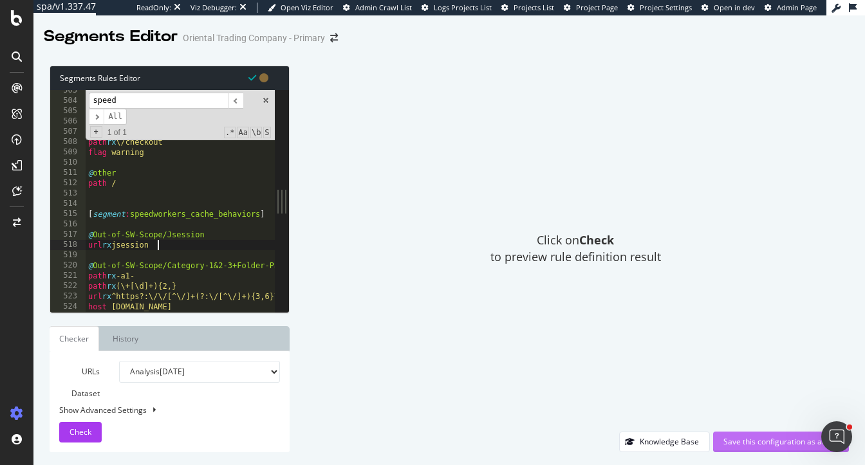
type textarea "url rx jsession"
click at [752, 438] on div "Save this configuration as active" at bounding box center [780, 441] width 115 height 11
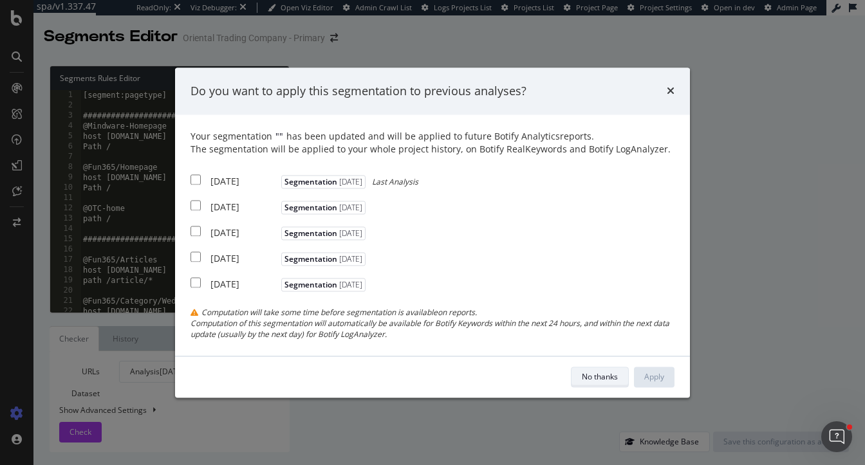
click at [603, 379] on div "No thanks" at bounding box center [600, 376] width 36 height 11
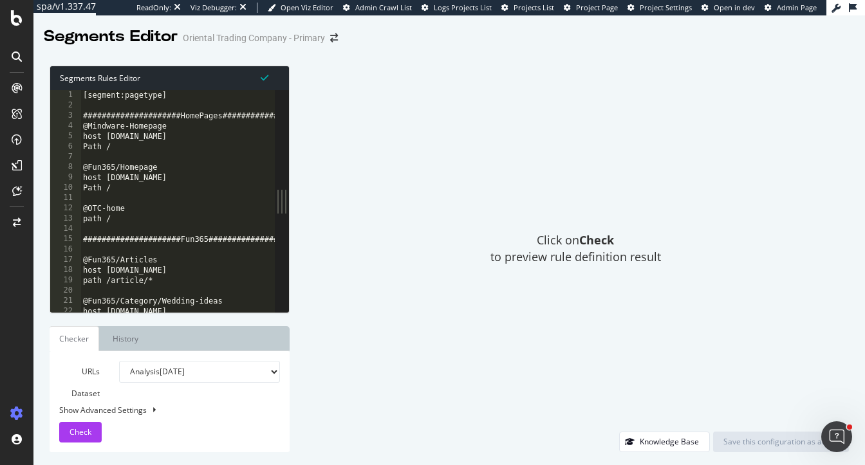
type textarea "Path /"
click at [231, 192] on div "[segment:pagetype] #####################HomePages##################### @Mindwar…" at bounding box center [717, 212] width 1275 height 244
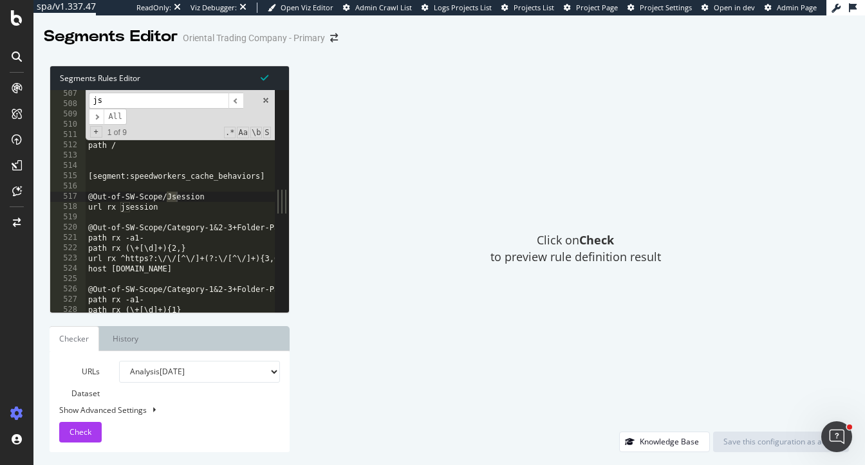
scroll to position [3204, 0]
type input "jsession"
click at [93, 113] on span "​" at bounding box center [96, 117] width 15 height 16
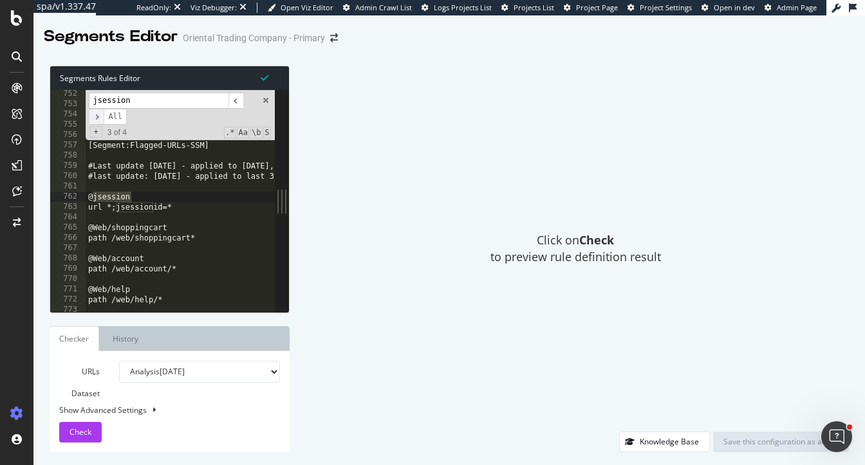
scroll to position [4754, 0]
drag, startPoint x: 186, startPoint y: 212, endPoint x: 97, endPoint y: 201, distance: 89.4
click at [97, 201] on div "or ( url *?pg=* url *&pge=* ) [Segment:Flagged-URLs-SSM] #Last update 1.28.25 -…" at bounding box center [723, 211] width 1275 height 244
type textarea "@jsession url *;jsessionid=*"
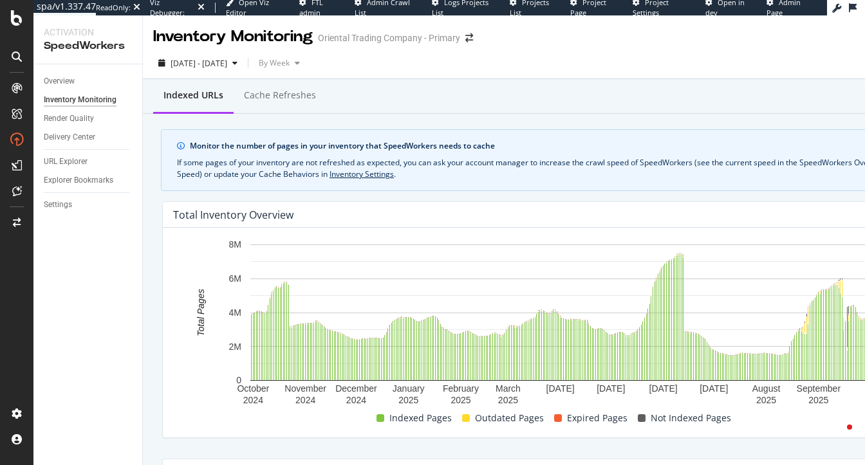
click at [625, 245] on rect "A chart." at bounding box center [558, 313] width 616 height 136
click at [685, 245] on rect "A chart." at bounding box center [558, 313] width 616 height 136
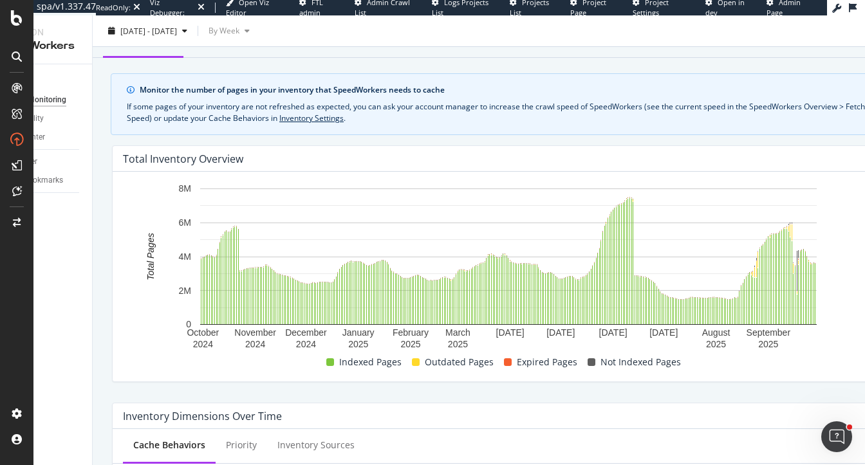
scroll to position [0, 53]
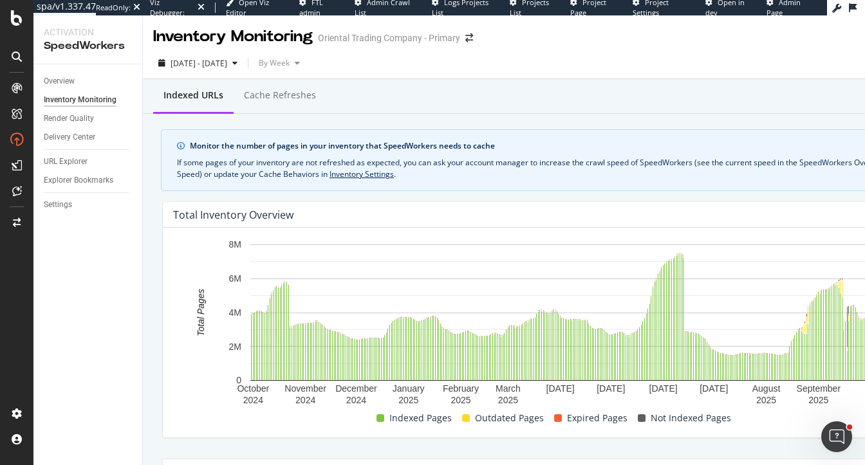
scroll to position [56, 0]
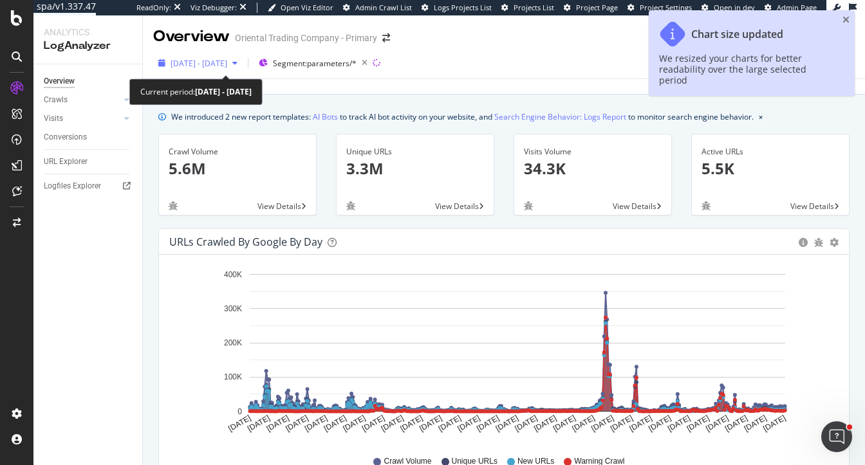
click at [218, 61] on span "2024 Sep. 28th - 2025 Sep. 27th" at bounding box center [199, 63] width 57 height 11
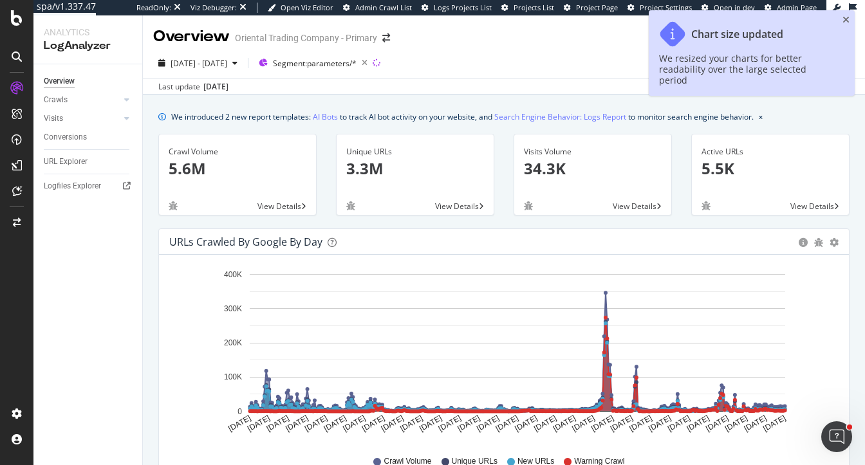
click at [356, 64] on span "Segment: parameters/*" at bounding box center [315, 63] width 84 height 11
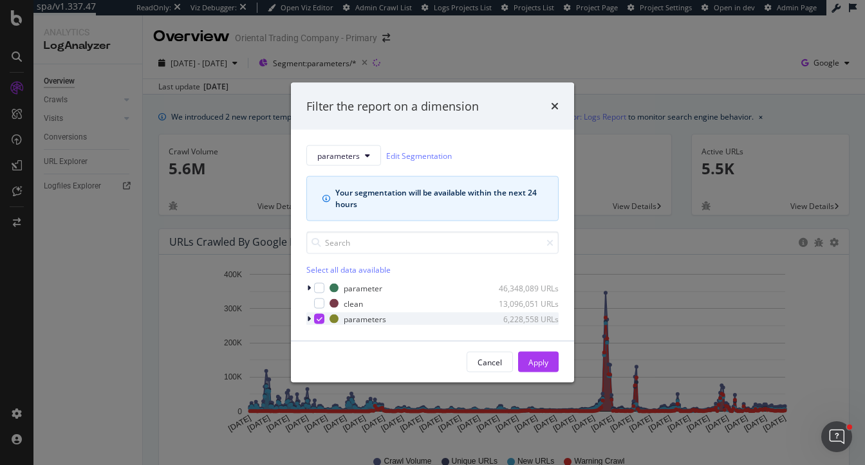
click at [318, 321] on icon "modal" at bounding box center [320, 319] width 6 height 6
click at [488, 360] on div "Cancel" at bounding box center [489, 361] width 24 height 11
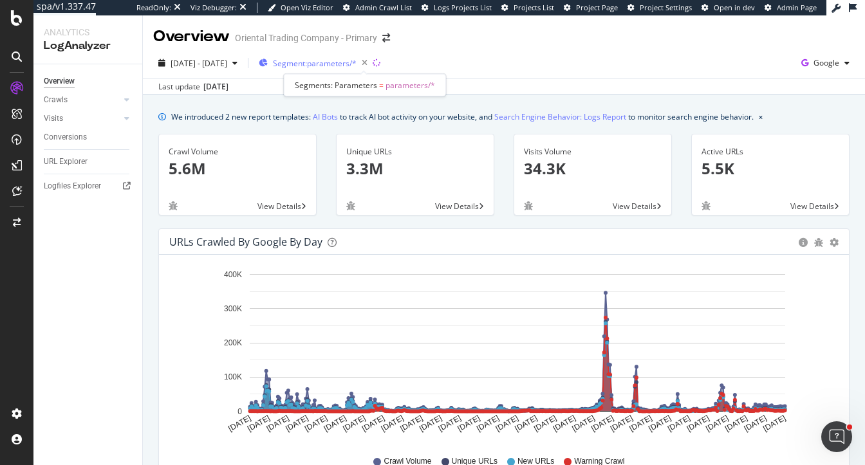
click at [353, 66] on span "Segment: parameters/*" at bounding box center [315, 63] width 84 height 11
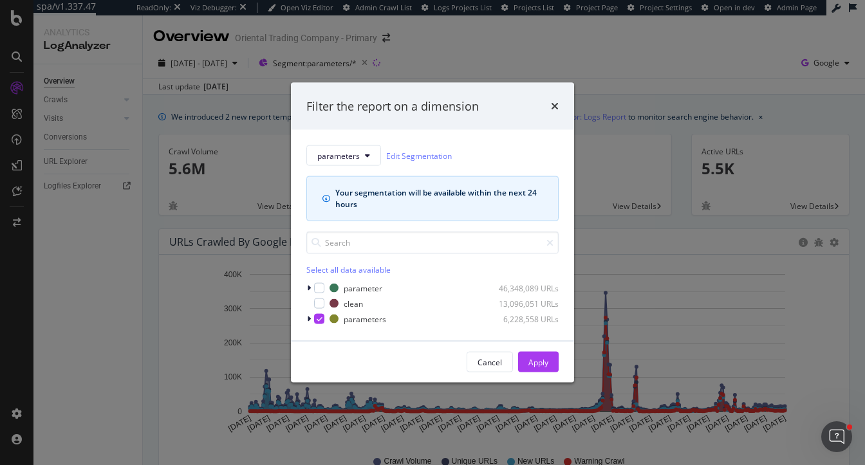
click at [337, 143] on div "parameters Edit Segmentation Your segmentation will be available within the nex…" at bounding box center [432, 235] width 283 height 211
click at [337, 155] on span "parameters" at bounding box center [338, 155] width 42 height 11
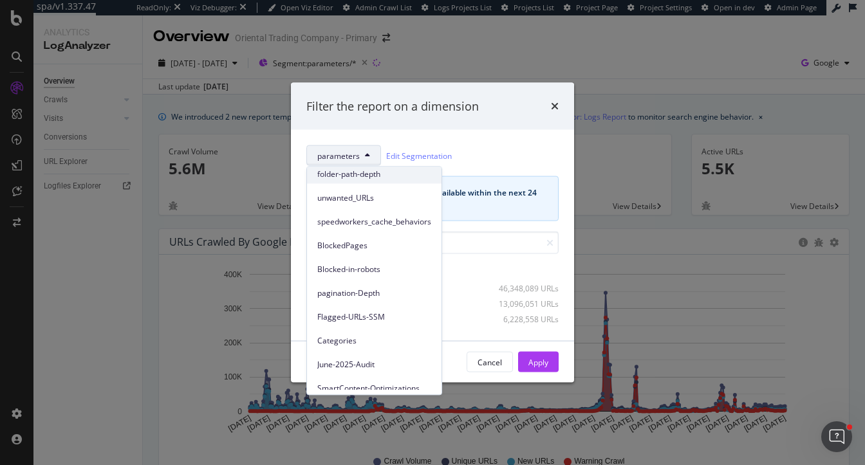
scroll to position [124, 0]
click at [359, 225] on span "speedworkers_cache_behaviors" at bounding box center [374, 222] width 114 height 12
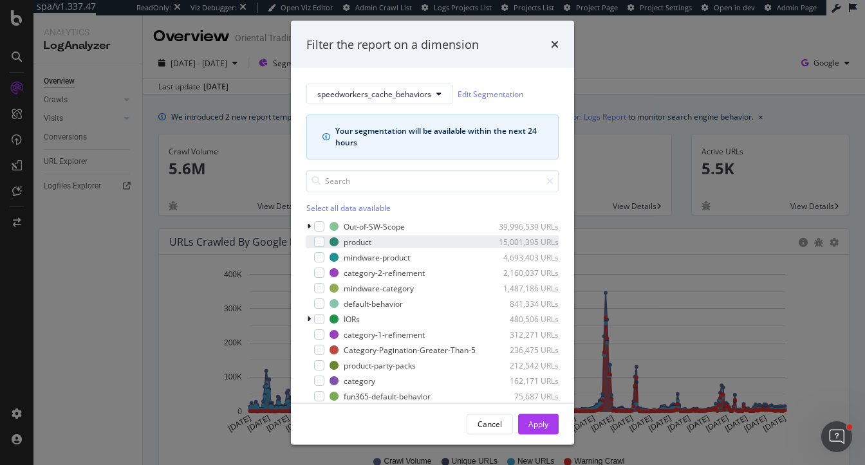
drag, startPoint x: 319, startPoint y: 243, endPoint x: 332, endPoint y: 246, distance: 14.1
click at [319, 243] on div "modal" at bounding box center [319, 242] width 10 height 10
click at [543, 426] on div "Apply" at bounding box center [538, 423] width 20 height 11
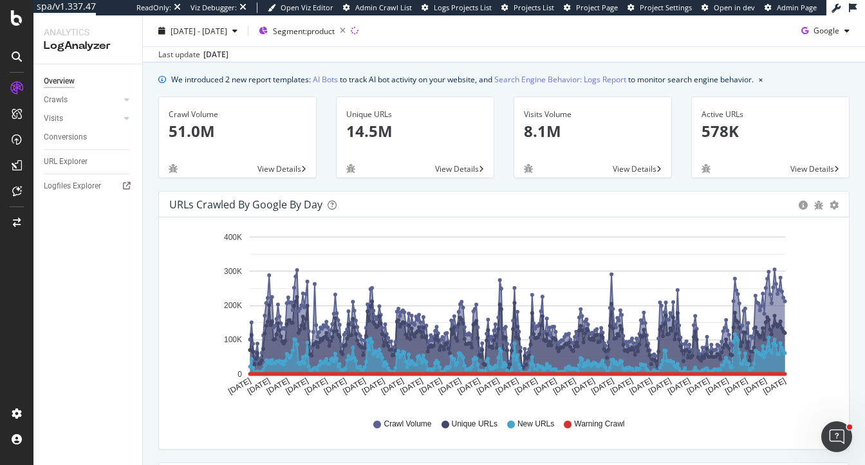
scroll to position [37, 0]
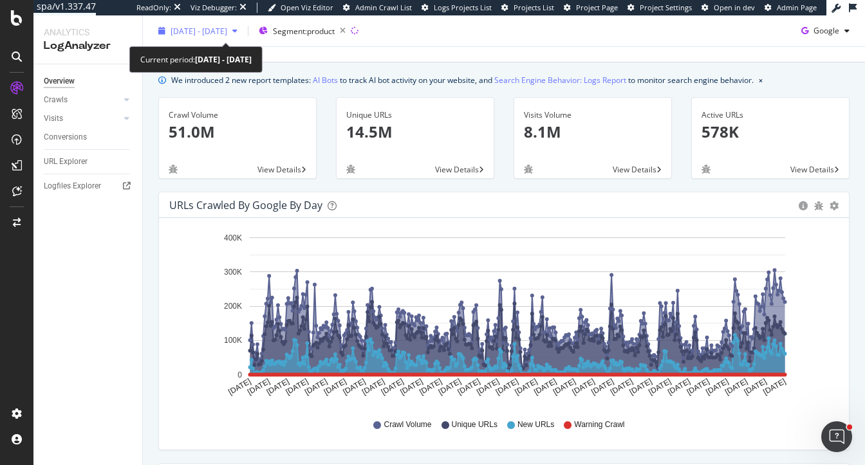
click at [227, 33] on span "2024 Sep. 28th - 2025 Sep. 27th" at bounding box center [199, 30] width 57 height 11
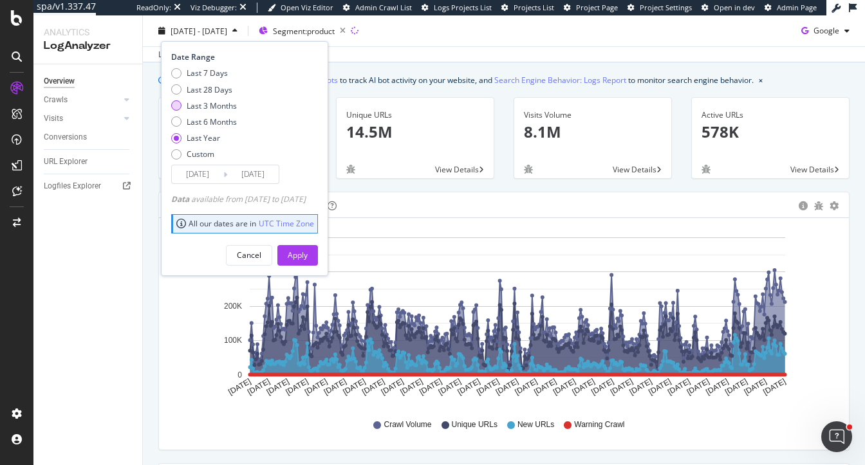
click at [206, 102] on div "Last 3 Months" at bounding box center [212, 105] width 50 height 11
type input "[DATE]"
click at [308, 256] on div "Apply" at bounding box center [298, 255] width 20 height 11
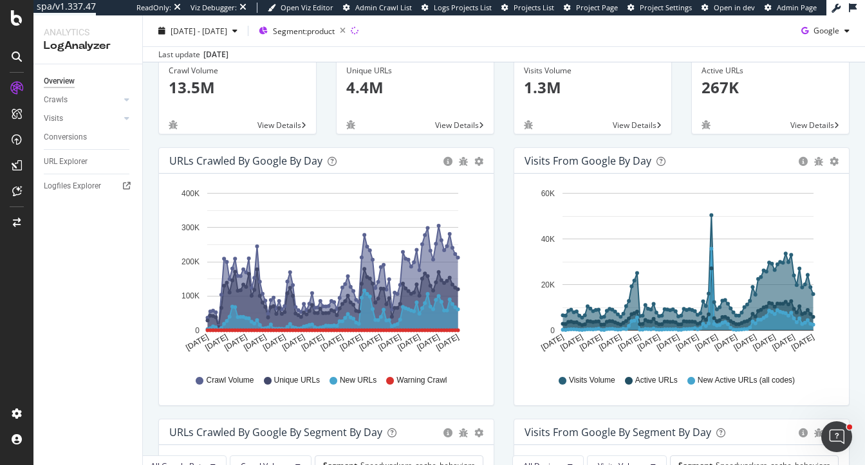
scroll to position [80, 0]
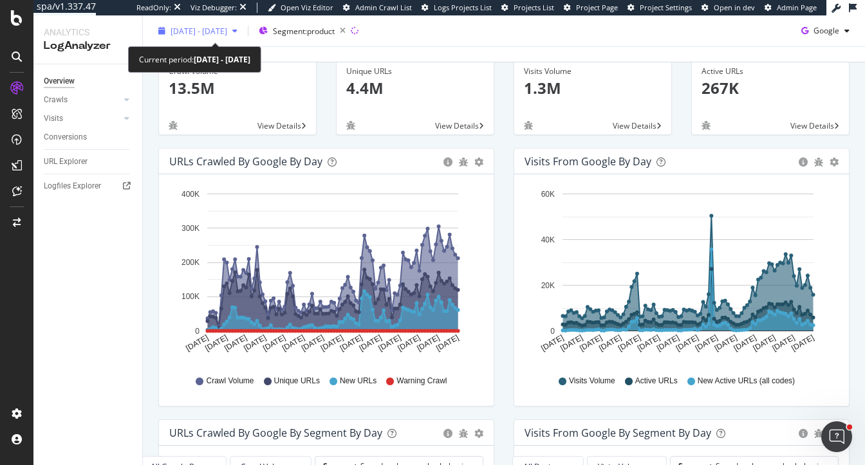
click at [202, 36] on div "[DATE] - [DATE]" at bounding box center [197, 30] width 89 height 19
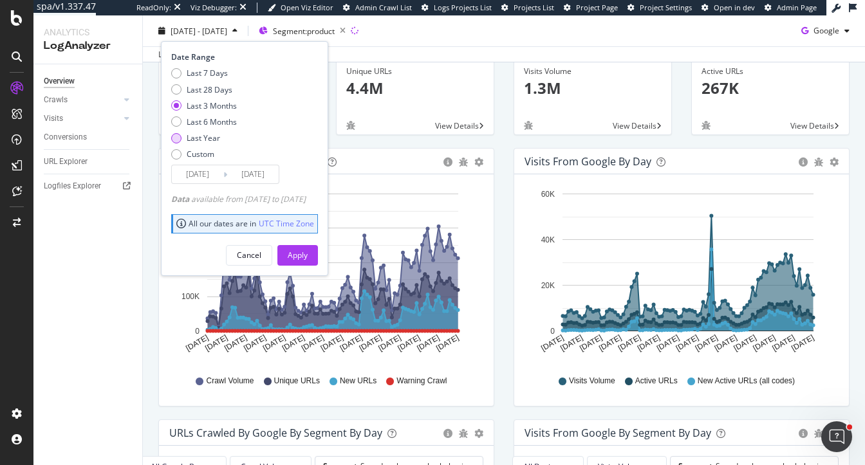
click at [198, 136] on div "Last Year" at bounding box center [203, 138] width 33 height 11
type input "2024/09/28"
click at [308, 252] on div "Apply" at bounding box center [298, 255] width 20 height 11
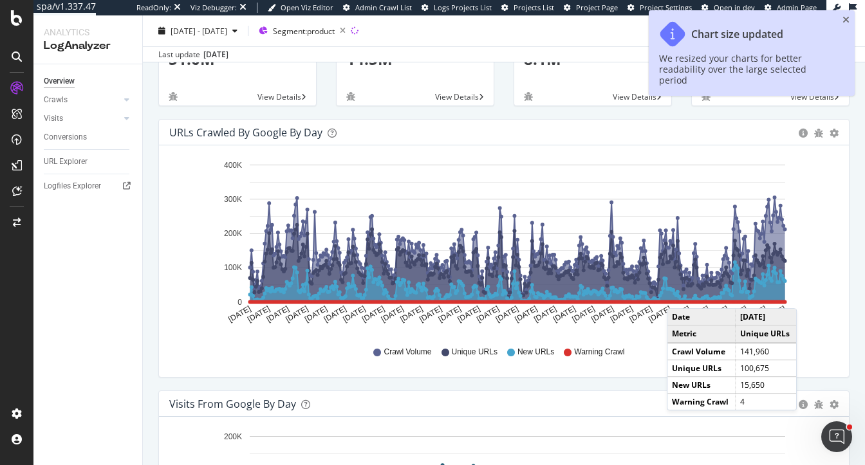
scroll to position [104, 0]
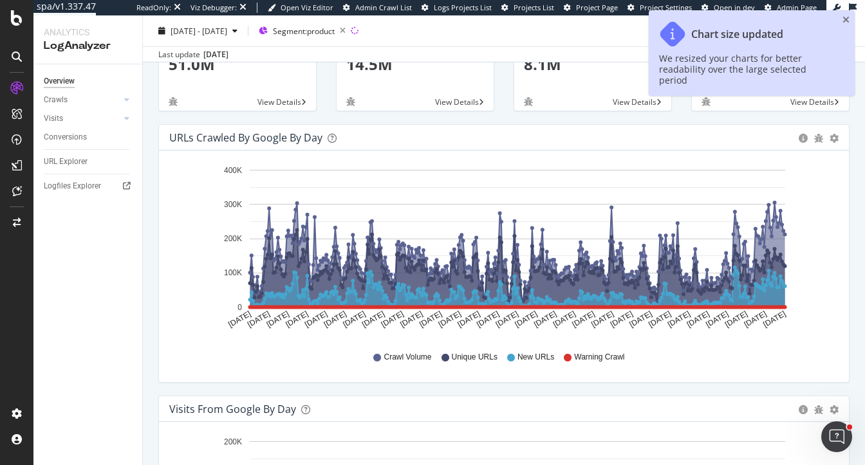
click at [631, 388] on div "URLs Crawled by Google by day Area Table Hold CMD (⌘) while clicking to filter …" at bounding box center [504, 260] width 710 height 272
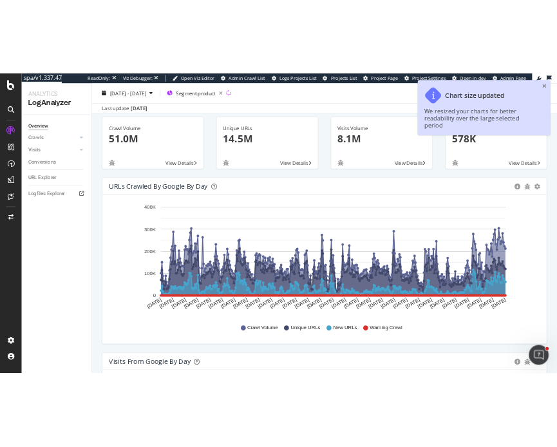
scroll to position [70, 0]
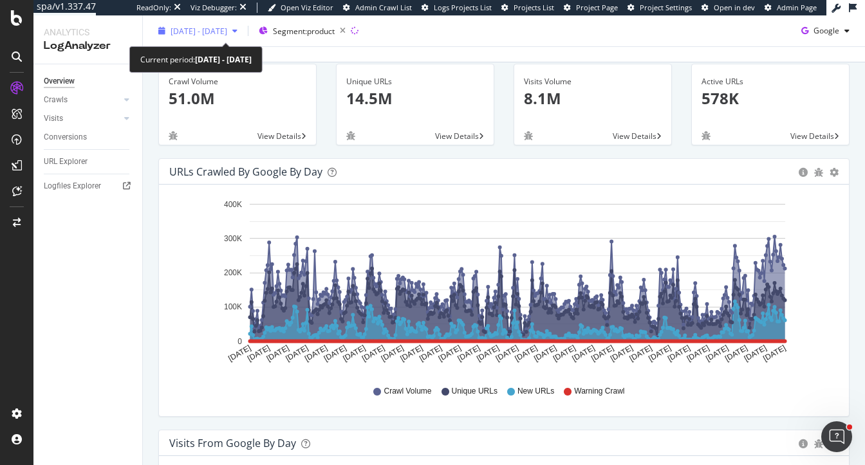
click at [237, 24] on div "2024 Sep. 28th - 2025 Sep. 27th" at bounding box center [197, 30] width 89 height 19
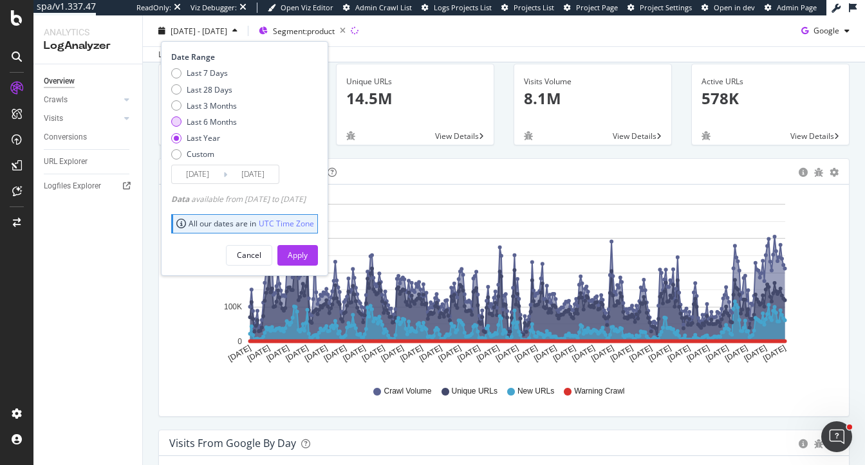
click at [206, 124] on div "Last 6 Months" at bounding box center [212, 121] width 50 height 11
type input "2025/03/28"
drag, startPoint x: 318, startPoint y: 253, endPoint x: 318, endPoint y: 6, distance: 246.4
click at [308, 247] on div "Apply" at bounding box center [298, 254] width 20 height 19
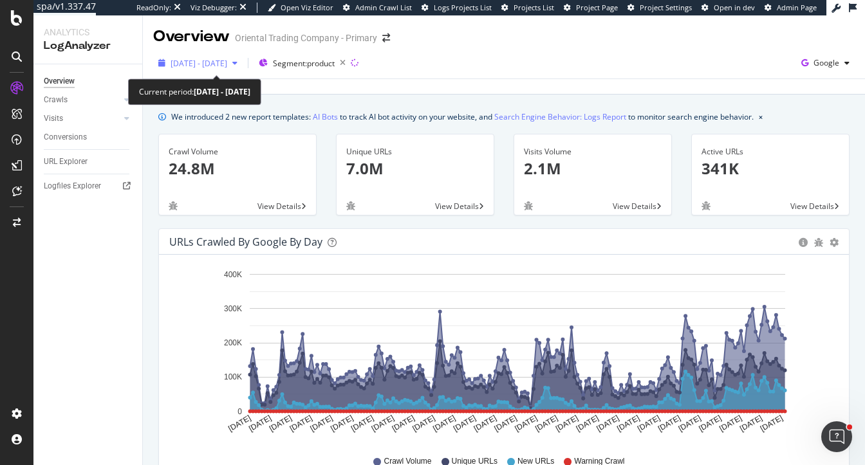
click at [193, 65] on span "2025 Mar. 28th - Sep. 27th" at bounding box center [199, 63] width 57 height 11
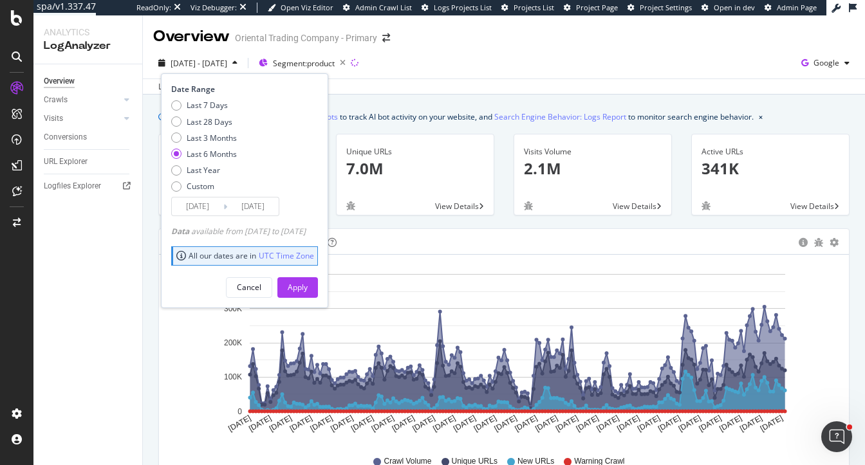
click at [446, 221] on div "Unique URLs 7.0M View Details" at bounding box center [415, 181] width 178 height 95
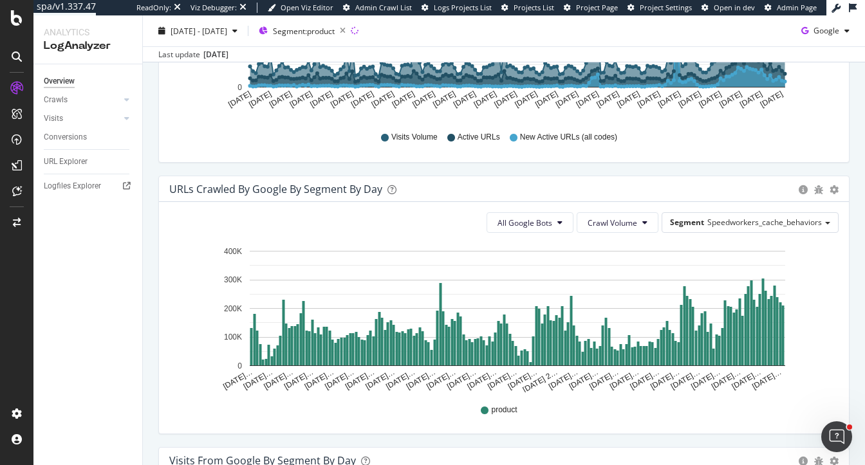
scroll to position [600, 0]
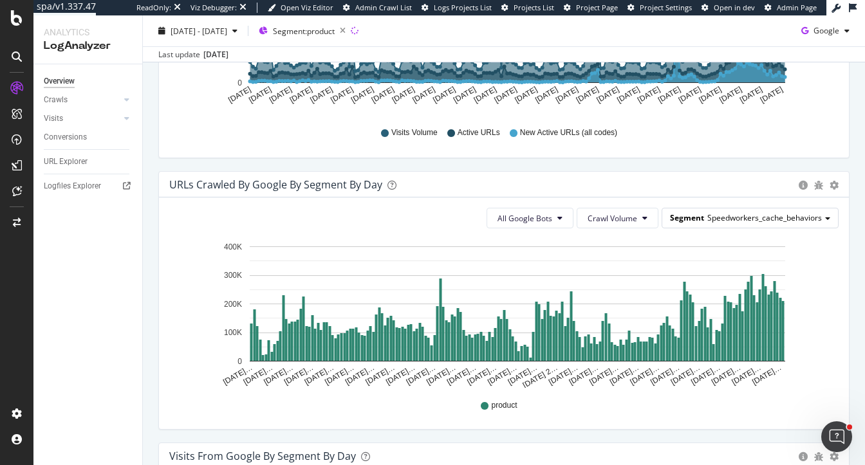
click at [774, 217] on span "Speedworkers_cache_behaviors" at bounding box center [764, 217] width 115 height 11
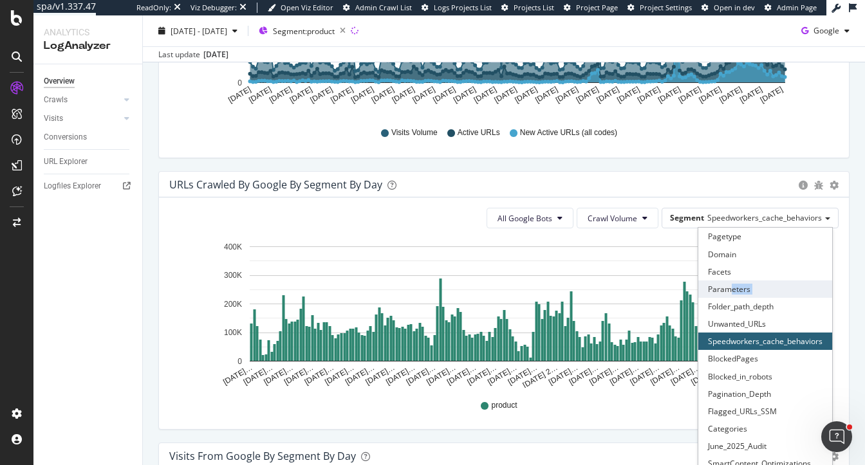
drag, startPoint x: 735, startPoint y: 297, endPoint x: 732, endPoint y: 285, distance: 12.0
click at [732, 285] on div "Pagetype Domain Facets Parameters Folder_path_depth Unwanted_URLs Speedworkers_…" at bounding box center [765, 403] width 134 height 350
click at [732, 285] on div "Parameters" at bounding box center [765, 289] width 134 height 17
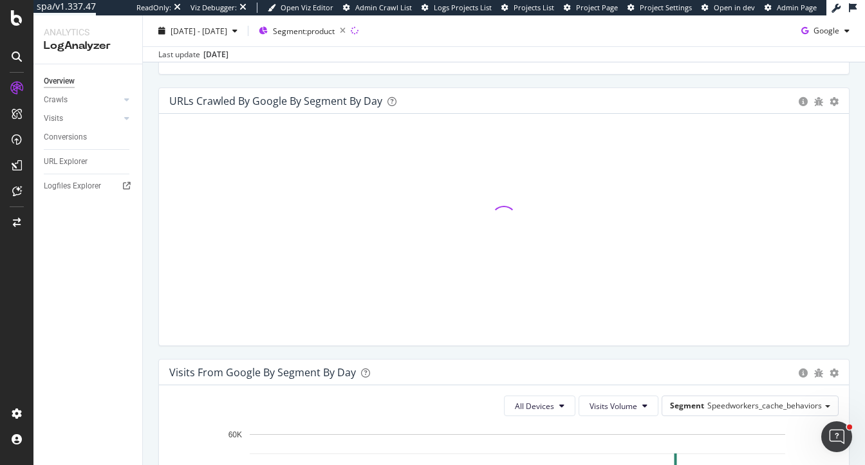
scroll to position [685, 0]
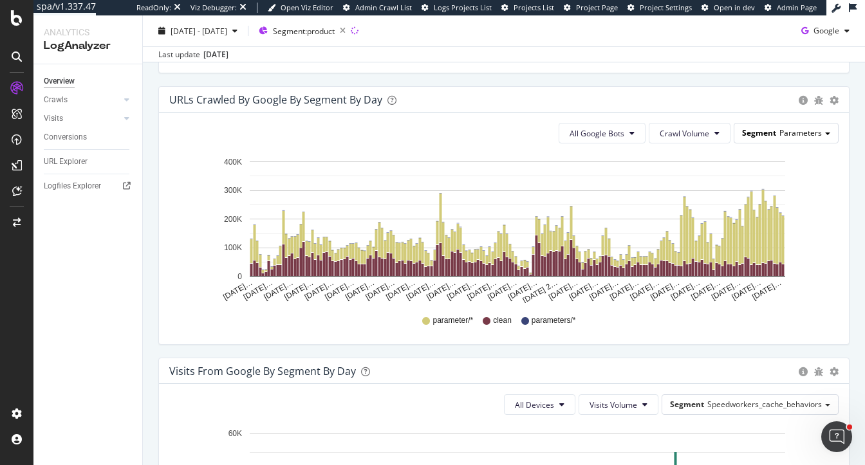
click at [780, 135] on span "Parameters" at bounding box center [800, 132] width 42 height 11
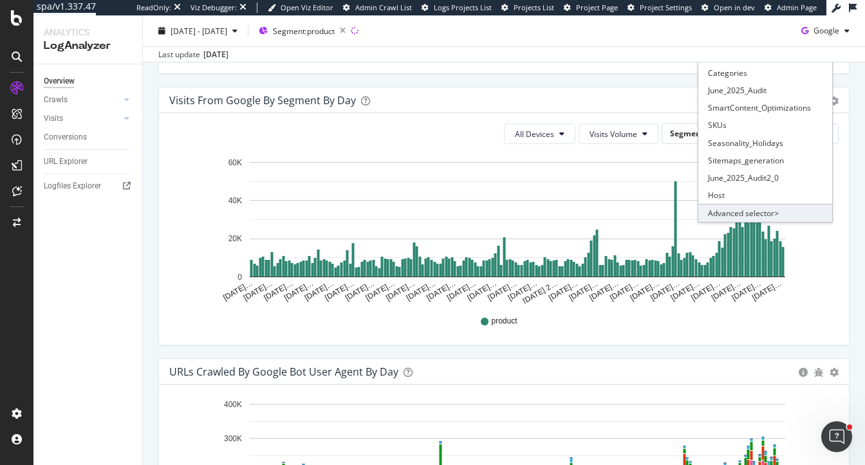
scroll to position [968, 0]
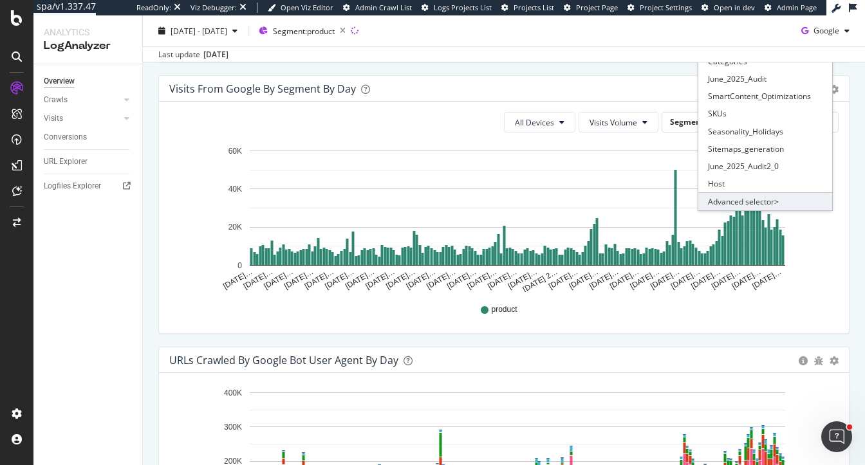
click at [748, 198] on div "Advanced selector >" at bounding box center [765, 201] width 134 height 18
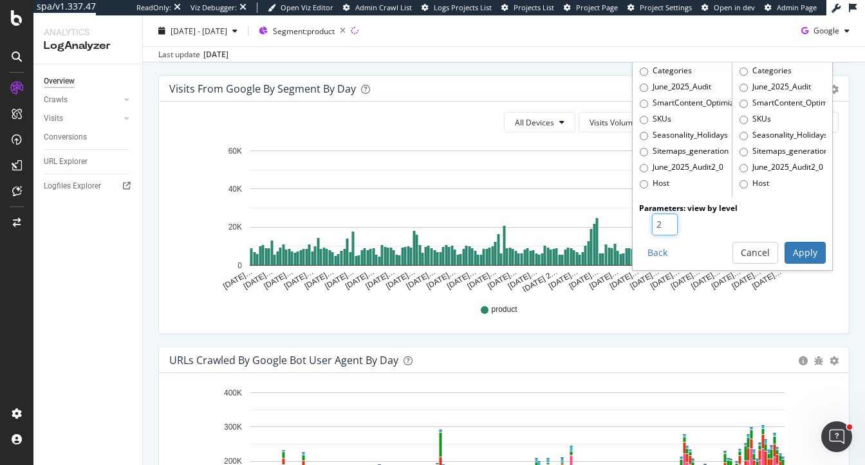
type input "2"
click at [669, 219] on input "2" at bounding box center [665, 225] width 26 height 22
click at [807, 251] on button "Apply" at bounding box center [804, 253] width 41 height 22
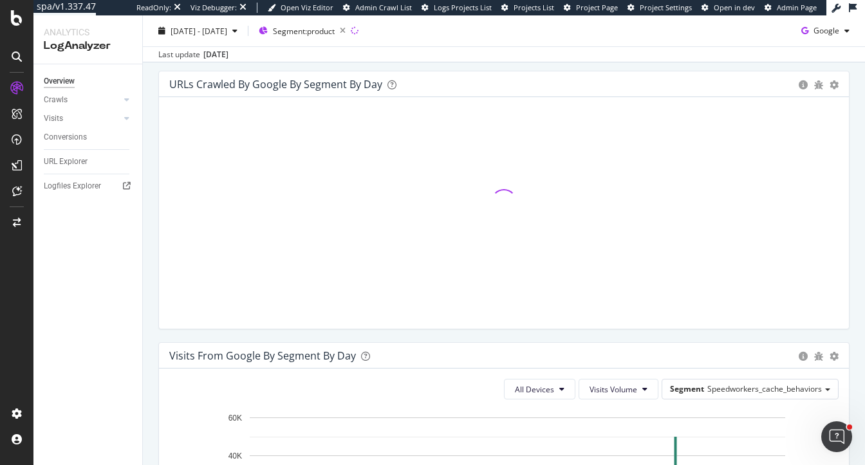
scroll to position [702, 0]
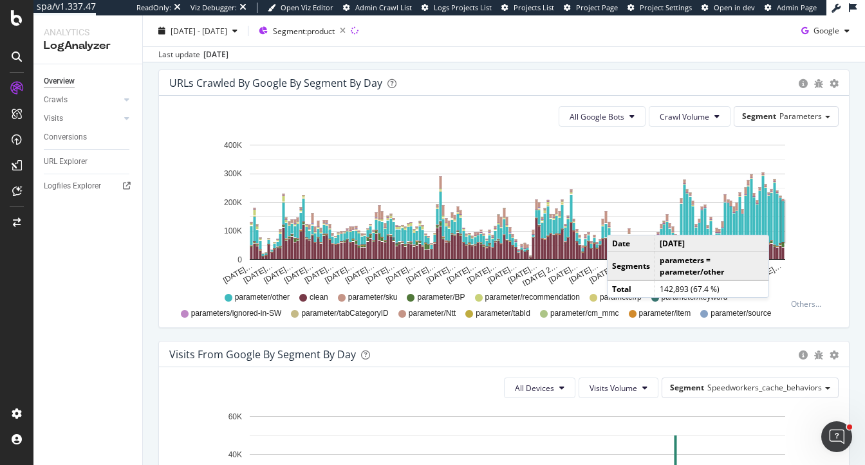
click at [782, 221] on rect "A chart." at bounding box center [783, 221] width 3 height 41
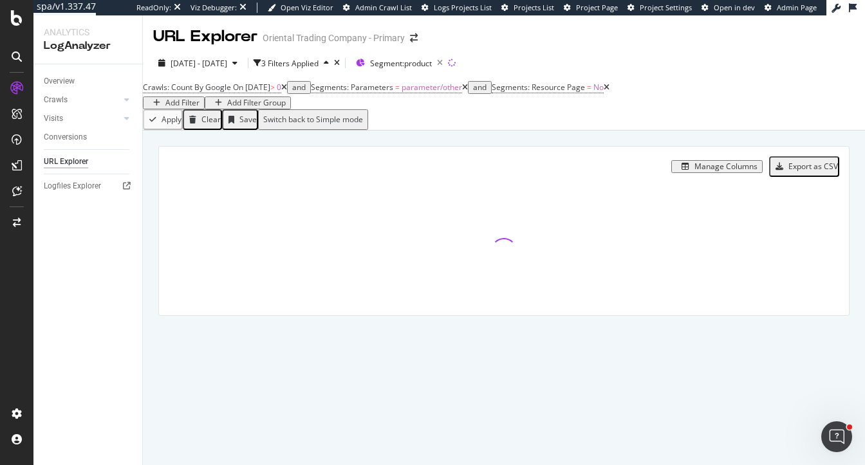
click at [315, 143] on div "Manage Columns Export as CSV Full URL Crawls: Good HTTP Codes Count By Google" at bounding box center [504, 246] width 722 height 230
click at [213, 151] on div "Manage Columns Export as CSV Full URL Crawls: Good HTTP Codes Count By Google" at bounding box center [504, 246] width 722 height 230
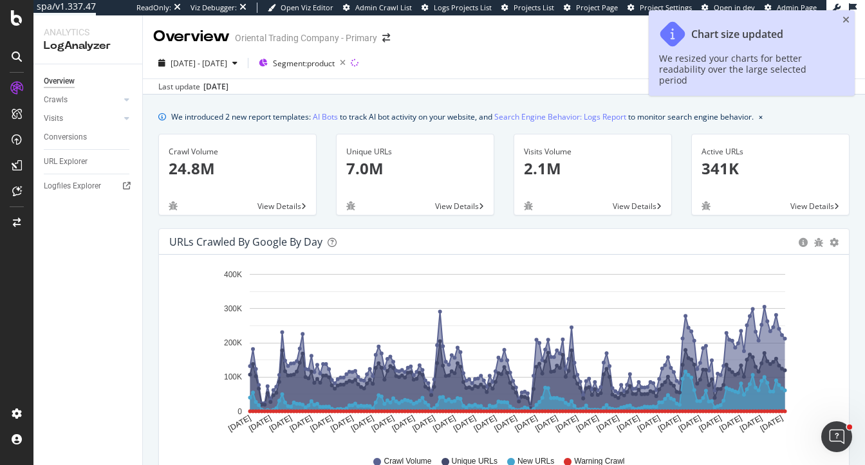
click at [152, 158] on div "Crawl Volume 24.8M View Details" at bounding box center [238, 181] width 178 height 95
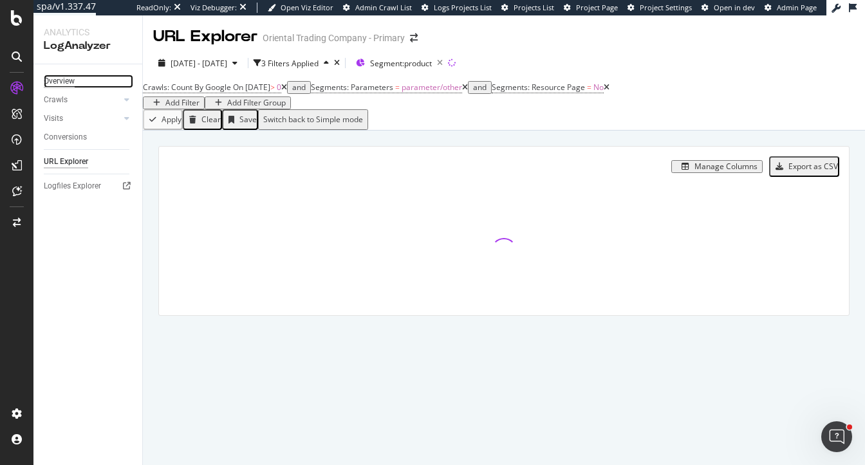
click at [57, 84] on div "Overview" at bounding box center [59, 82] width 31 height 14
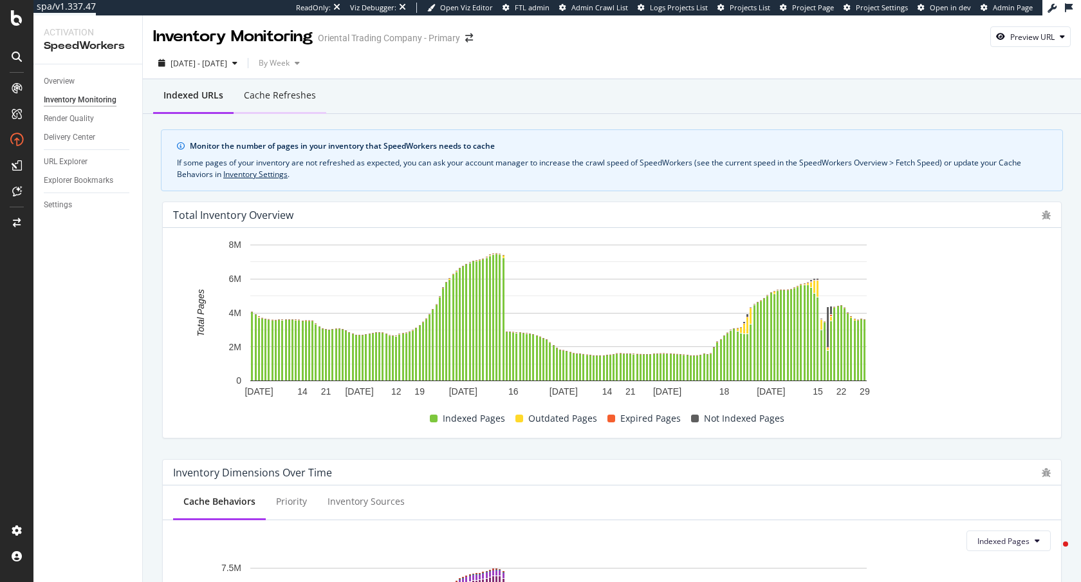
click at [281, 89] on div "Cache refreshes" at bounding box center [280, 95] width 72 height 13
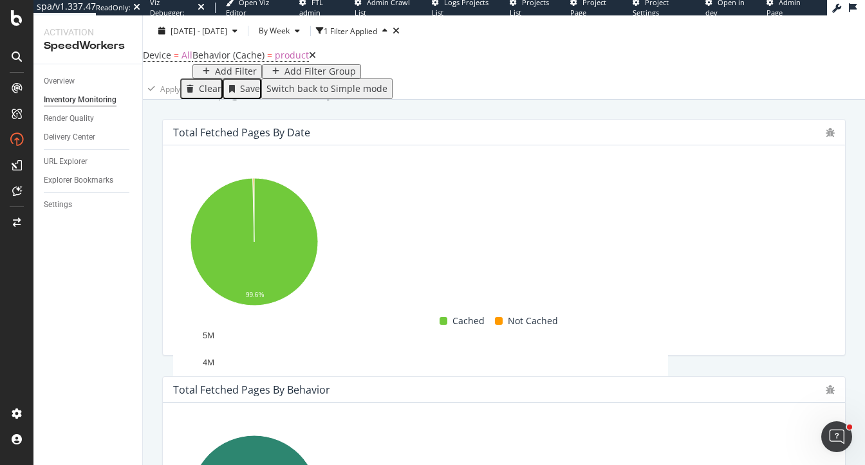
scroll to position [233, 0]
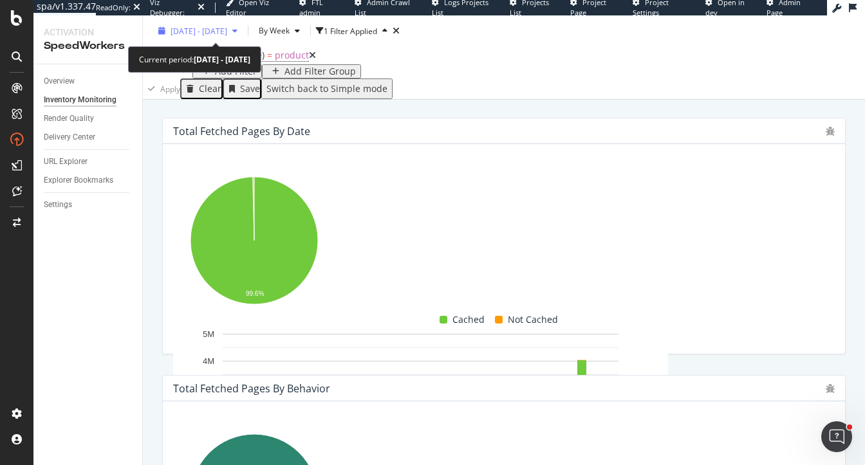
click at [194, 32] on span "2025 Mar. 31st - Sep. 30th" at bounding box center [199, 30] width 57 height 11
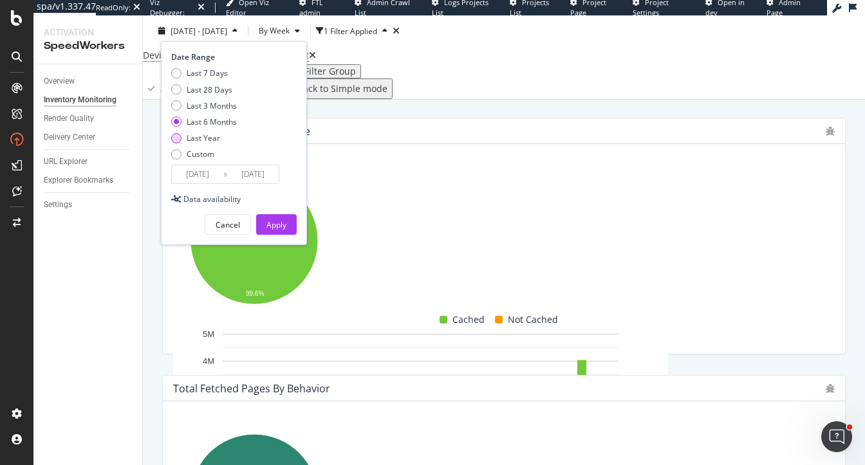
click at [206, 136] on div "Last Year" at bounding box center [203, 138] width 33 height 11
type input "2024/10/01"
click at [272, 221] on div "Apply" at bounding box center [276, 224] width 20 height 11
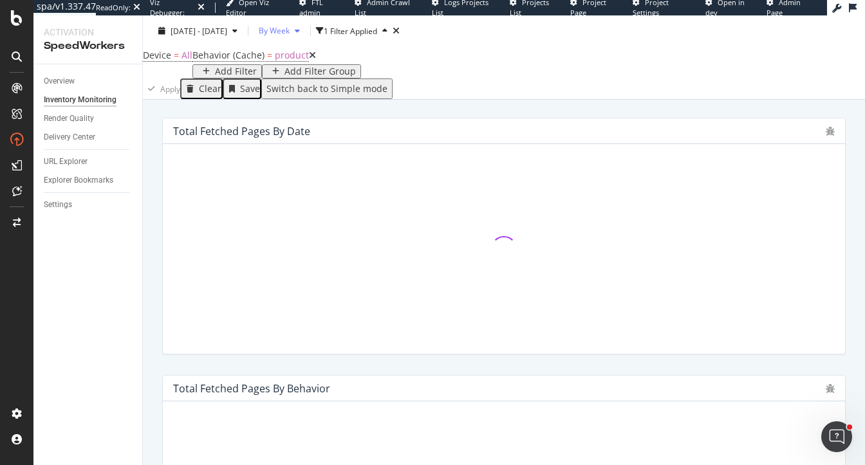
click at [290, 32] on span "By Week" at bounding box center [272, 30] width 36 height 11
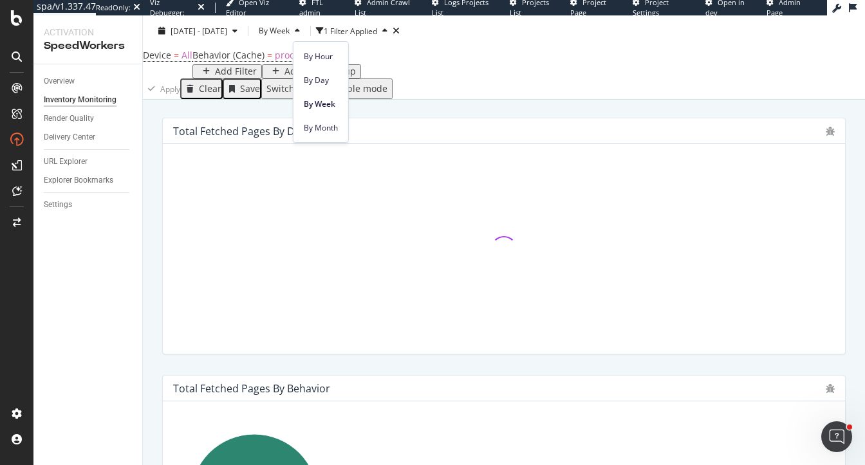
click at [237, 143] on div "Total Fetched Pages by Date" at bounding box center [503, 235] width 699 height 257
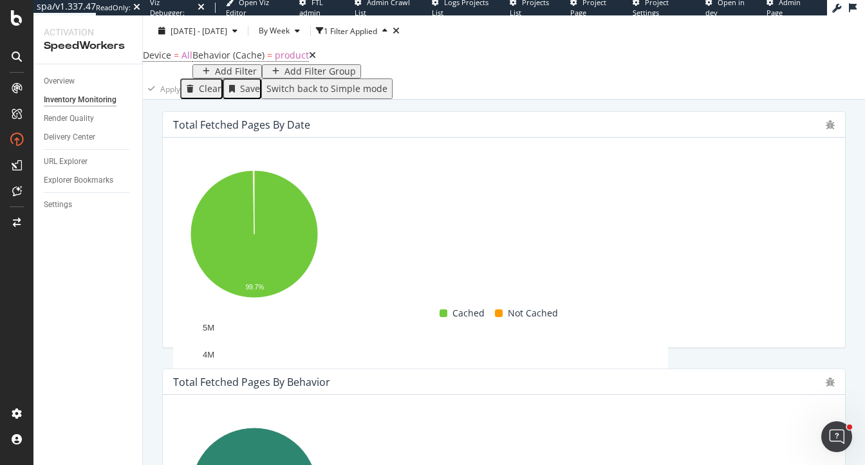
scroll to position [240, 0]
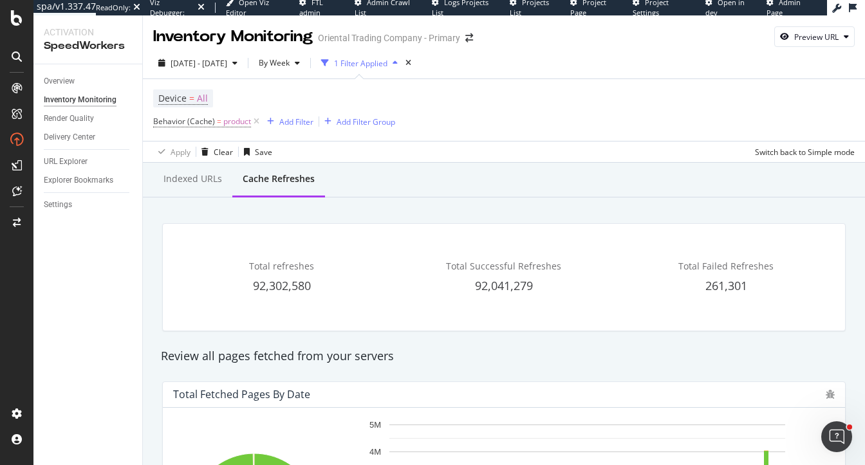
scroll to position [240, 0]
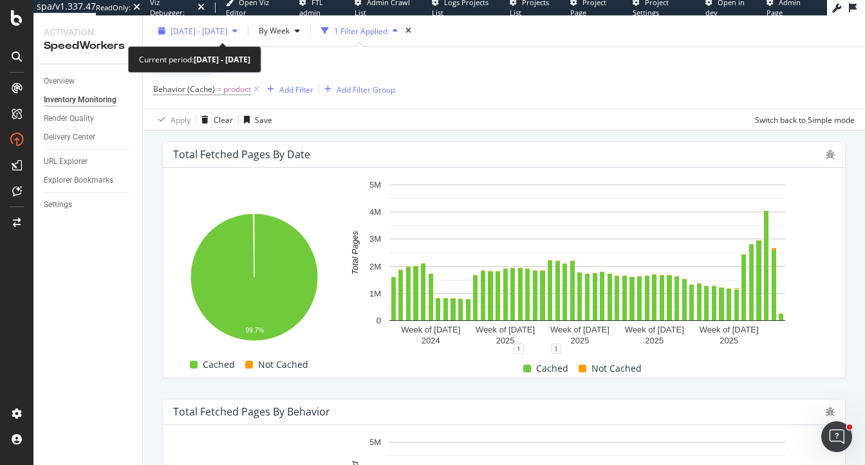
click at [191, 30] on span "[DATE] - [DATE]" at bounding box center [199, 30] width 57 height 11
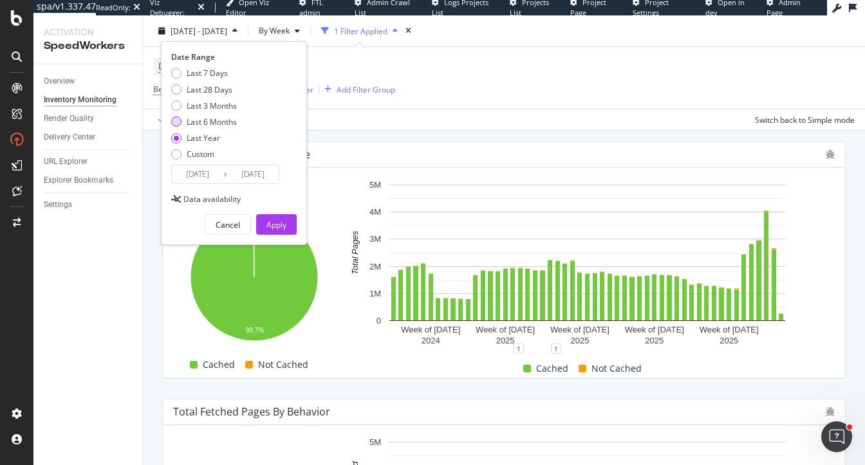
click at [200, 122] on div "Last 6 Months" at bounding box center [212, 121] width 50 height 11
type input "[DATE]"
drag, startPoint x: 281, startPoint y: 229, endPoint x: 400, endPoint y: 94, distance: 180.5
click at [281, 229] on div "Apply" at bounding box center [276, 224] width 20 height 11
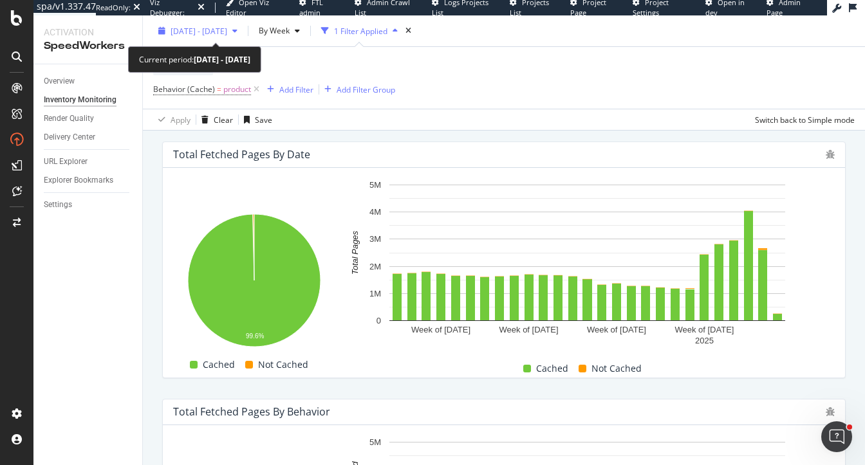
click at [226, 28] on span "[DATE] - [DATE]" at bounding box center [199, 30] width 57 height 11
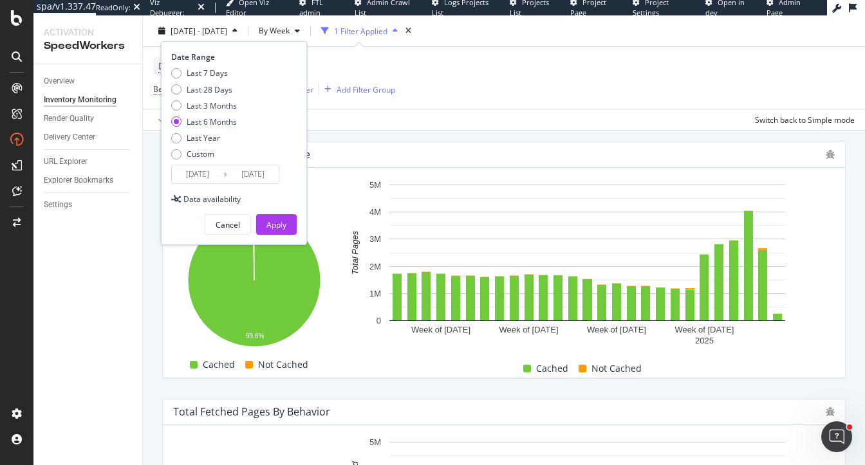
click at [452, 145] on div "Total Fetched Pages by Date" at bounding box center [504, 155] width 682 height 26
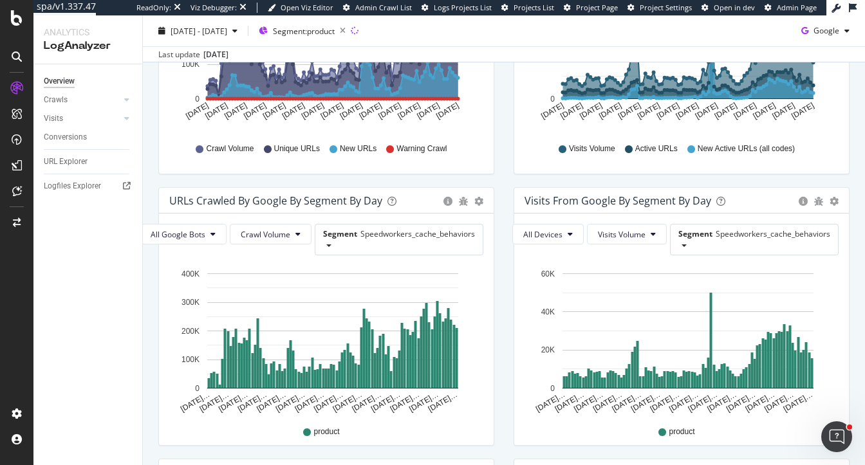
scroll to position [328, 0]
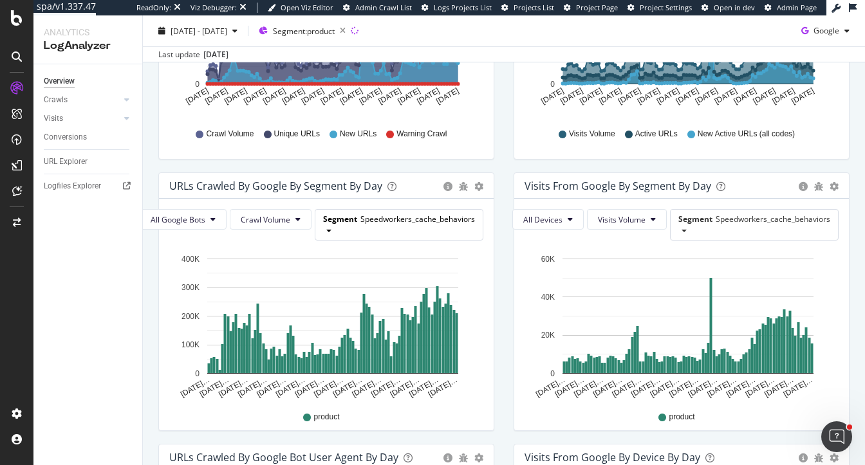
click at [347, 221] on span "Segment" at bounding box center [340, 219] width 34 height 11
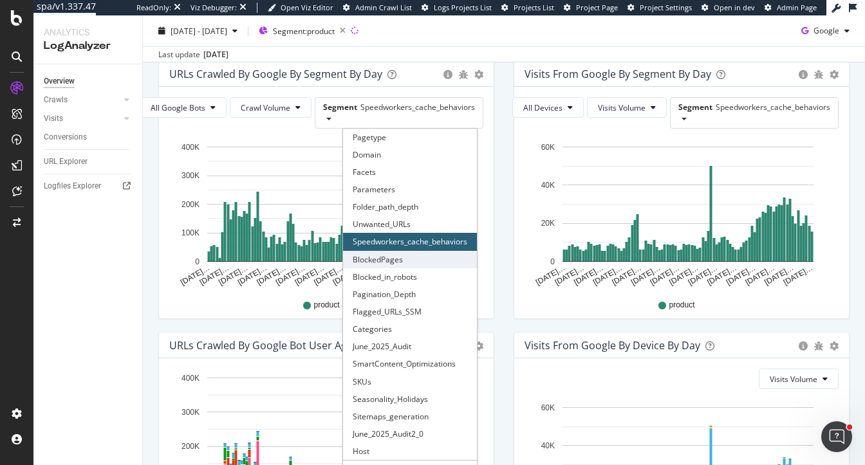
scroll to position [441, 0]
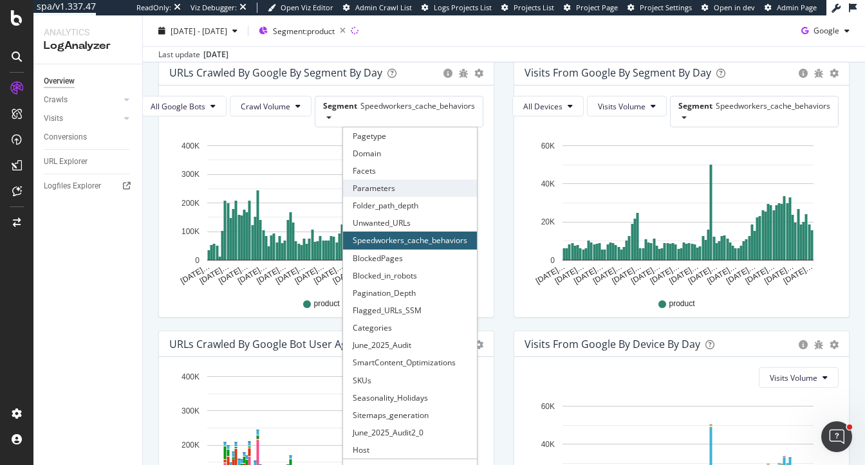
click at [388, 188] on div "Parameters" at bounding box center [410, 188] width 134 height 17
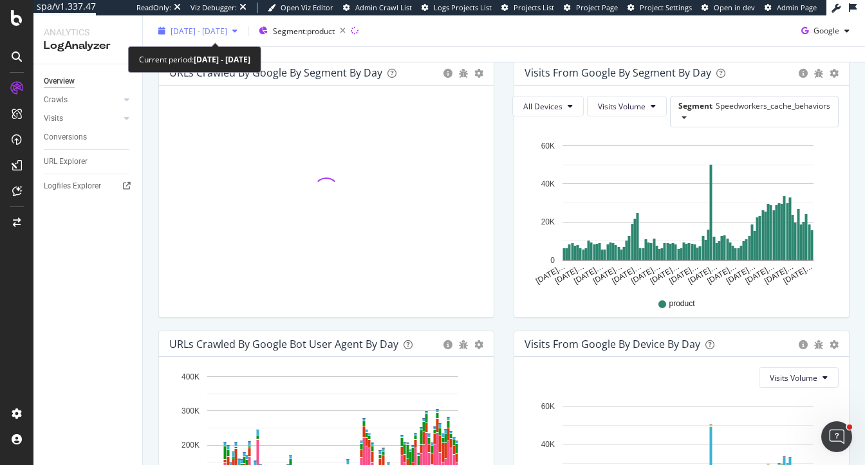
click at [223, 37] on div "[DATE] - [DATE]" at bounding box center [197, 30] width 89 height 19
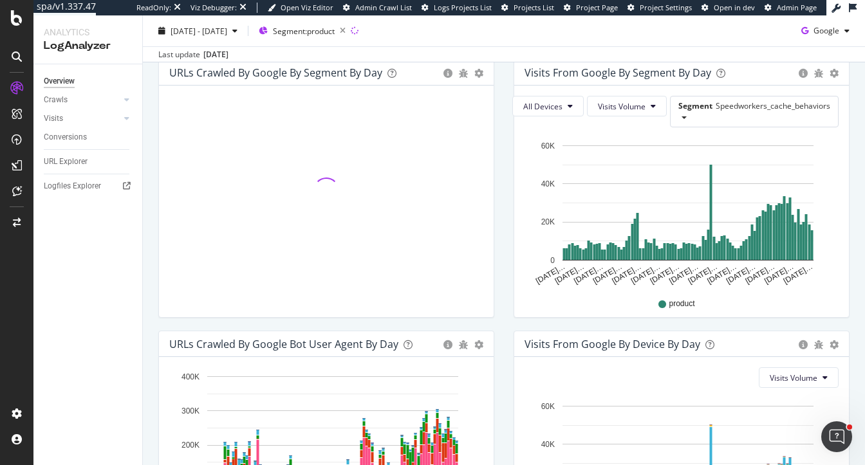
click at [514, 162] on div "All Devices Visits Volume Segment Speedworkers_cache_behaviors Hold CMD (⌘) whi…" at bounding box center [681, 202] width 335 height 232
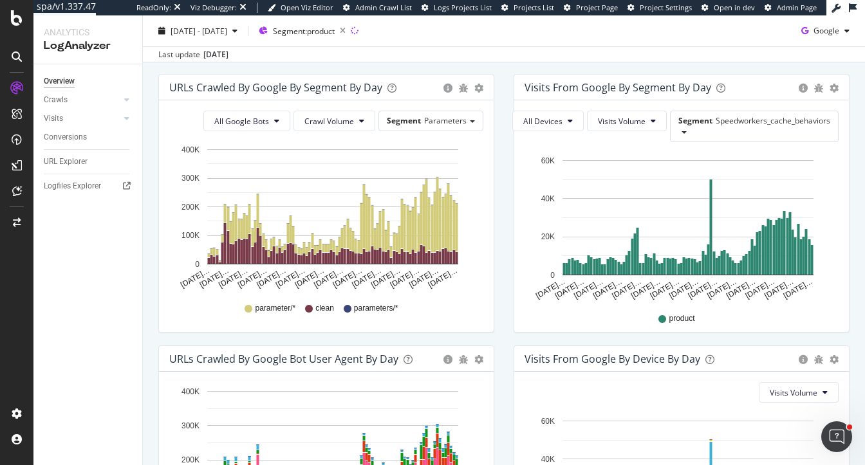
scroll to position [423, 0]
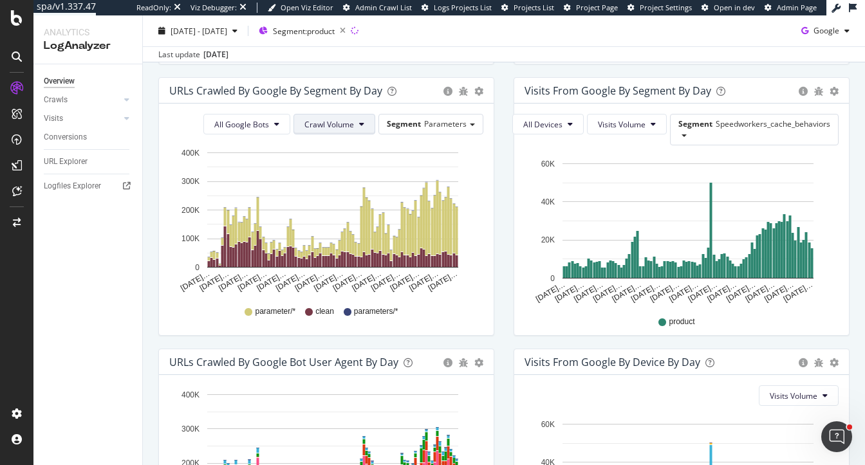
click at [343, 123] on span "Crawl Volume" at bounding box center [329, 124] width 50 height 11
click at [344, 168] on span "Unique URLs" at bounding box center [331, 173] width 51 height 12
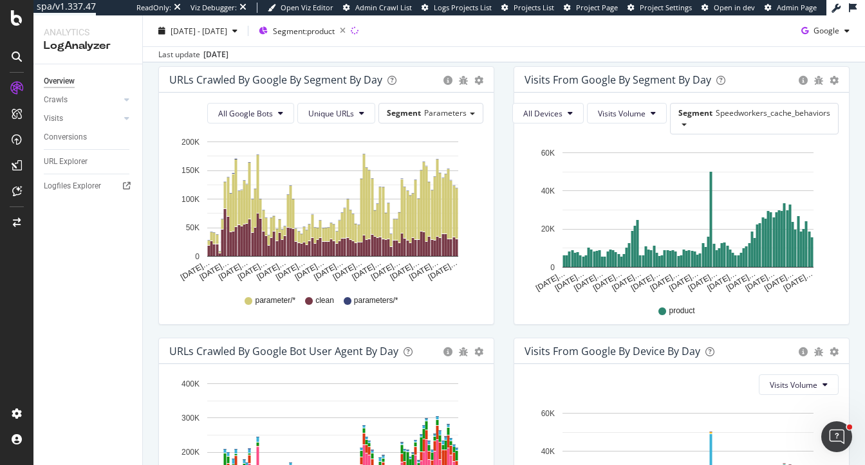
scroll to position [432, 0]
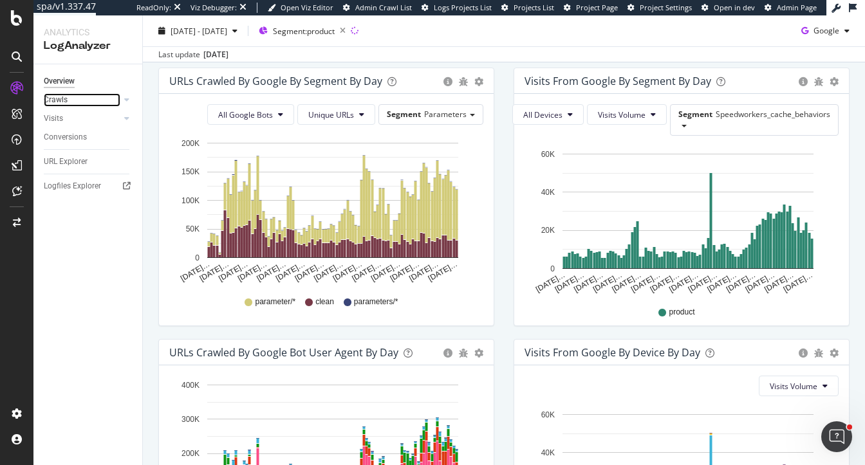
click at [118, 101] on div at bounding box center [113, 99] width 13 height 13
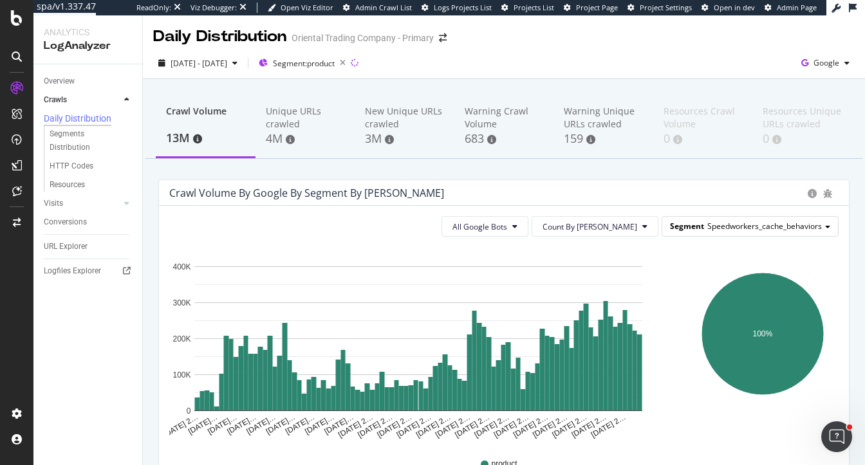
click at [721, 232] on div "Segment Speedworkers_cache_behaviors" at bounding box center [750, 226] width 176 height 19
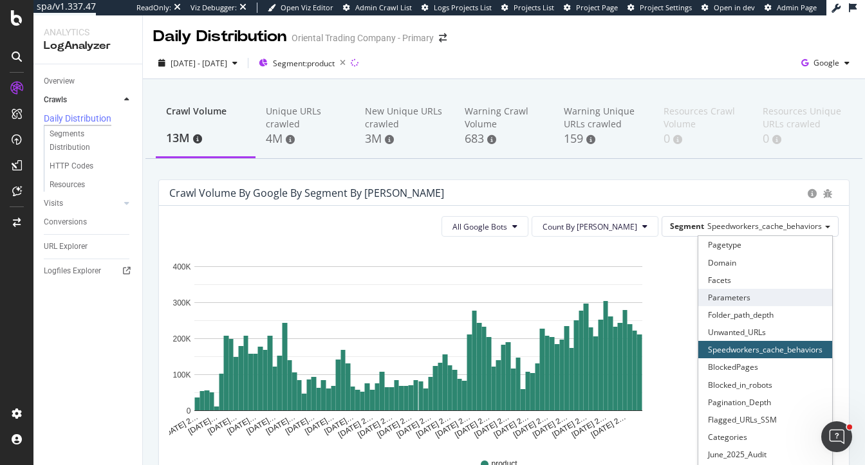
click at [732, 295] on div "Parameters" at bounding box center [765, 297] width 134 height 17
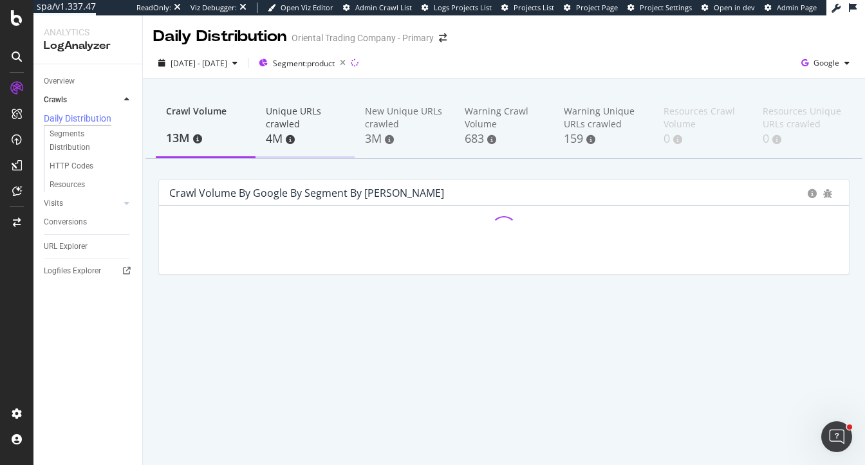
click at [303, 133] on div "4M" at bounding box center [305, 139] width 79 height 17
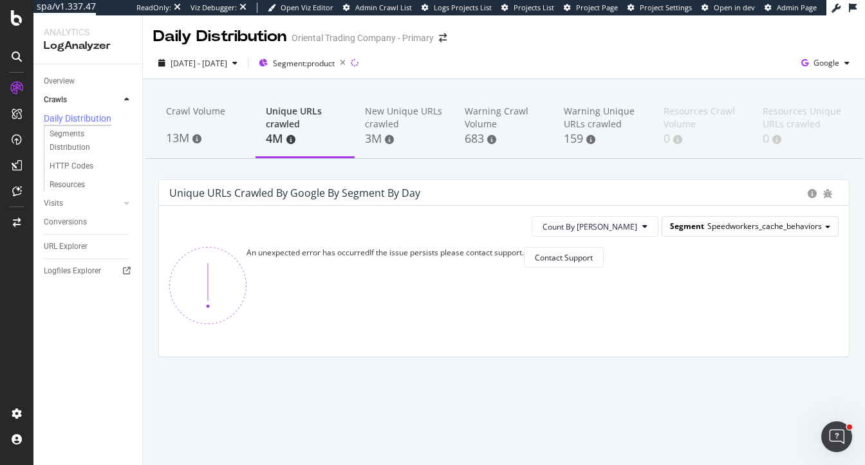
click at [732, 228] on span "Speedworkers_cache_behaviors" at bounding box center [764, 226] width 115 height 11
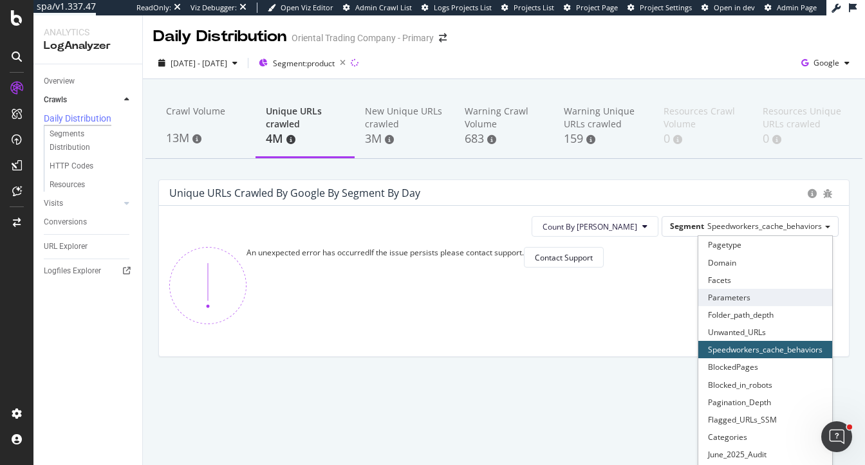
click at [737, 298] on div "Parameters" at bounding box center [765, 297] width 134 height 17
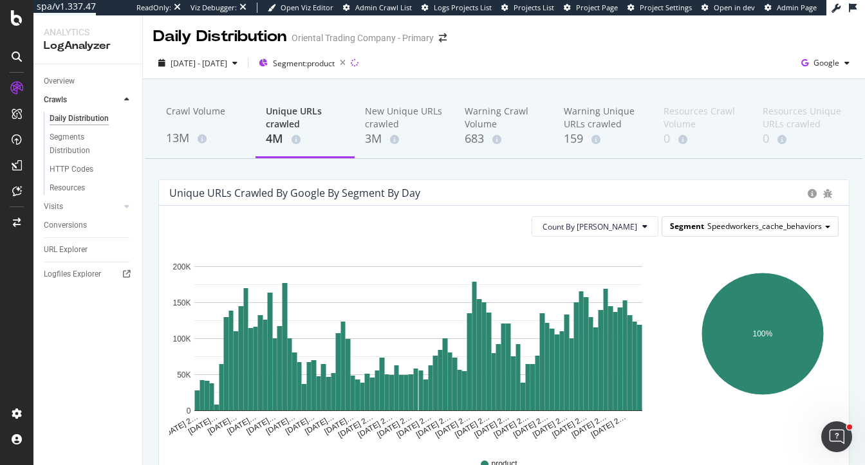
click at [693, 223] on span "Segment" at bounding box center [687, 226] width 34 height 11
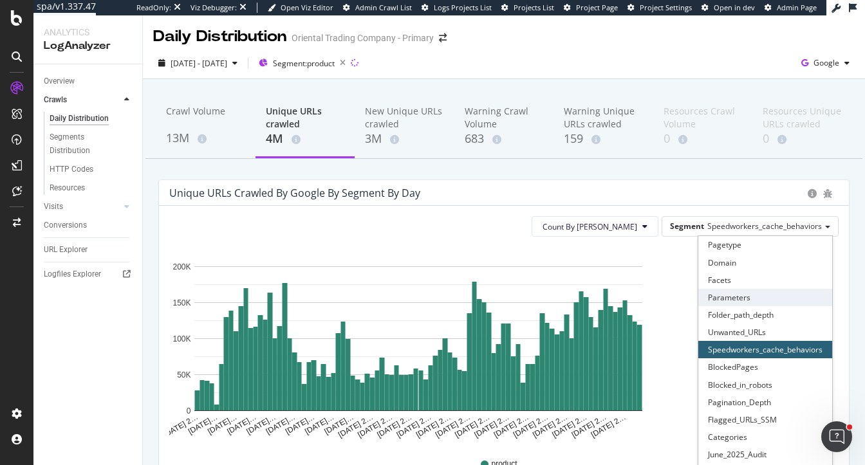
click at [739, 295] on div "Parameters" at bounding box center [765, 297] width 134 height 17
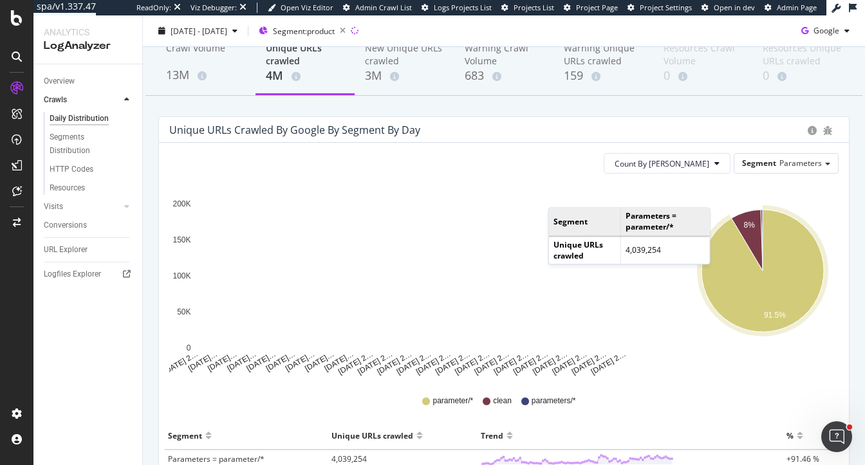
scroll to position [57, 0]
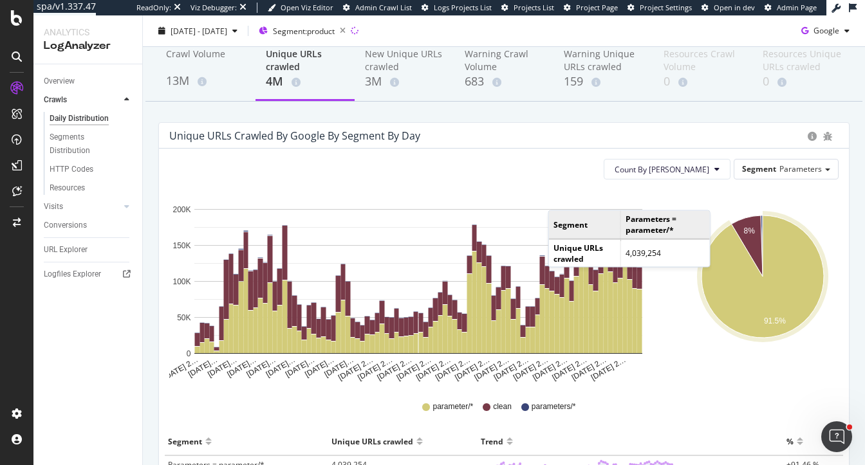
click at [550, 147] on div "Unique URLs crawled by google by Segment by Day" at bounding box center [504, 136] width 690 height 26
